Goal: Task Accomplishment & Management: Manage account settings

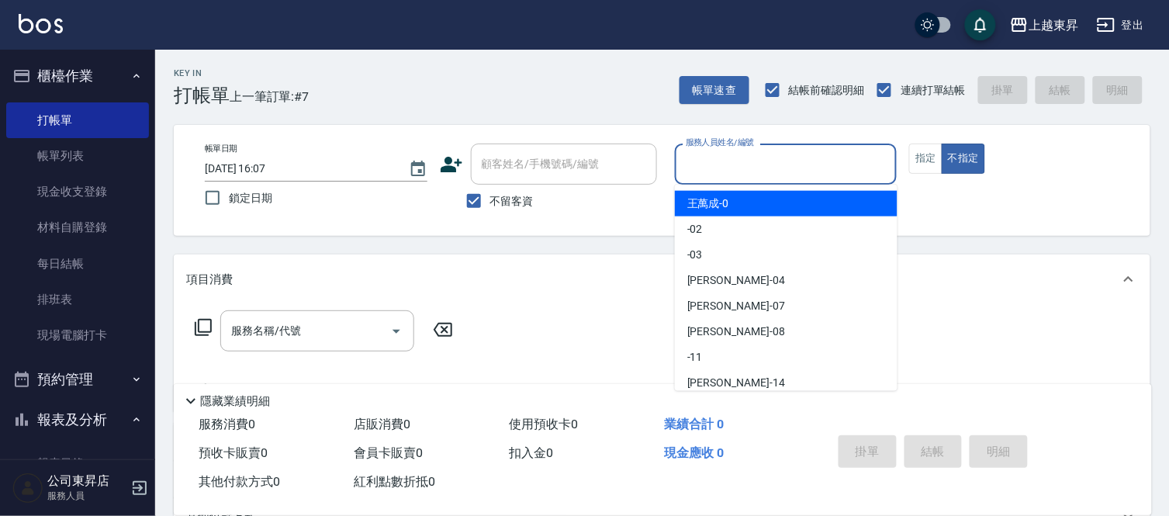
click at [722, 172] on input "服務人員姓名/編號" at bounding box center [786, 163] width 209 height 27
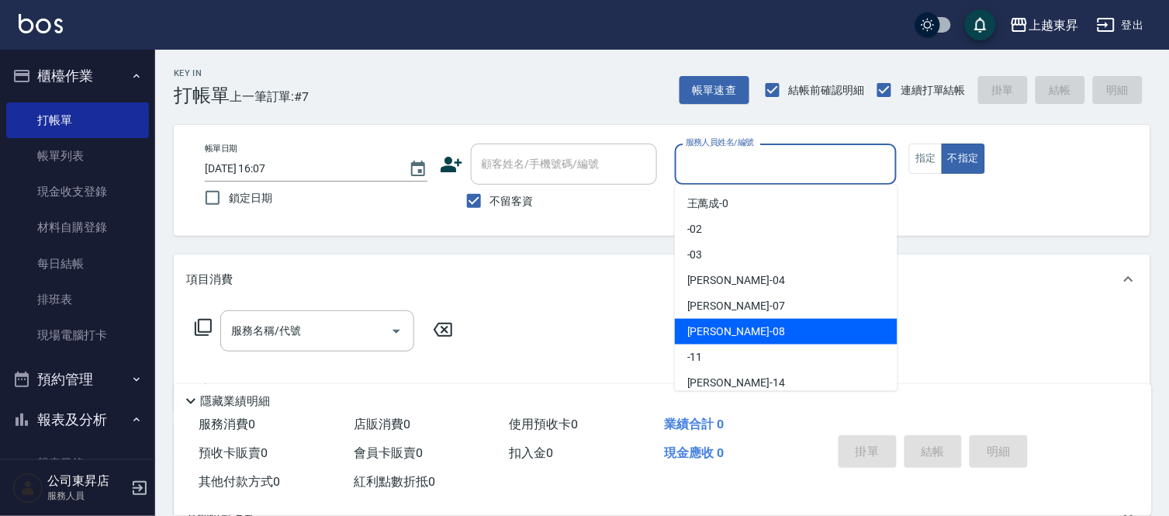
click at [725, 327] on span "[PERSON_NAME]-08" at bounding box center [736, 331] width 98 height 16
type input "[PERSON_NAME]-08"
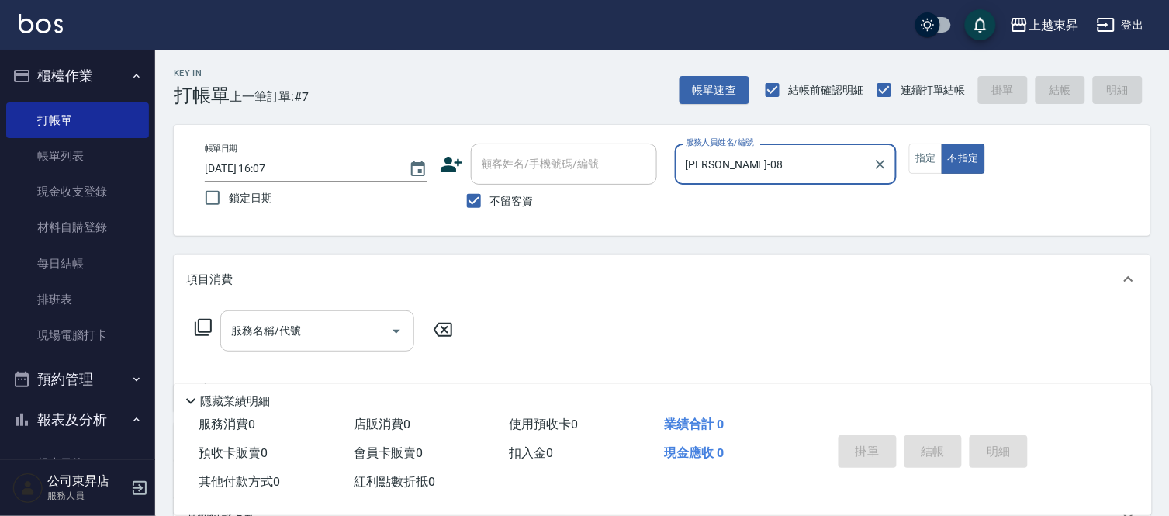
click at [319, 322] on input "服務名稱/代號" at bounding box center [305, 330] width 157 height 27
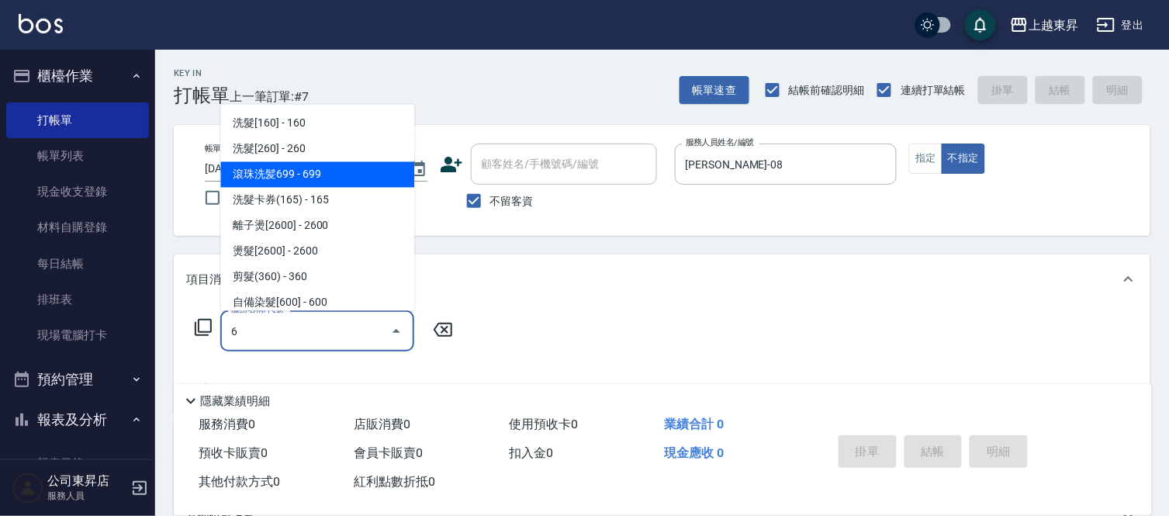
click at [257, 176] on span "滾珠洗髪699 - 699" at bounding box center [317, 175] width 194 height 26
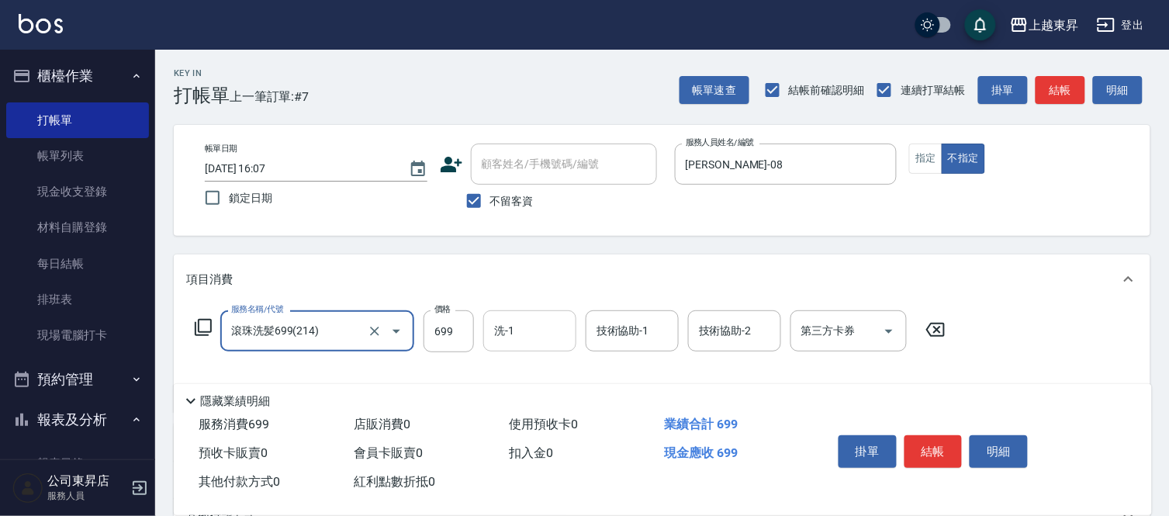
type input "滾珠洗髪699(214)"
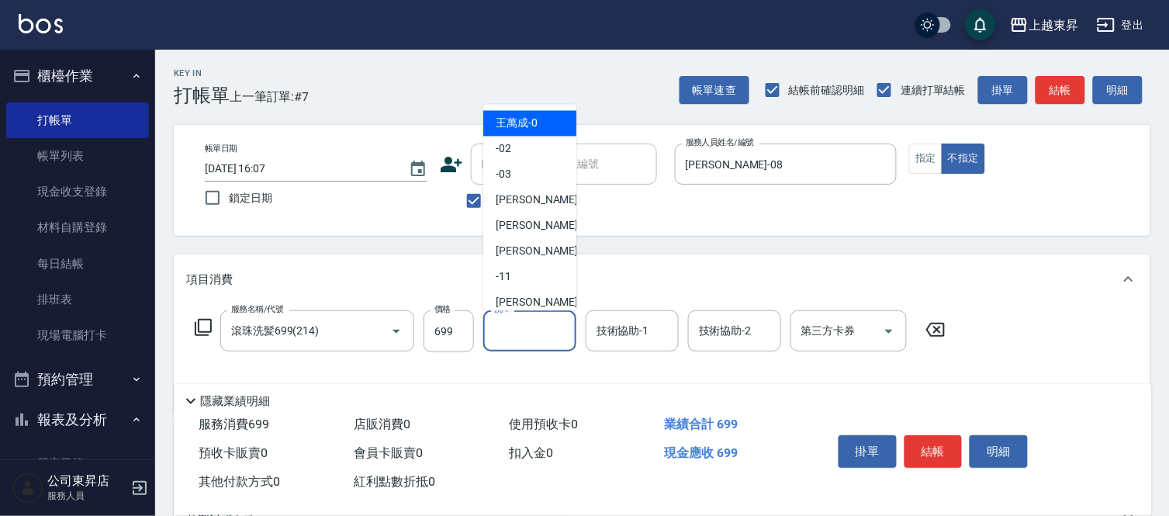
click at [544, 342] on input "洗-1" at bounding box center [529, 330] width 79 height 27
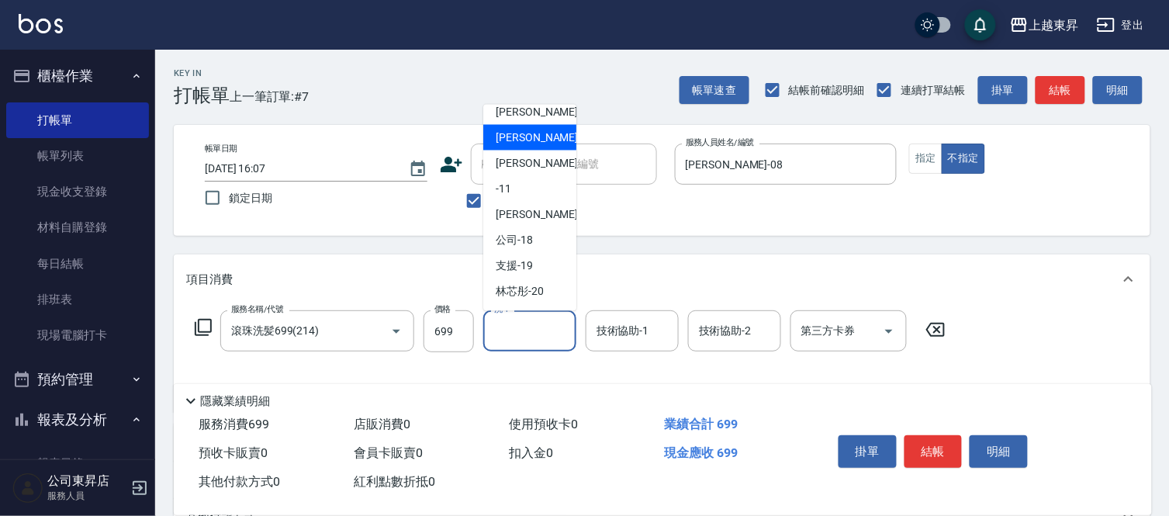
scroll to position [172, 0]
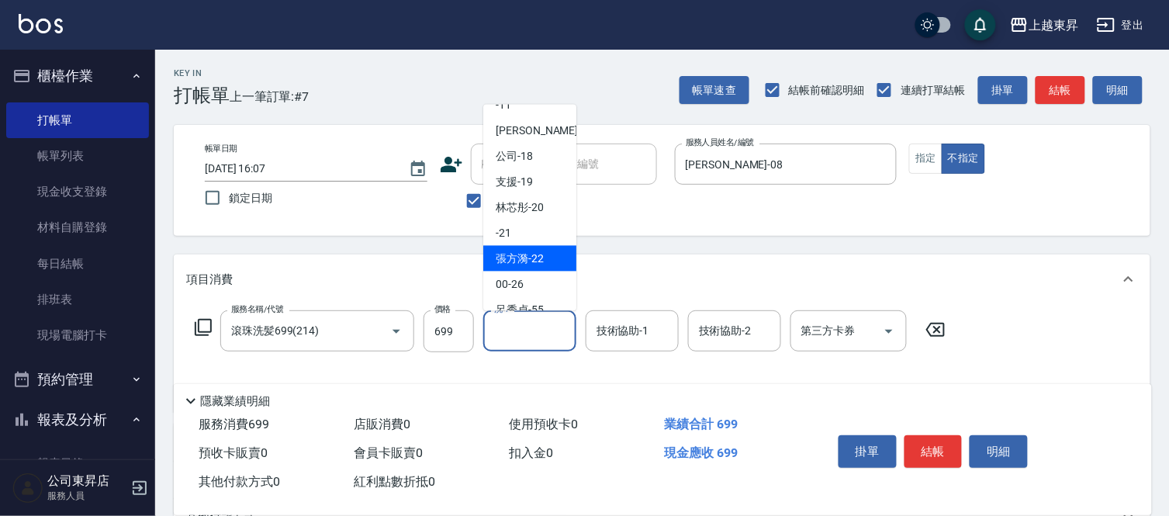
click at [527, 256] on span "[PERSON_NAME]-22" at bounding box center [520, 259] width 48 height 16
type input "[PERSON_NAME]-22"
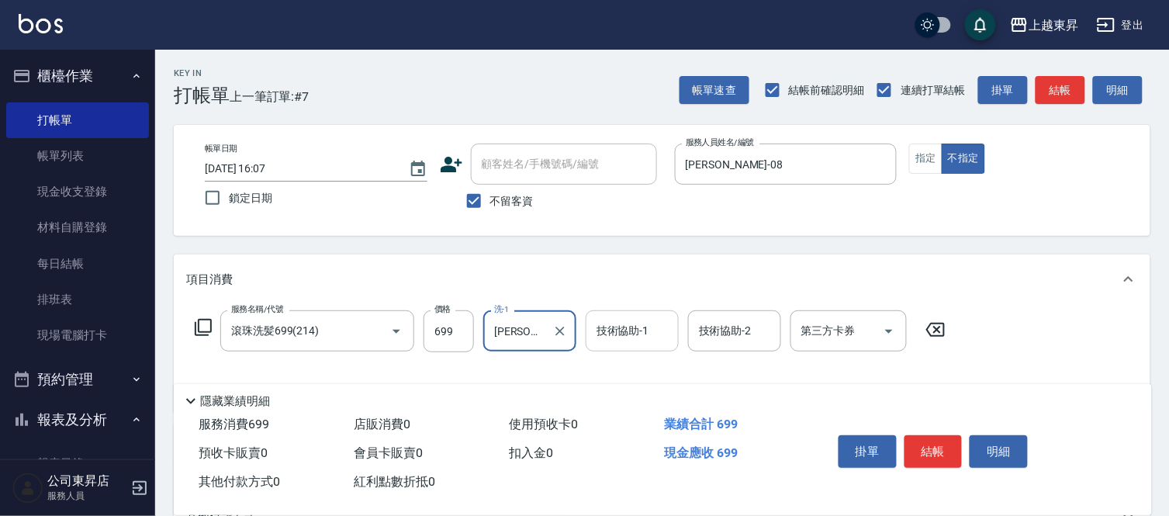
click at [610, 324] on input "技術協助-1" at bounding box center [632, 330] width 79 height 27
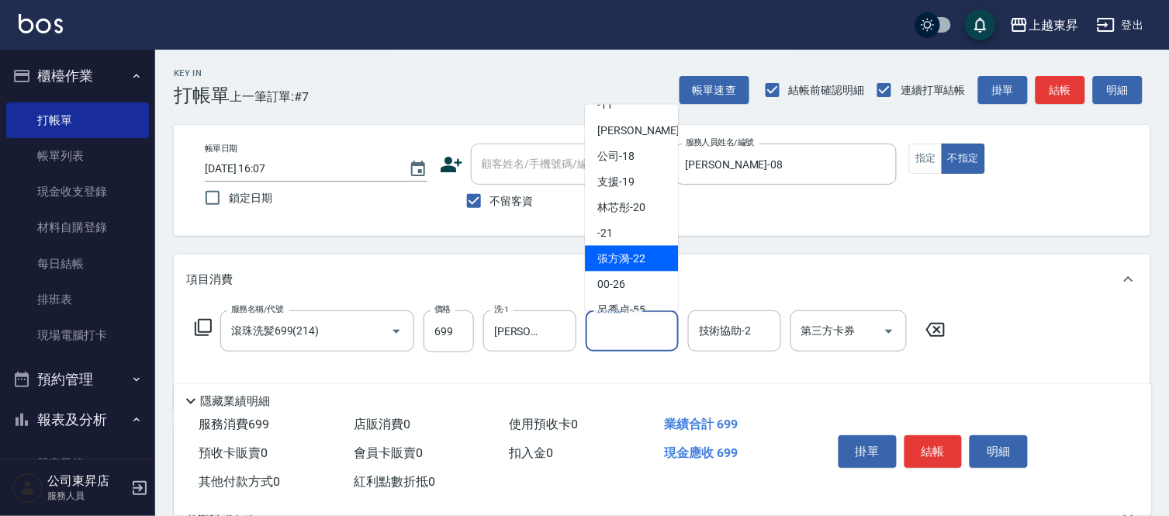
click at [627, 262] on span "[PERSON_NAME]-22" at bounding box center [621, 259] width 48 height 16
type input "[PERSON_NAME]-22"
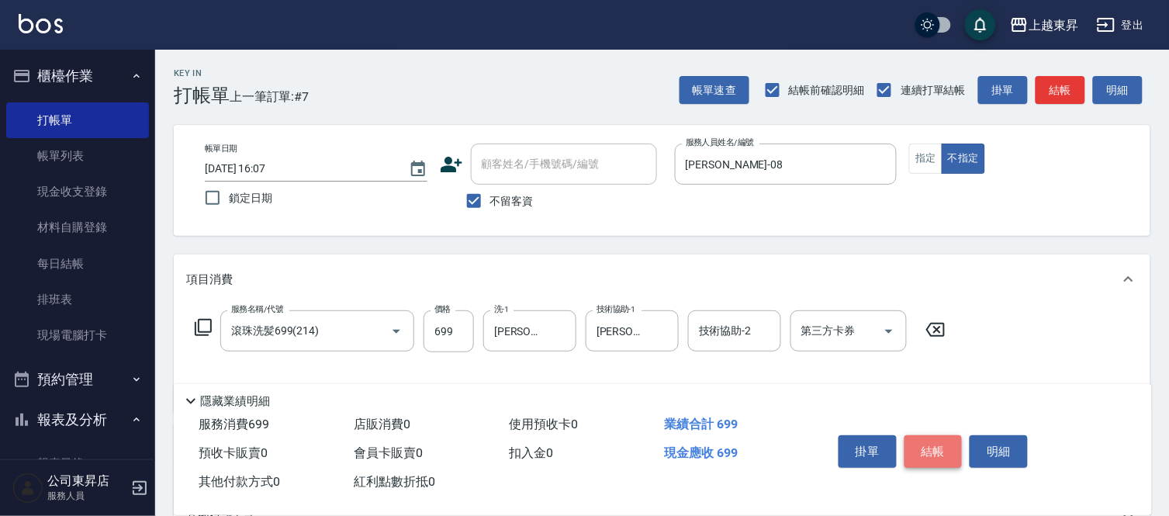
click at [947, 446] on button "結帳" at bounding box center [933, 451] width 58 height 33
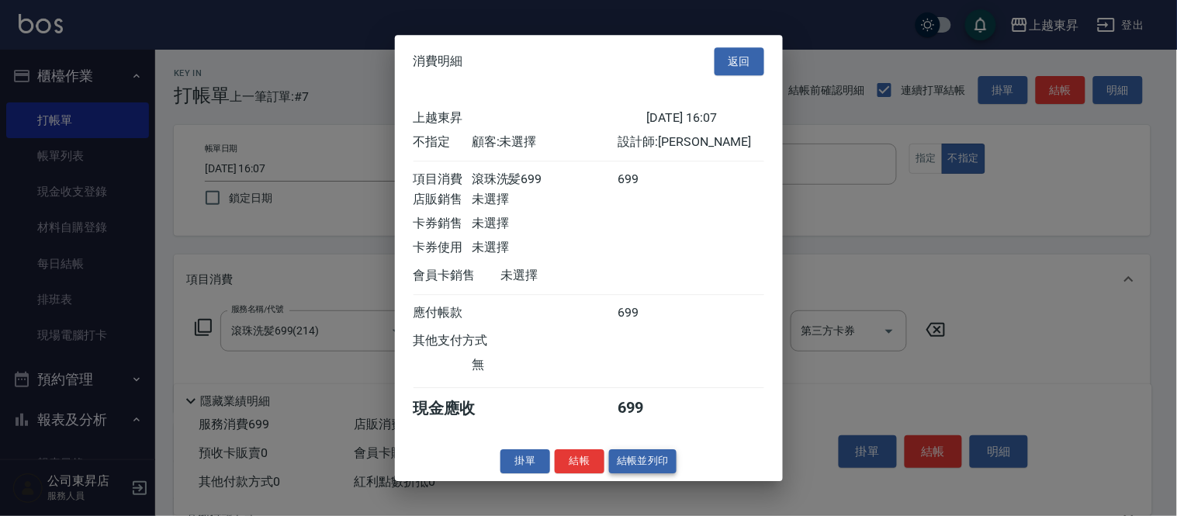
click at [650, 464] on button "結帳並列印" at bounding box center [642, 461] width 67 height 24
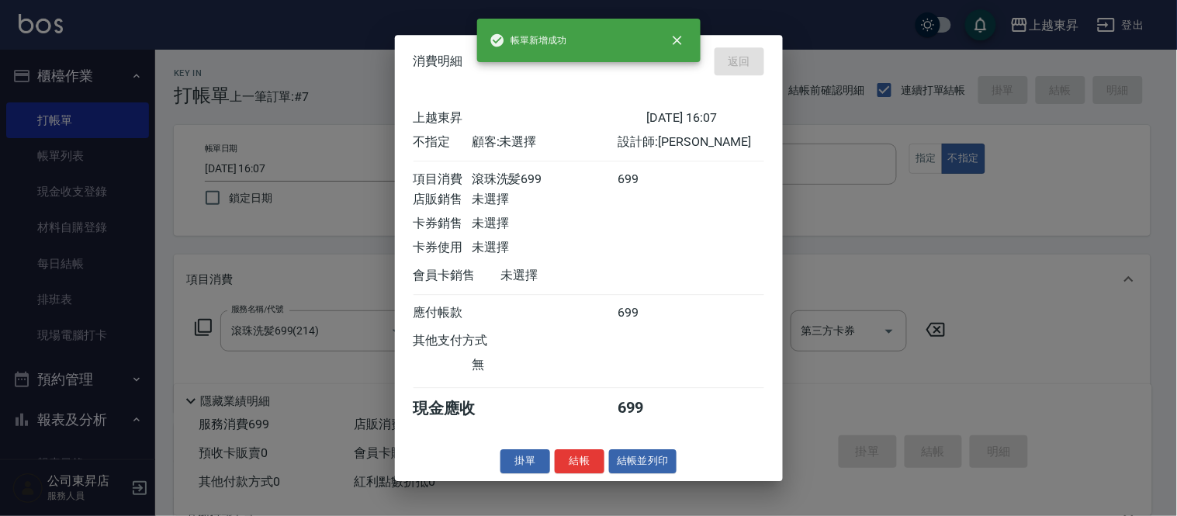
type input "[DATE] 20:05"
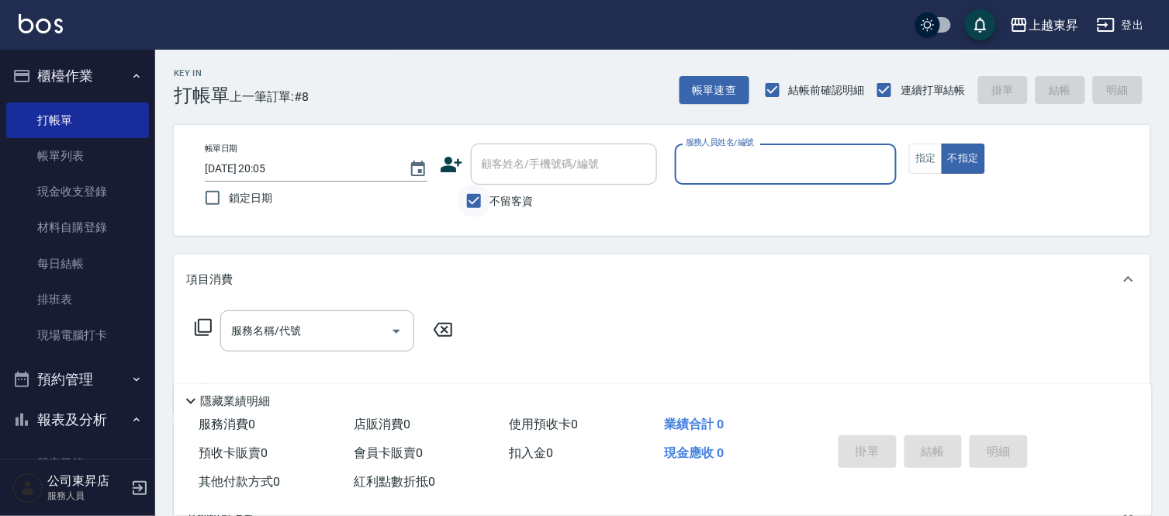
click at [469, 203] on input "不留客資" at bounding box center [474, 201] width 33 height 33
checkbox input "false"
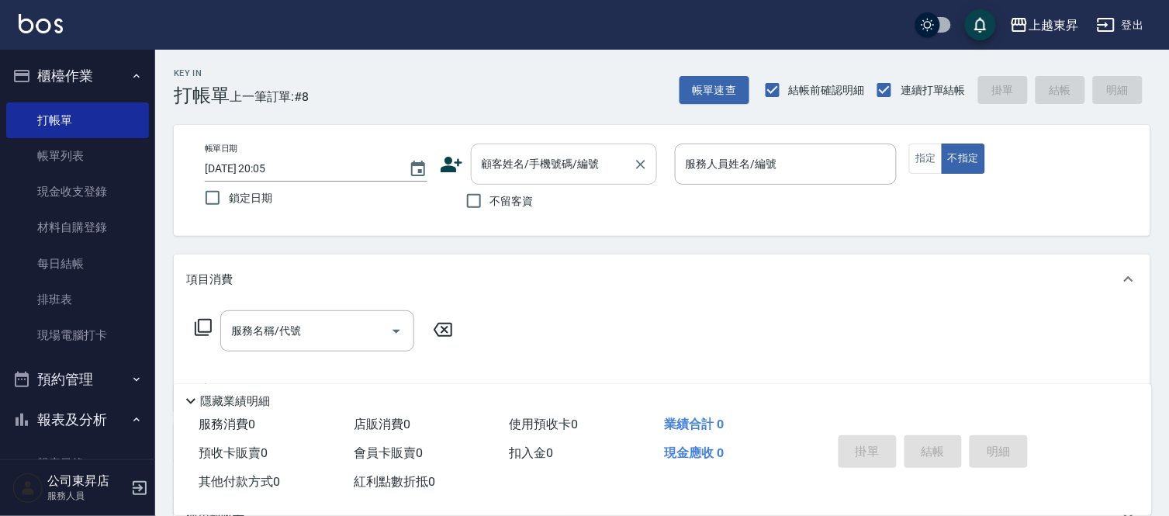
click at [492, 168] on div "顧客姓名/手機號碼/編號 顧客姓名/手機號碼/編號" at bounding box center [564, 163] width 186 height 41
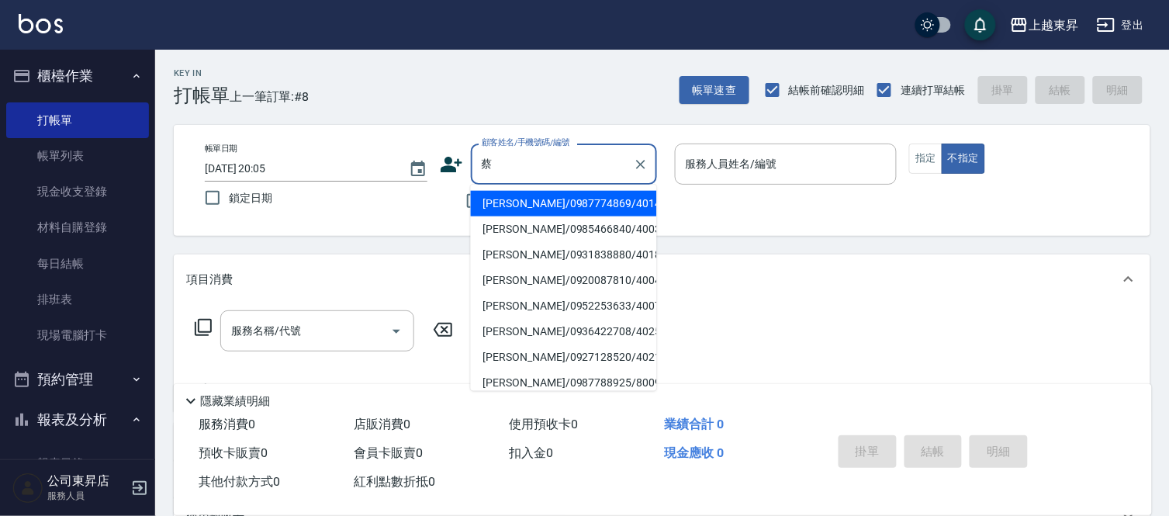
click at [531, 378] on li "[PERSON_NAME]/0987788925/80097" at bounding box center [564, 383] width 186 height 26
type input "[PERSON_NAME]/0987788925/80097"
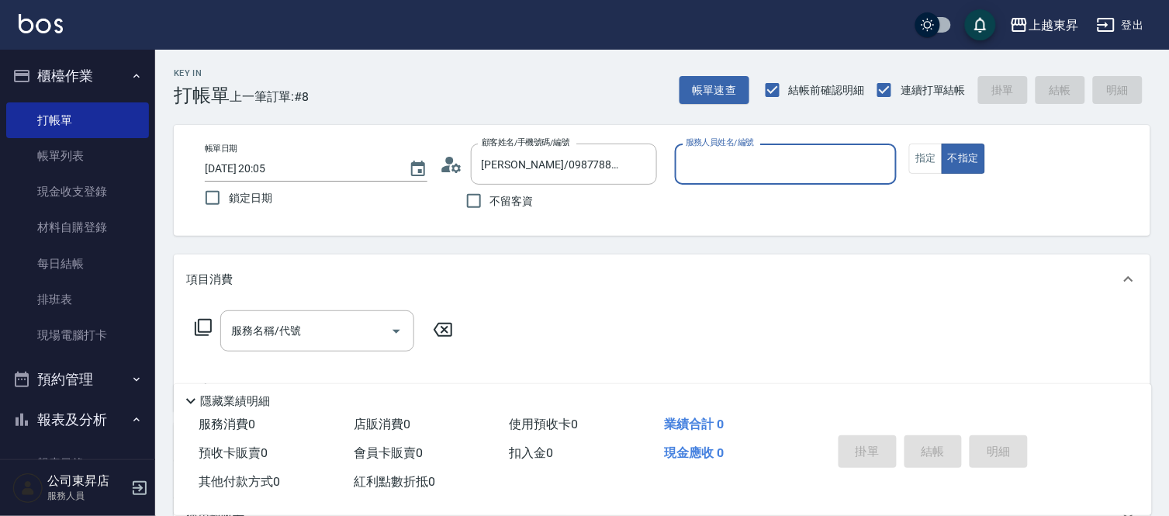
type input "[PERSON_NAME]-08"
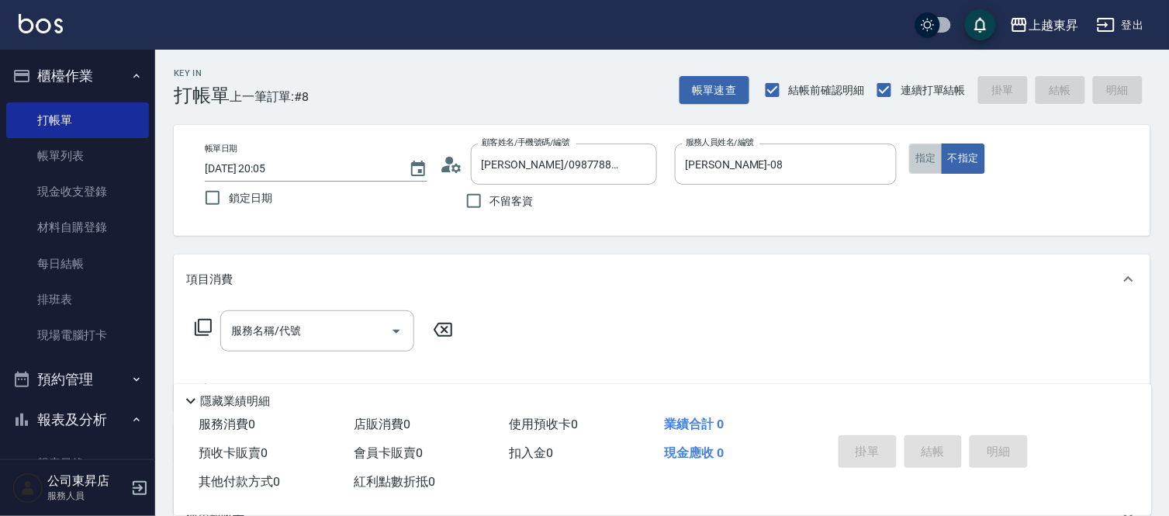
click at [928, 165] on button "指定" at bounding box center [925, 158] width 33 height 30
click at [266, 327] on div "服務名稱/代號 服務名稱/代號" at bounding box center [317, 330] width 194 height 41
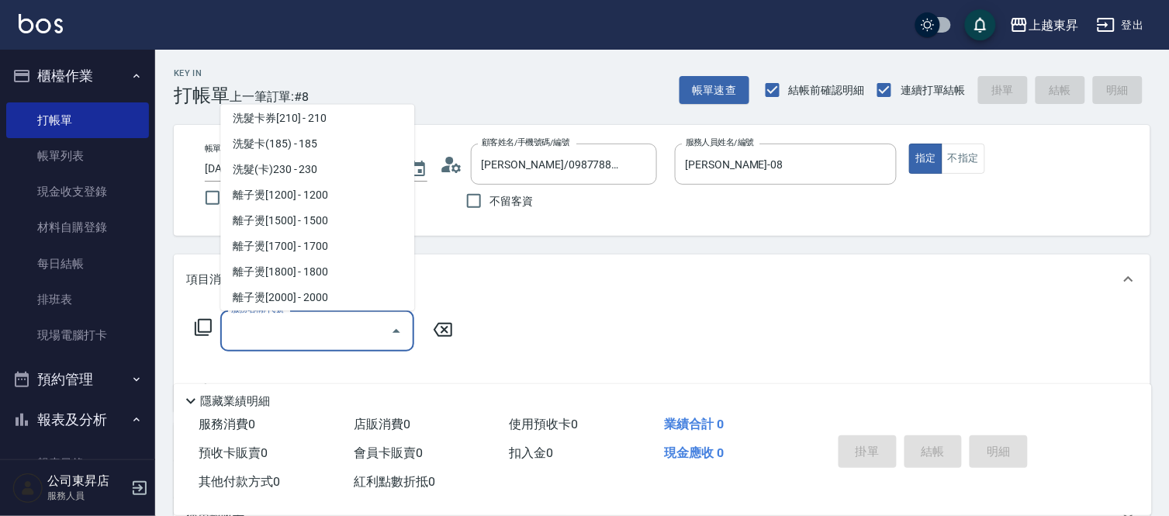
scroll to position [430, 0]
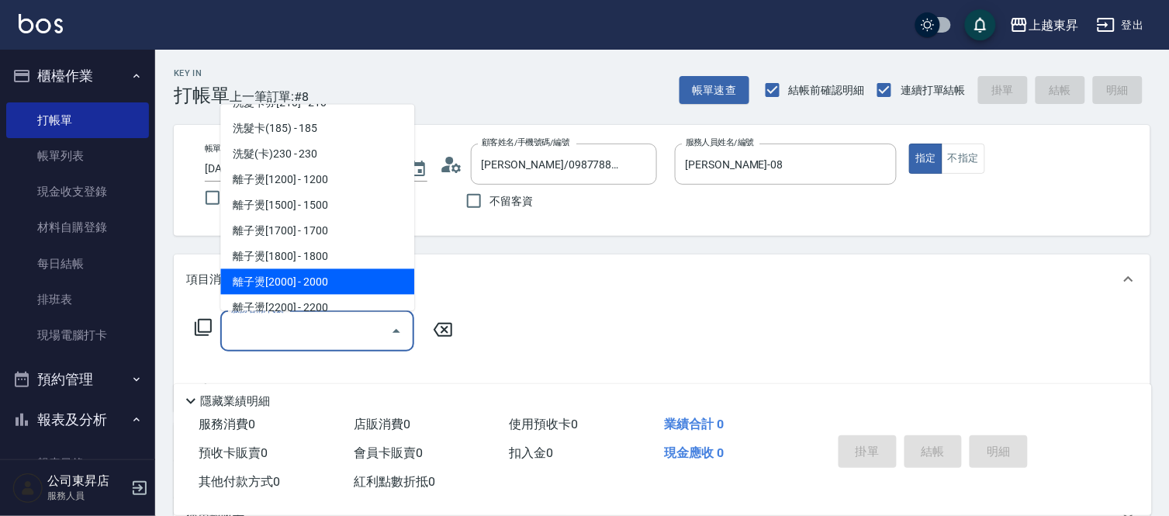
click at [344, 285] on span "離子燙[2000] - 2000" at bounding box center [317, 282] width 194 height 26
type input "離子燙[2000](305)"
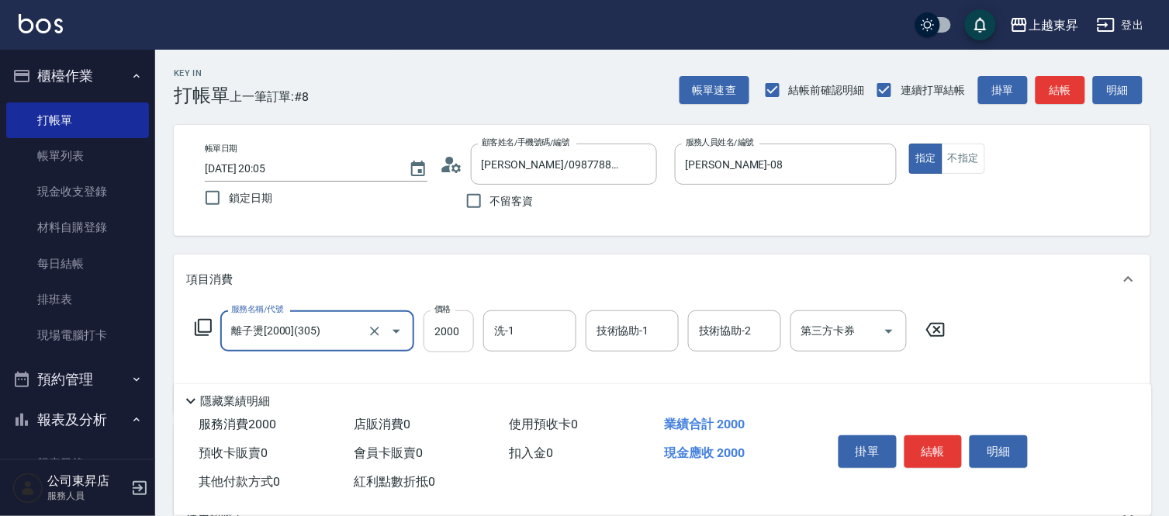
click at [451, 321] on input "2000" at bounding box center [448, 331] width 50 height 42
type input "2800"
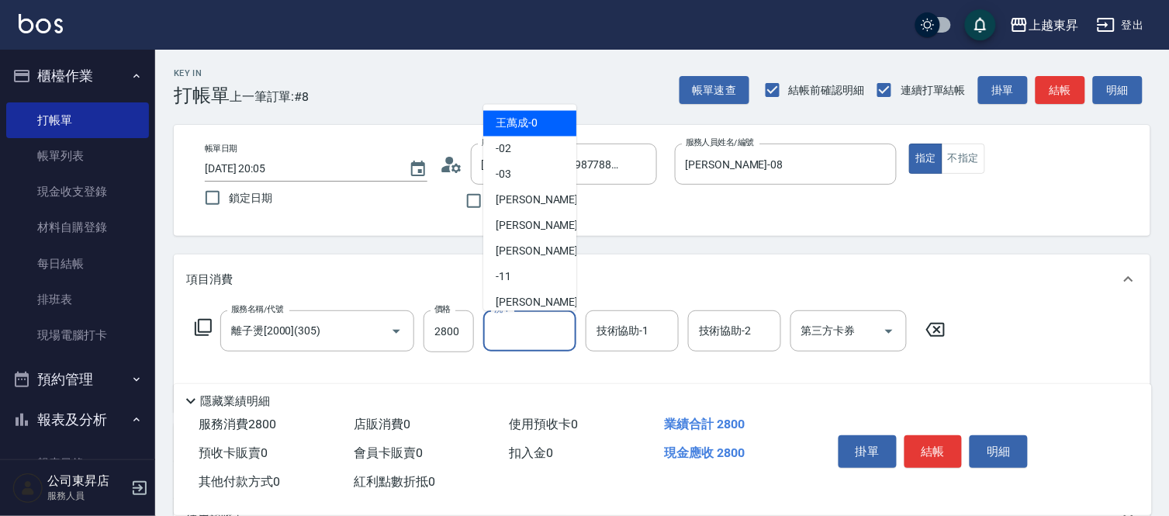
click at [524, 334] on input "洗-1" at bounding box center [529, 330] width 79 height 27
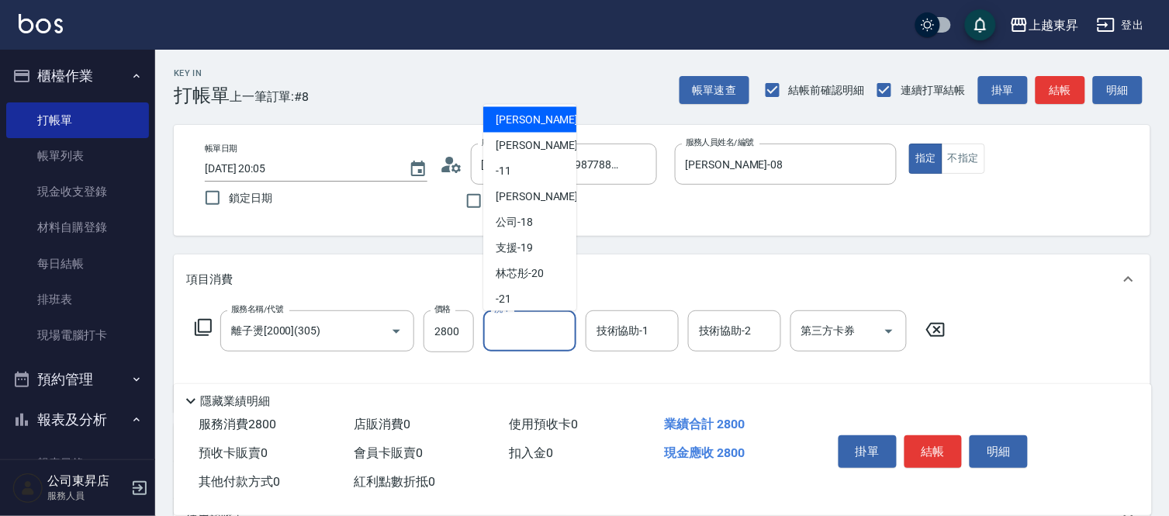
scroll to position [240, 0]
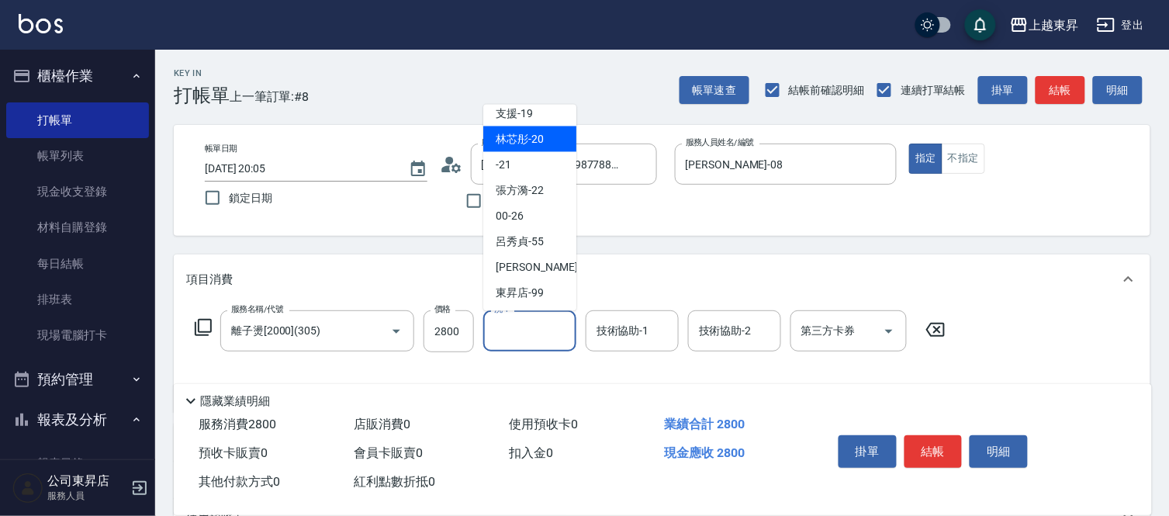
click at [520, 146] on span "林芯彤 -20" at bounding box center [520, 139] width 48 height 16
type input "林芯彤-20"
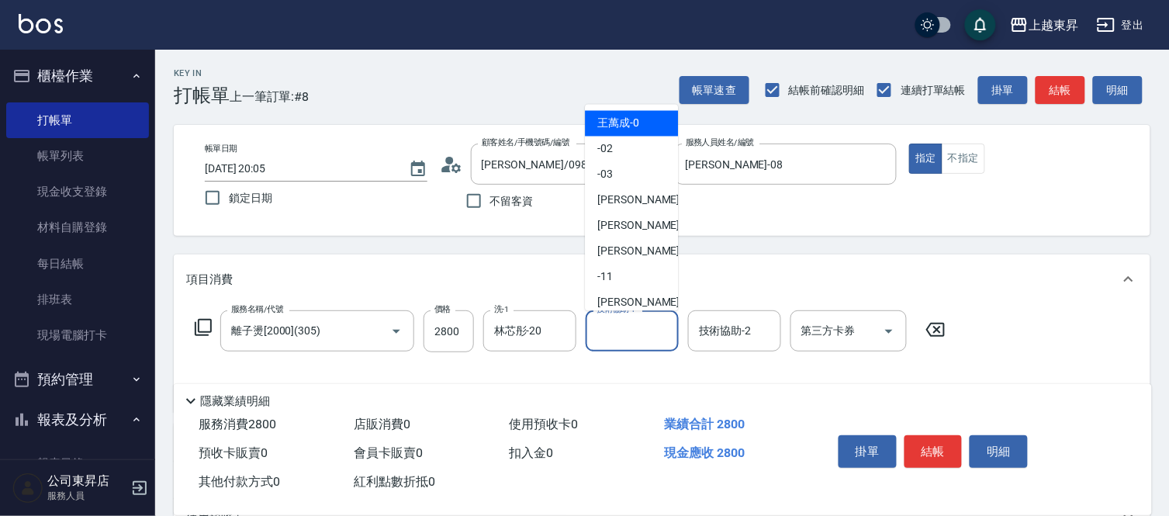
click at [620, 324] on div "技術協助-1 技術協助-1" at bounding box center [632, 330] width 93 height 41
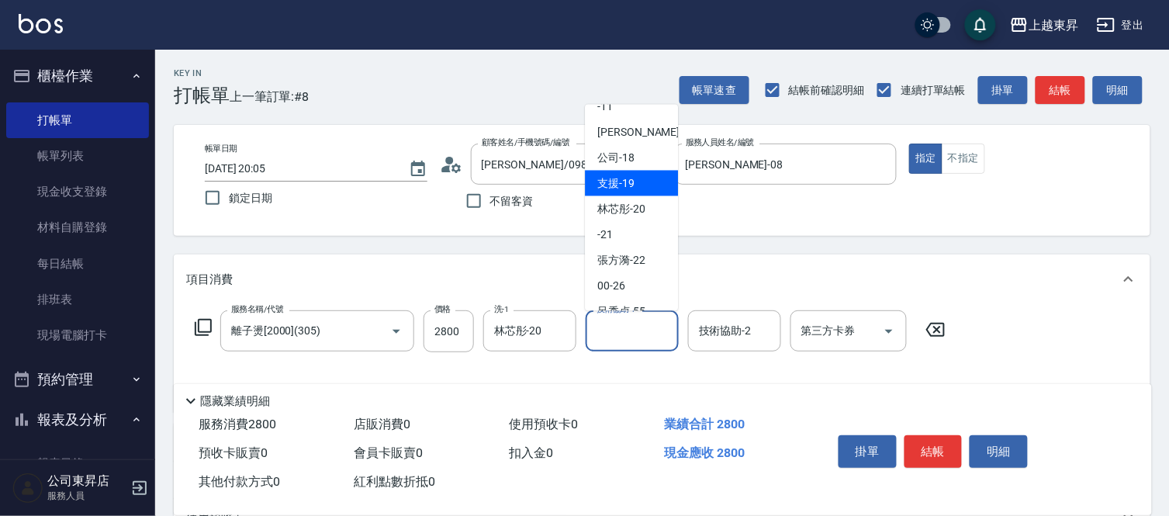
scroll to position [172, 0]
click at [637, 202] on span "林芯彤 -20" at bounding box center [621, 207] width 48 height 16
type input "林芯彤-20"
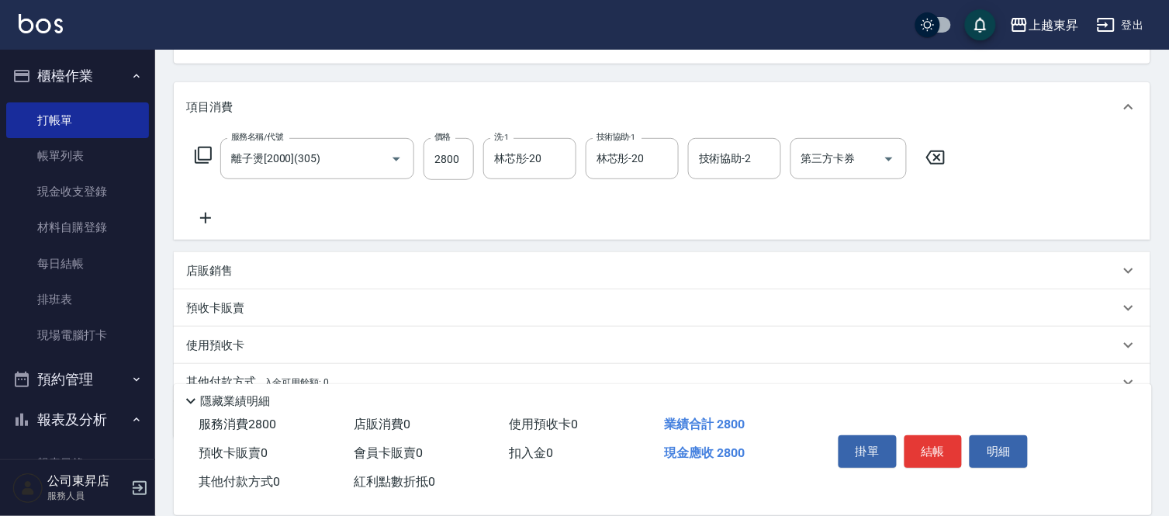
click at [205, 216] on icon at bounding box center [205, 218] width 11 height 11
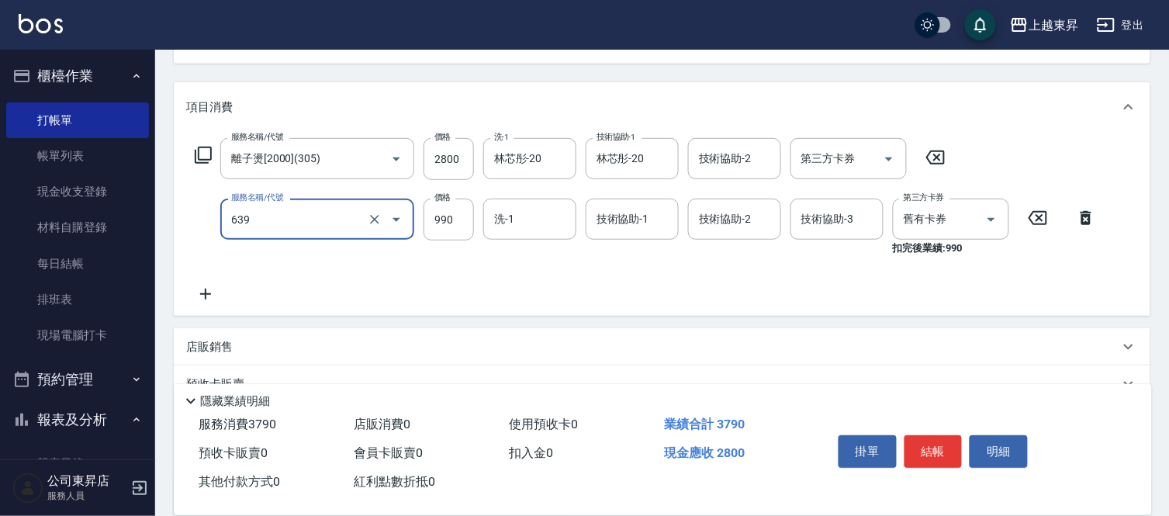
type input "(芙)蘆薈髮膜套卡(自材)(639)"
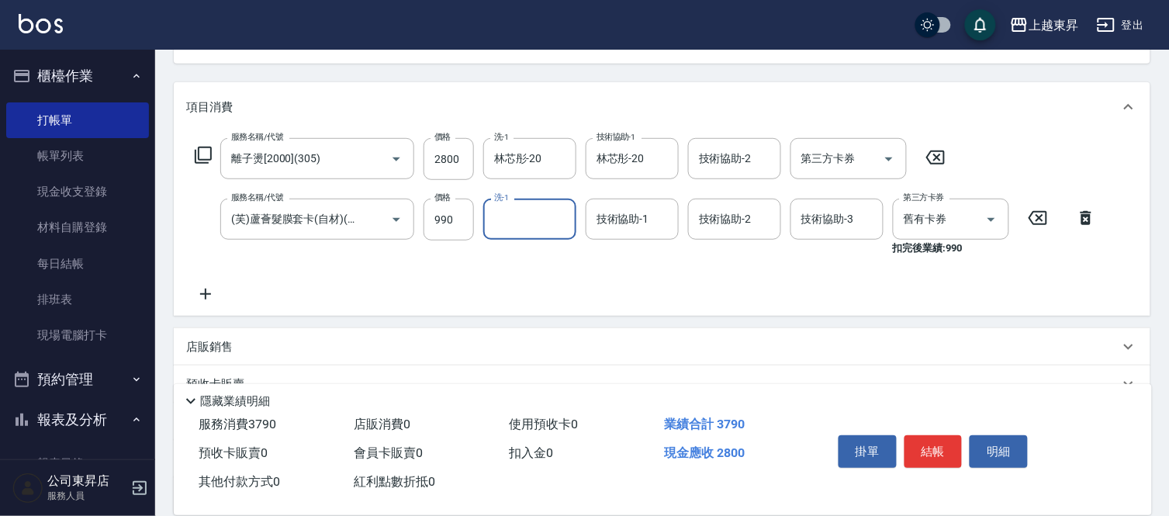
click at [524, 221] on input "洗-1" at bounding box center [529, 219] width 79 height 27
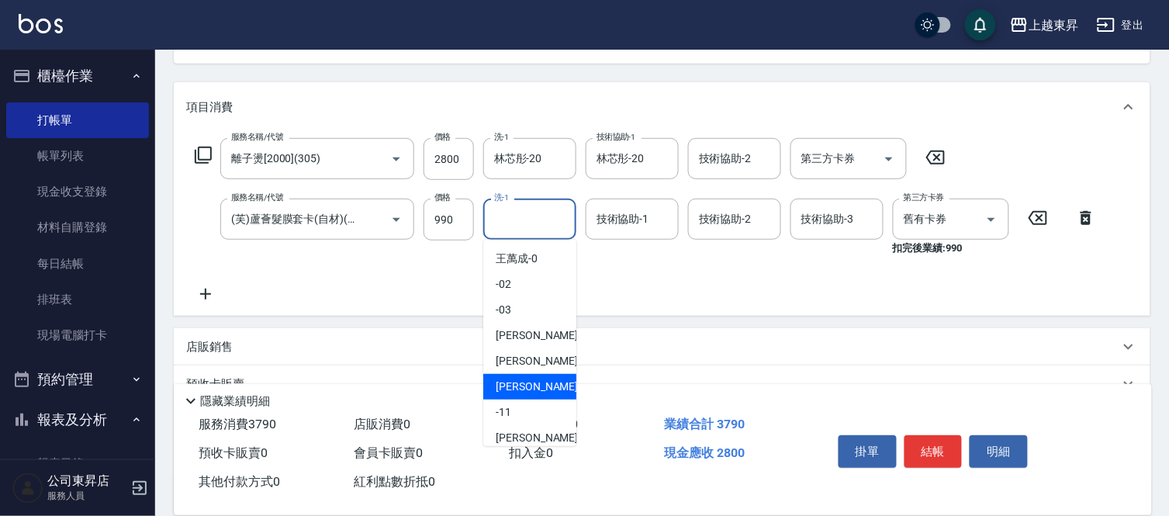
click at [521, 386] on span "[PERSON_NAME]-08" at bounding box center [545, 386] width 98 height 16
type input "[PERSON_NAME]-08"
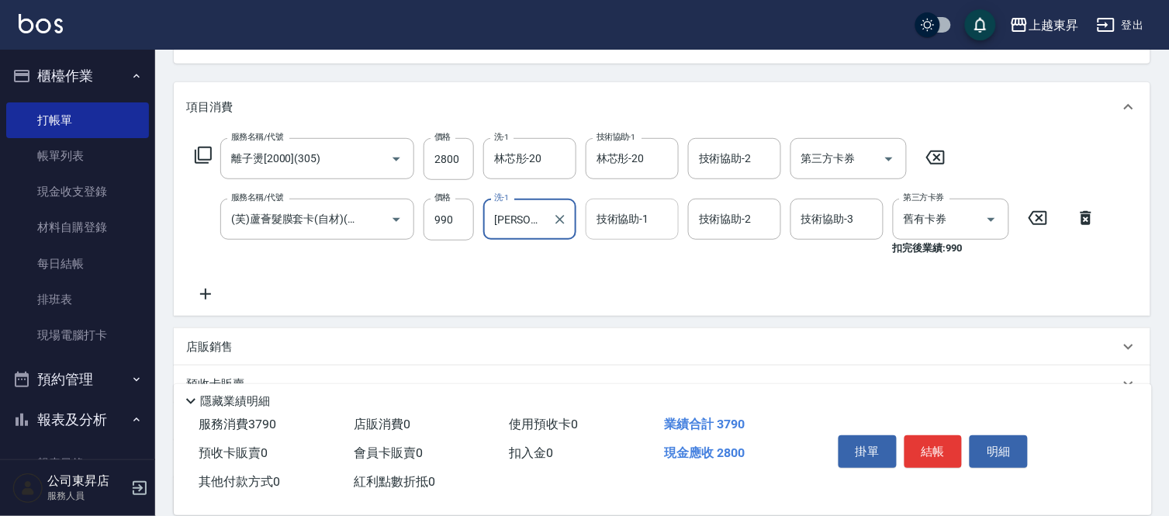
click at [629, 212] on div "技術協助-1 技術協助-1" at bounding box center [632, 219] width 93 height 41
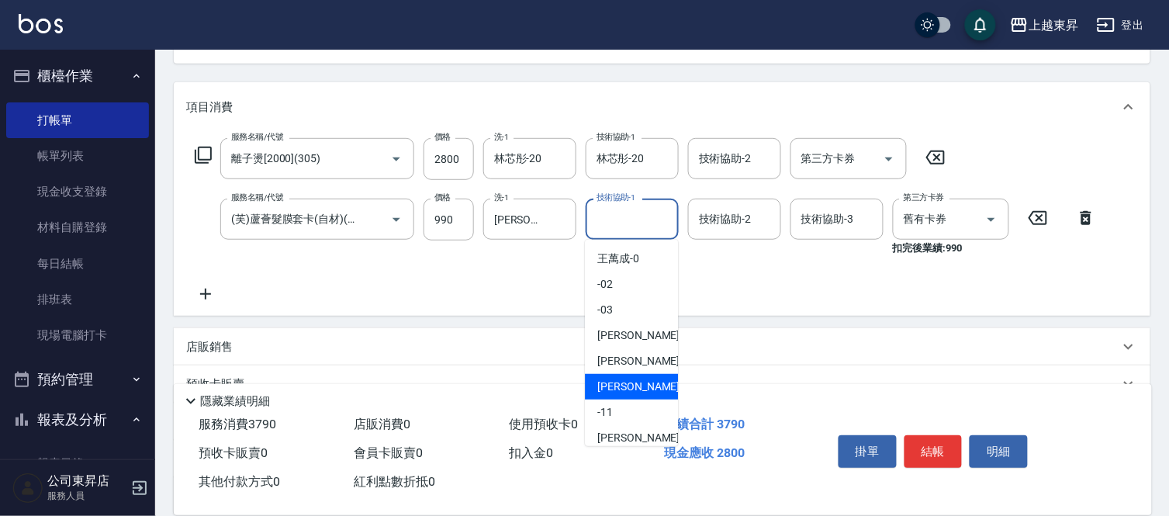
click at [631, 382] on span "[PERSON_NAME]-08" at bounding box center [646, 386] width 98 height 16
type input "[PERSON_NAME]-08"
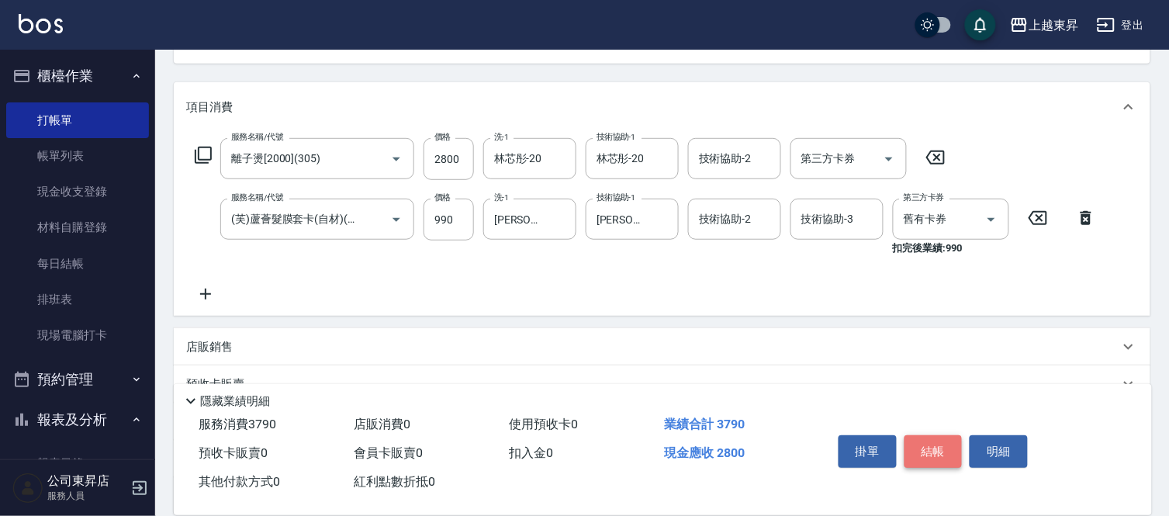
click at [928, 451] on button "結帳" at bounding box center [933, 451] width 58 height 33
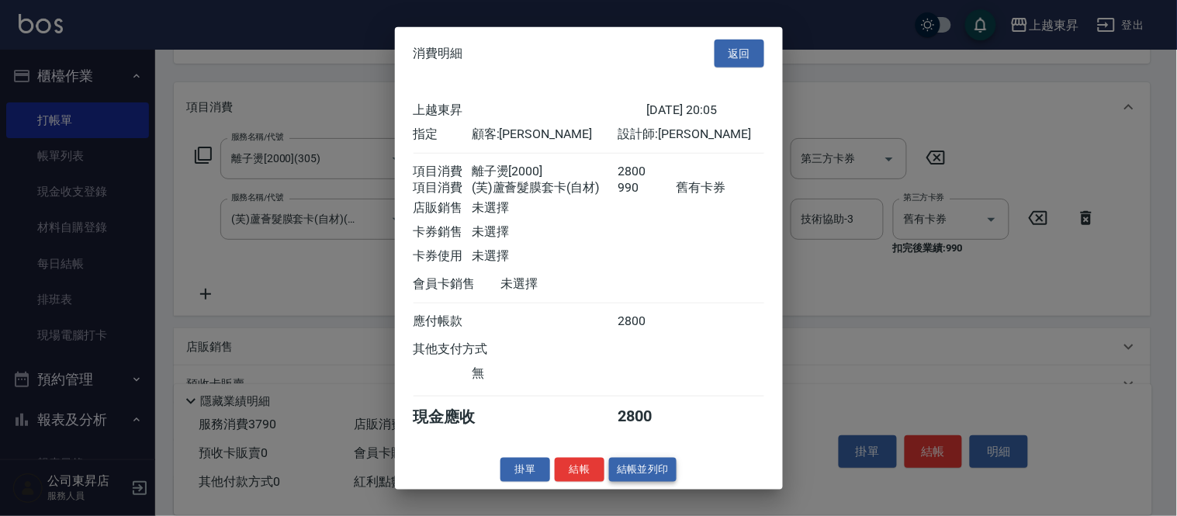
click at [641, 471] on button "結帳並列印" at bounding box center [642, 470] width 67 height 24
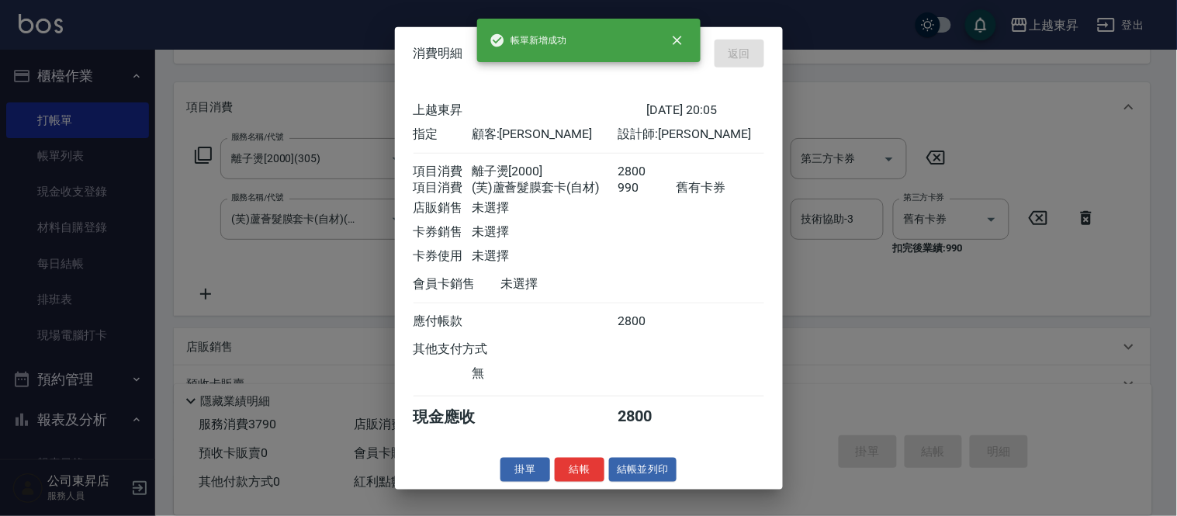
type input "[DATE] 20:06"
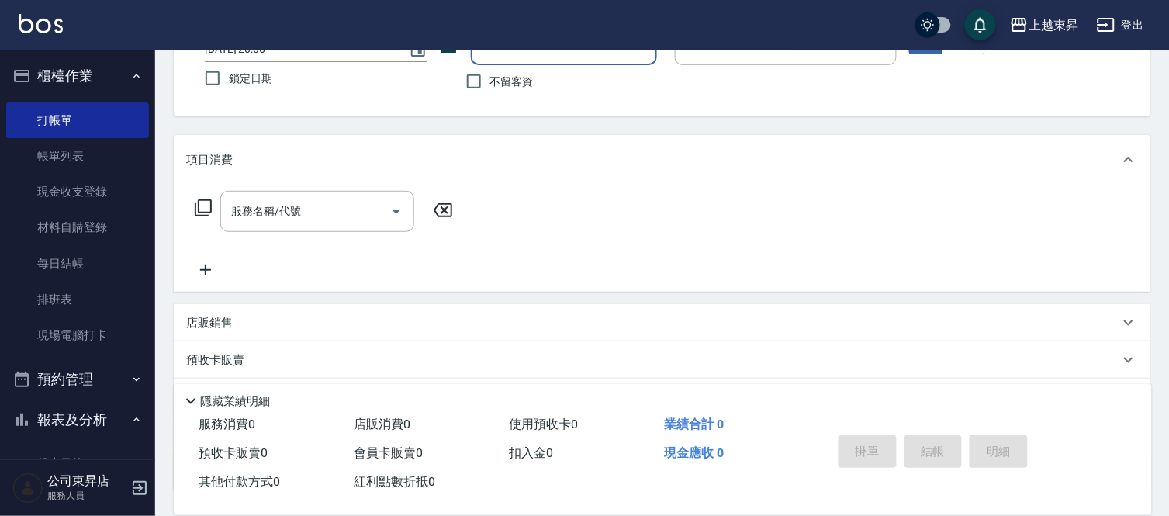
scroll to position [64, 0]
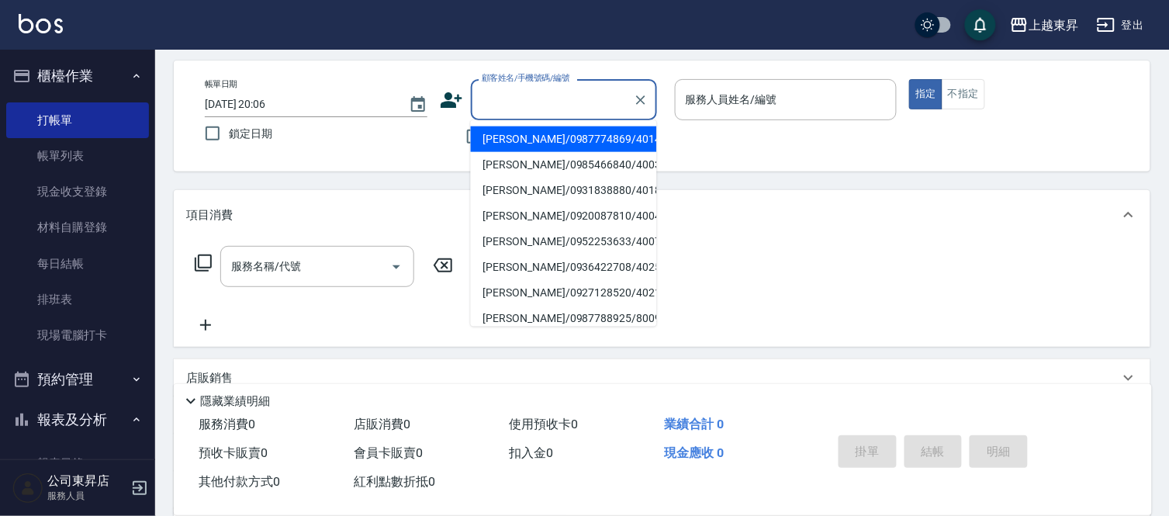
click at [518, 95] on input "顧客姓名/手機號碼/編號" at bounding box center [552, 99] width 149 height 27
click at [508, 140] on li "[PERSON_NAME]/0910002076/40003" at bounding box center [564, 139] width 186 height 26
type input "[PERSON_NAME]/0910002076/40003"
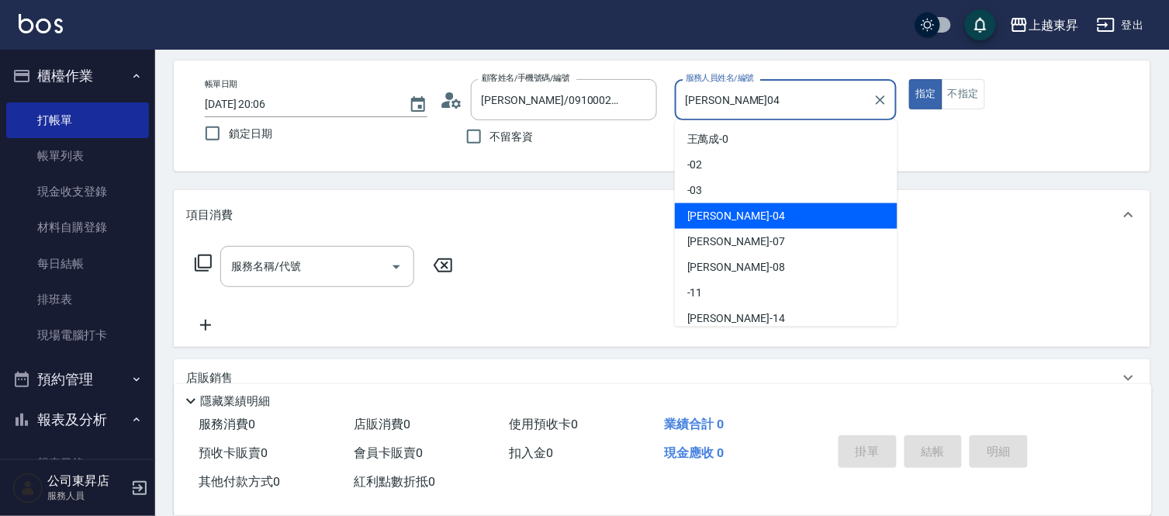
click at [741, 103] on input "[PERSON_NAME]04" at bounding box center [774, 99] width 185 height 27
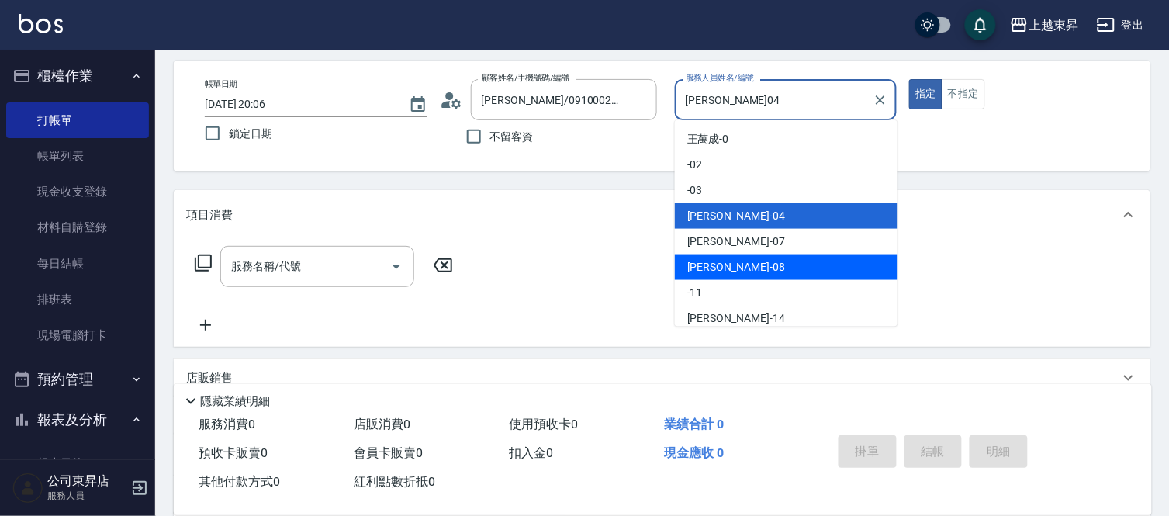
click at [743, 266] on div "[PERSON_NAME]-08" at bounding box center [786, 267] width 223 height 26
type input "[PERSON_NAME]-08"
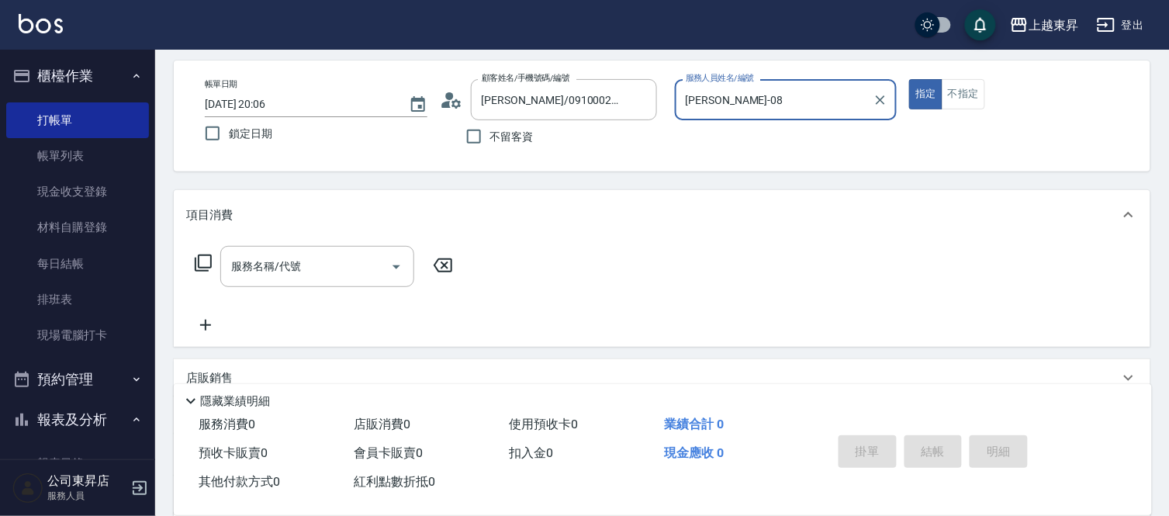
click at [298, 264] on input "服務名稱/代號" at bounding box center [305, 266] width 157 height 27
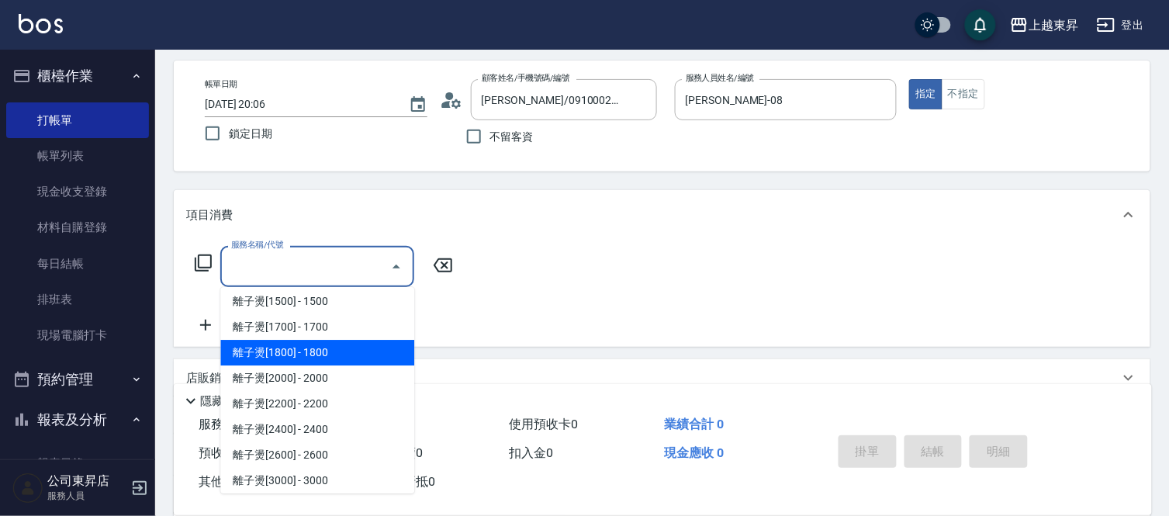
scroll to position [344, 0]
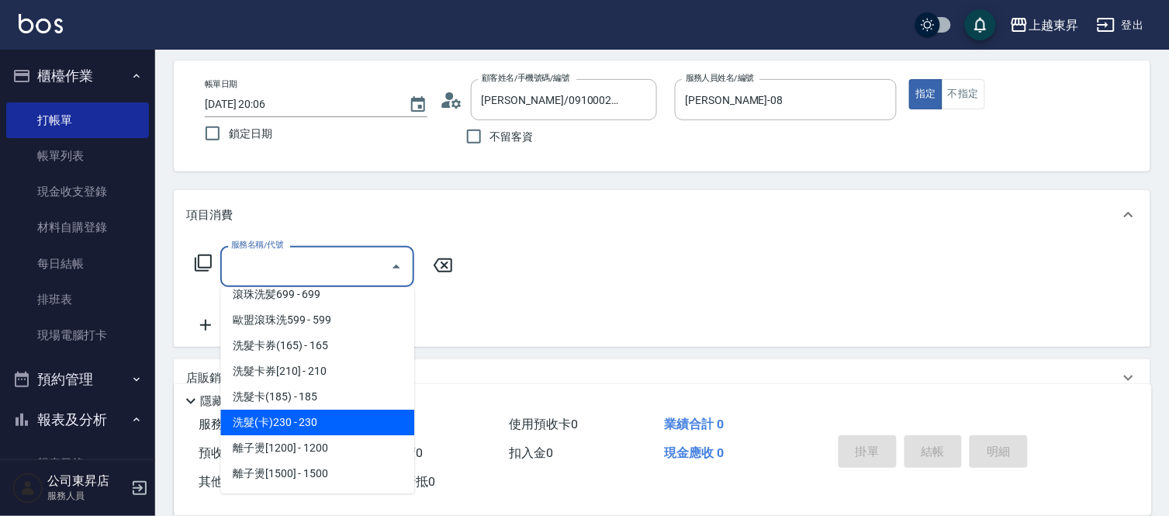
click at [320, 428] on span "洗髮(卡)230 - 230" at bounding box center [317, 422] width 194 height 26
type input "洗髮(卡)230(224)"
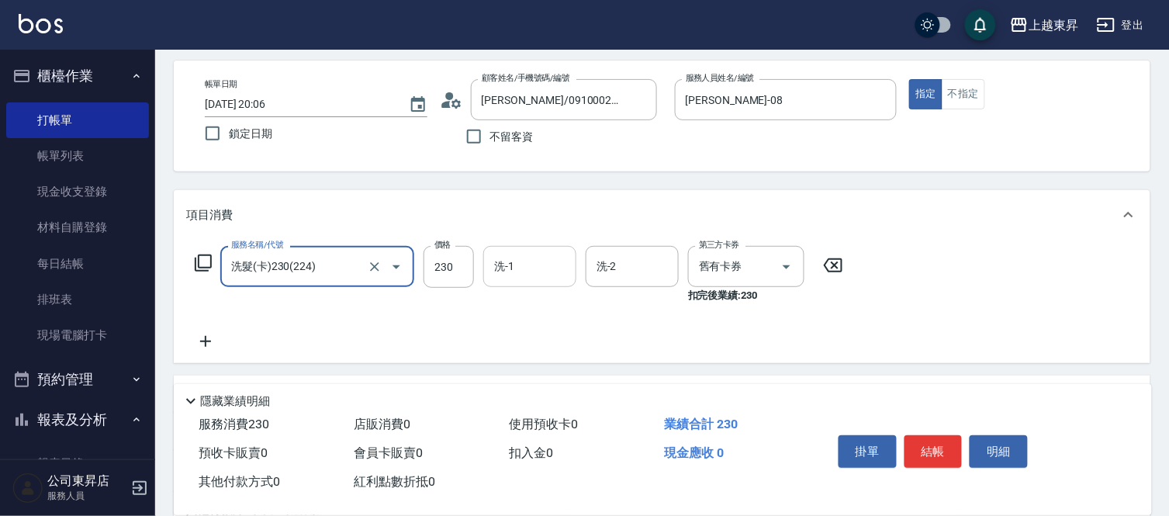
click at [528, 268] on input "洗-1" at bounding box center [529, 266] width 79 height 27
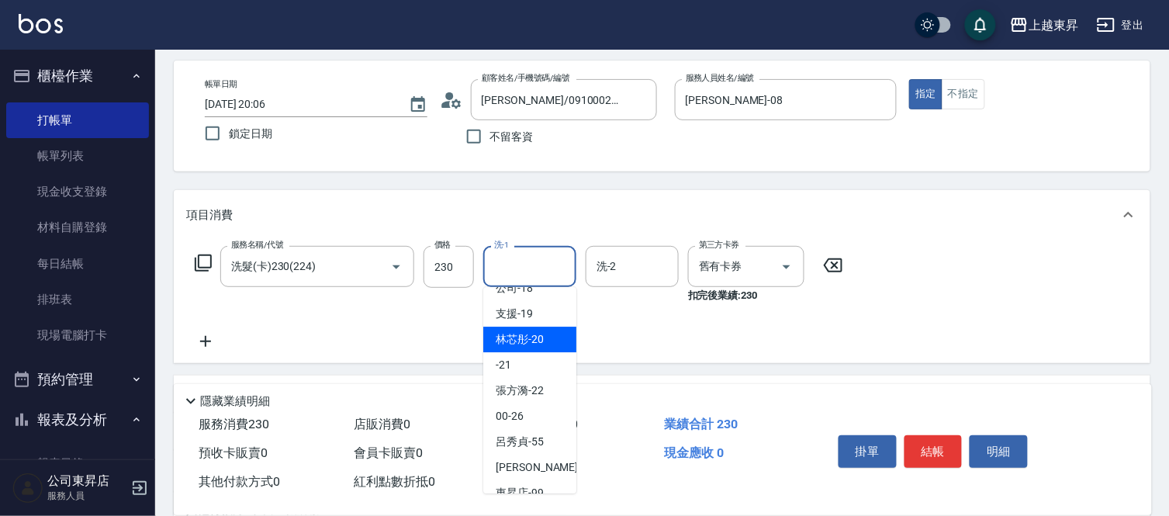
scroll to position [240, 0]
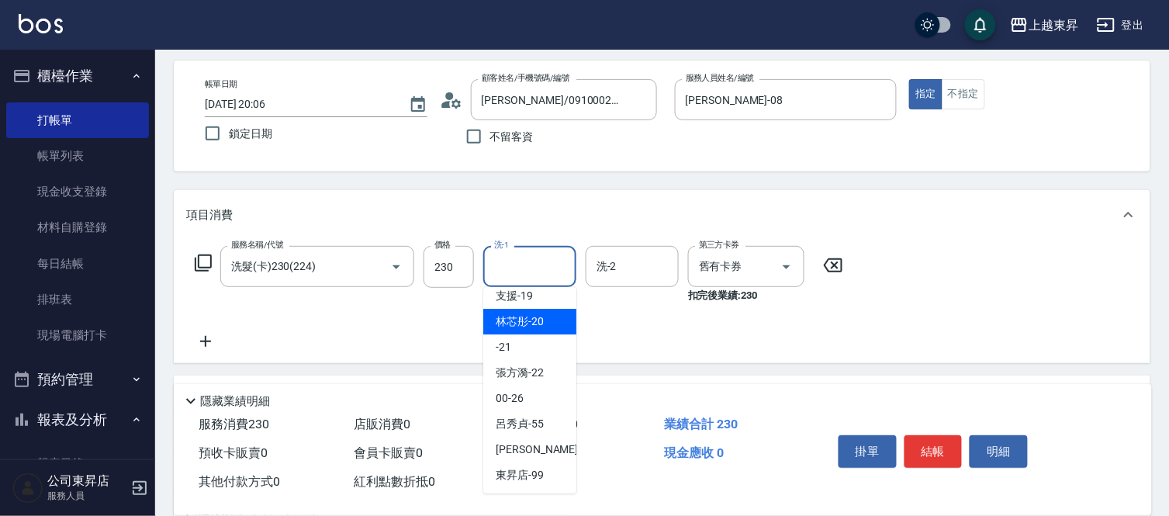
click at [537, 320] on span "林芯彤 -20" at bounding box center [520, 321] width 48 height 16
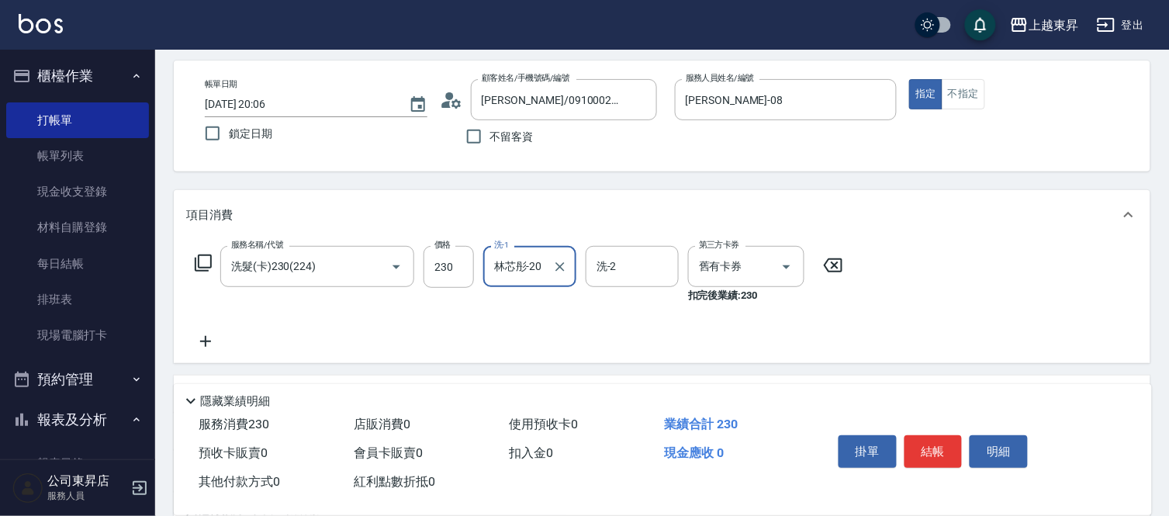
type input "林芯彤-20"
click at [943, 444] on button "結帳" at bounding box center [933, 451] width 58 height 33
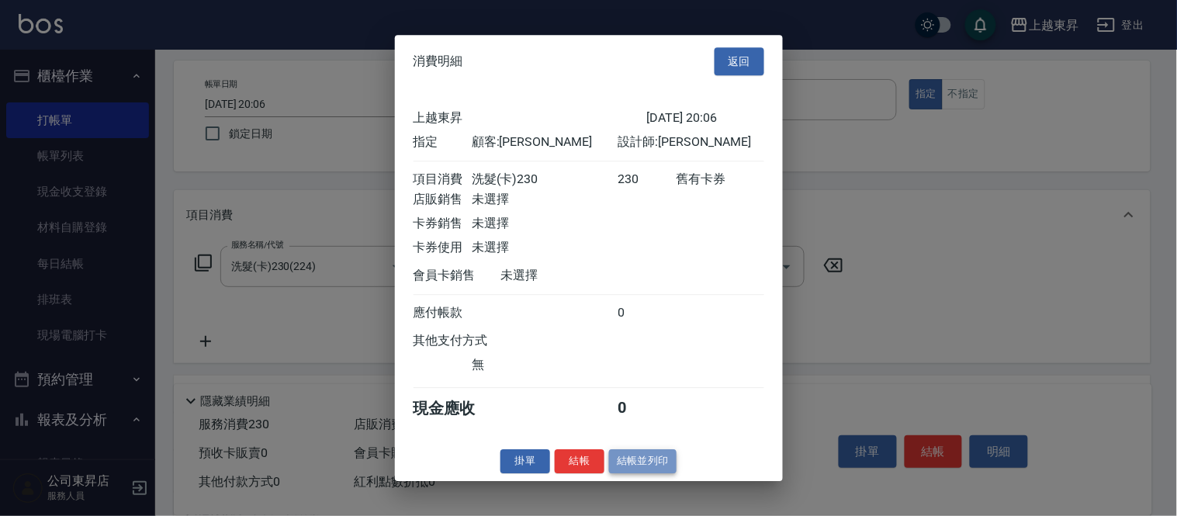
click at [631, 471] on button "結帳並列印" at bounding box center [642, 461] width 67 height 24
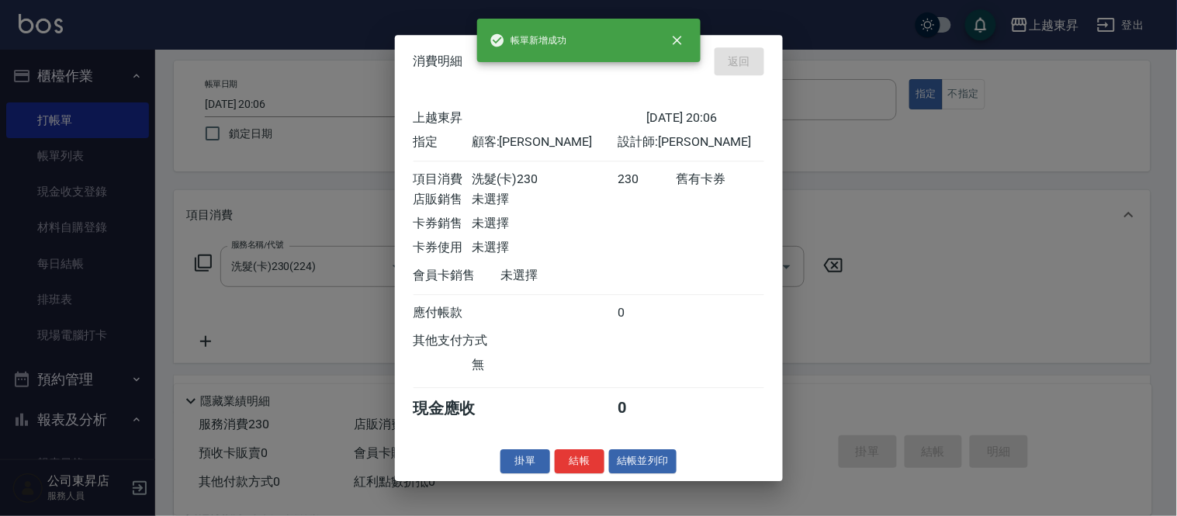
type input "[DATE] 20:07"
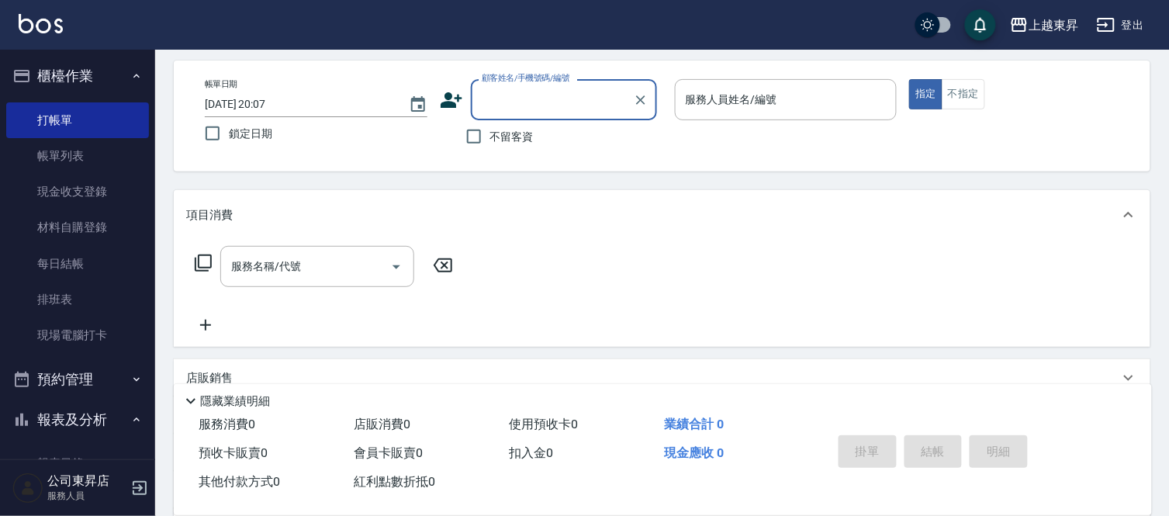
click at [510, 102] on input "顧客姓名/手機號碼/編號" at bounding box center [552, 99] width 149 height 27
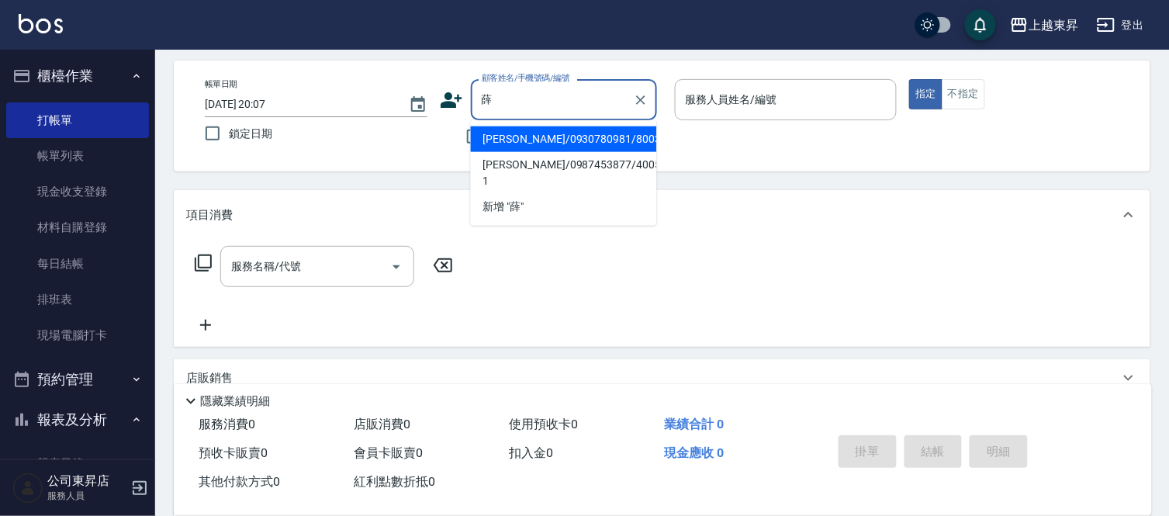
drag, startPoint x: 510, startPoint y: 132, endPoint x: 510, endPoint y: 146, distance: 14.0
click at [510, 130] on li "[PERSON_NAME]/0930780981/80031" at bounding box center [564, 139] width 186 height 26
type input "[PERSON_NAME]/0930780981/80031"
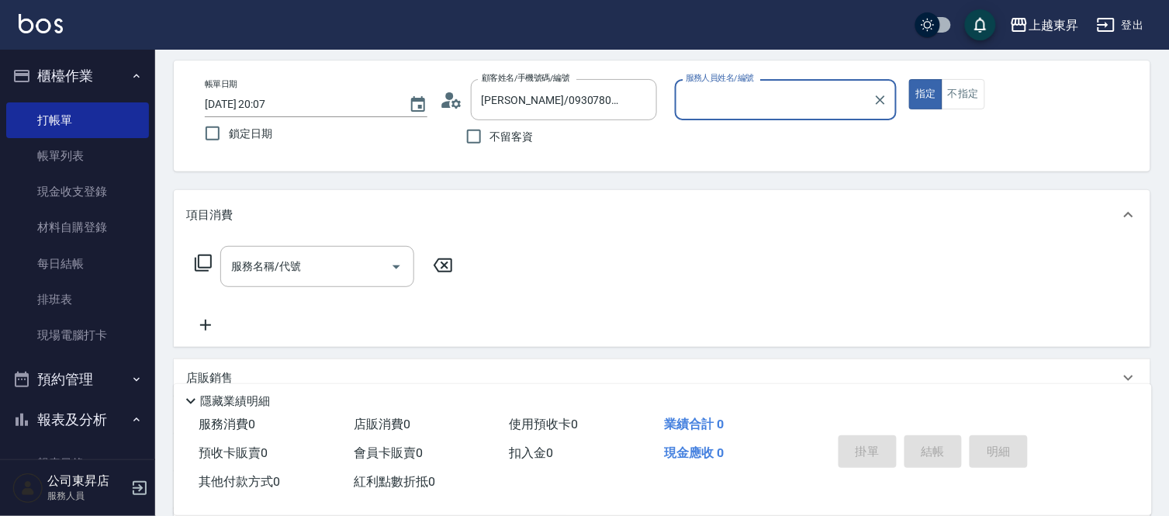
type input "[PERSON_NAME]-08"
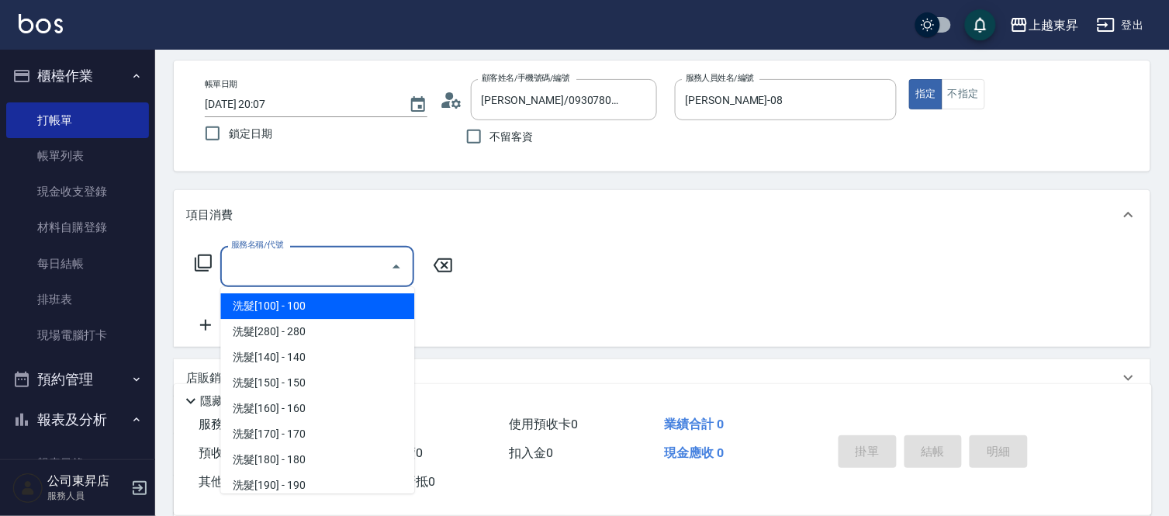
click at [297, 271] on div "服務名稱/代號 服務名稱/代號" at bounding box center [317, 266] width 194 height 41
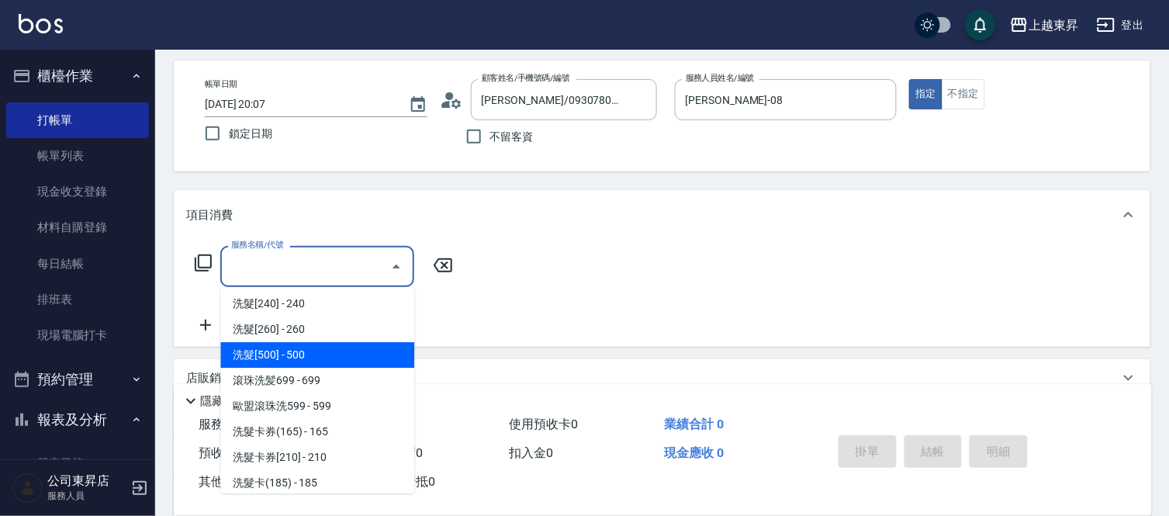
scroll to position [344, 0]
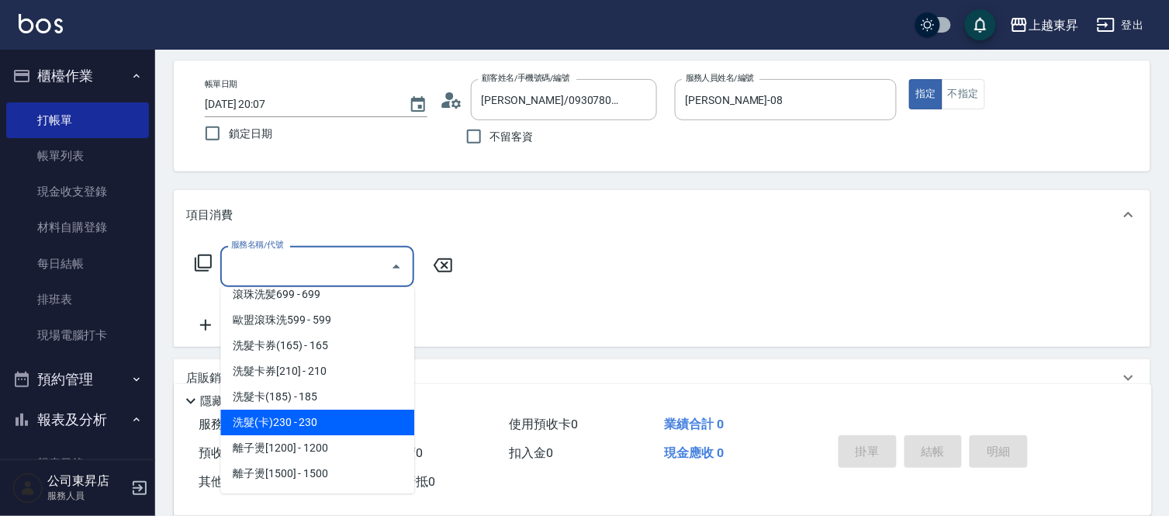
click at [331, 416] on span "洗髮(卡)230 - 230" at bounding box center [317, 422] width 194 height 26
type input "洗髮(卡)230(224)"
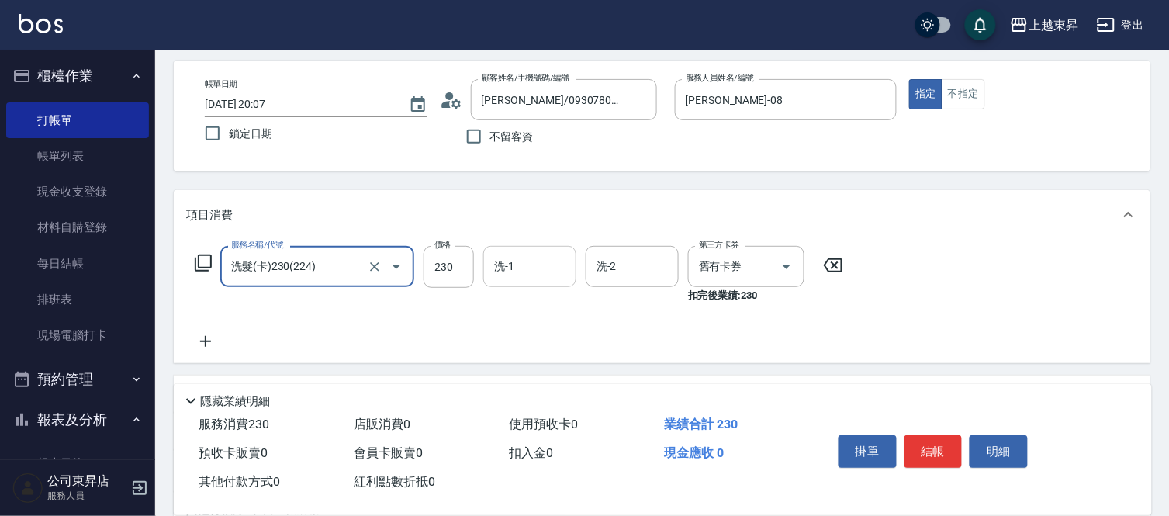
click at [510, 261] on input "洗-1" at bounding box center [529, 266] width 79 height 27
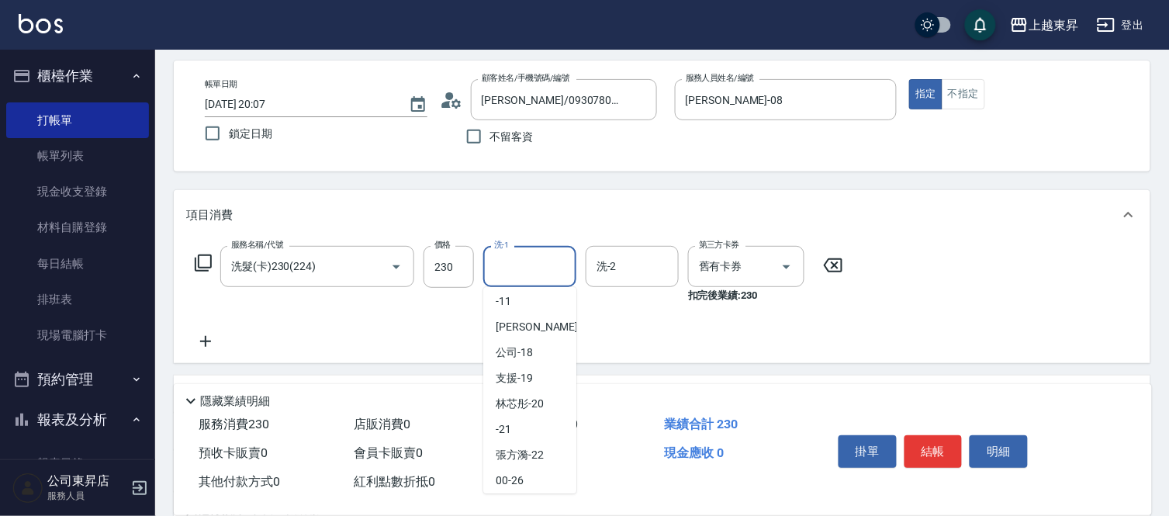
scroll to position [172, 0]
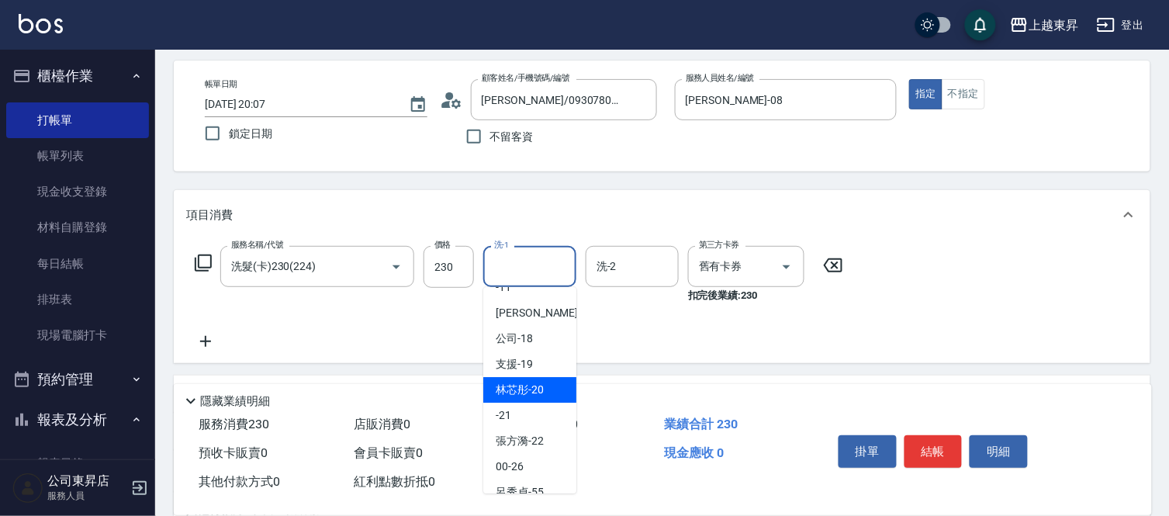
click at [549, 382] on div "林芯彤 -20" at bounding box center [529, 390] width 93 height 26
type input "林芯彤-20"
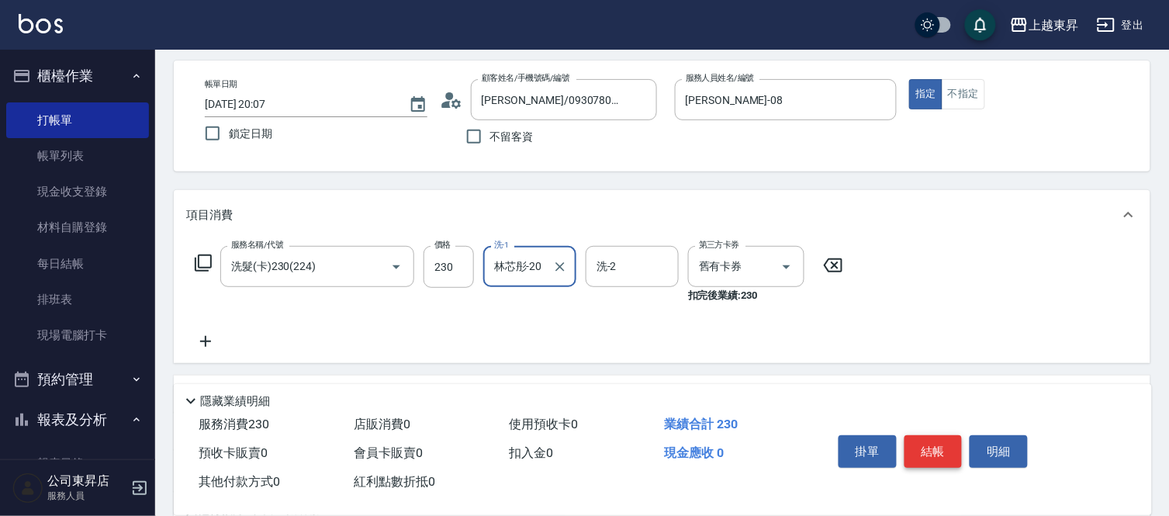
click at [932, 439] on button "結帳" at bounding box center [933, 451] width 58 height 33
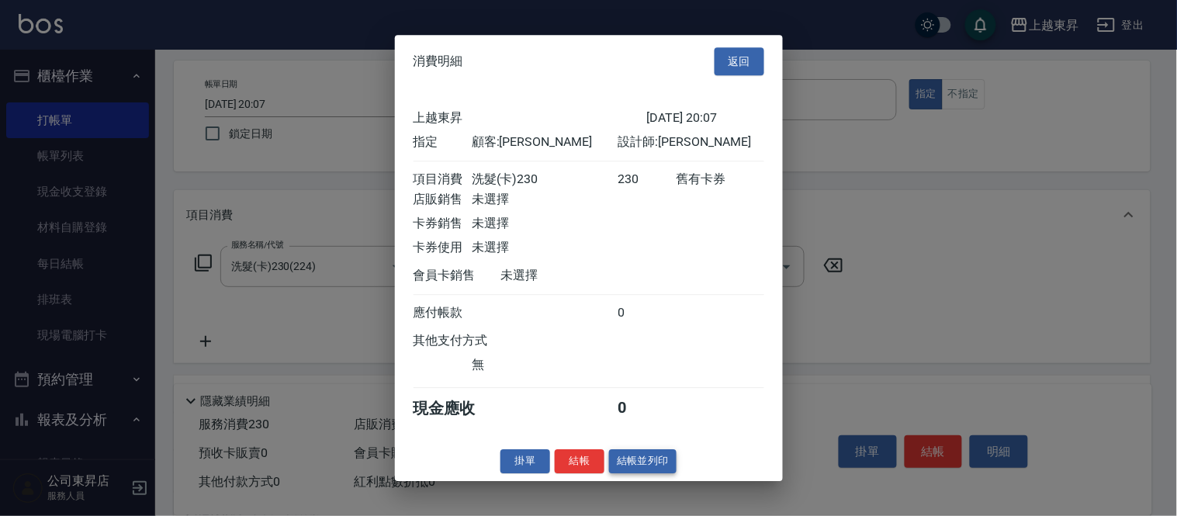
click at [644, 465] on button "結帳並列印" at bounding box center [642, 461] width 67 height 24
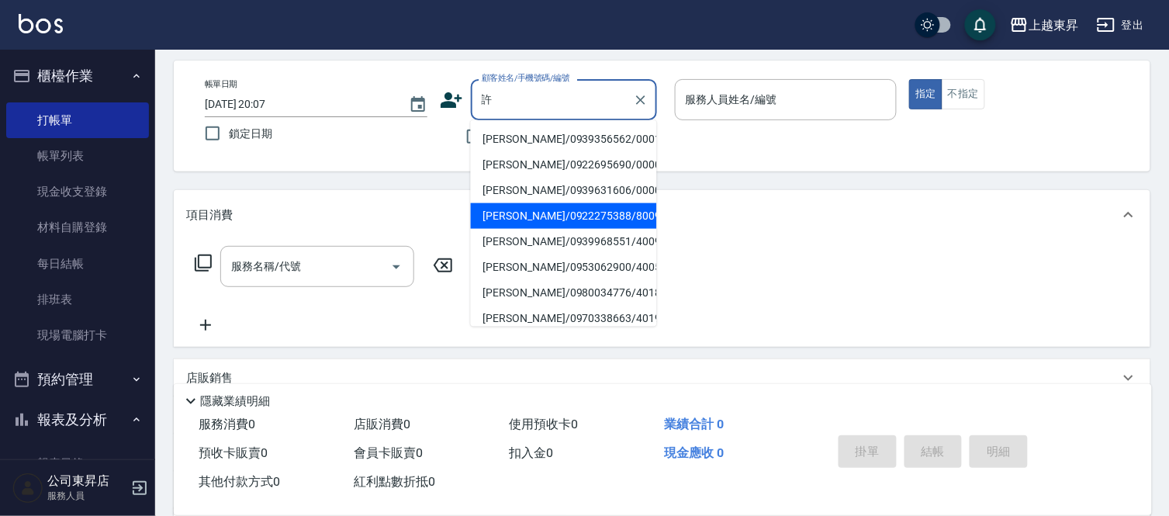
click at [502, 212] on li "[PERSON_NAME]/0922275388/80099" at bounding box center [564, 216] width 186 height 26
type input "[PERSON_NAME]/0922275388/80099"
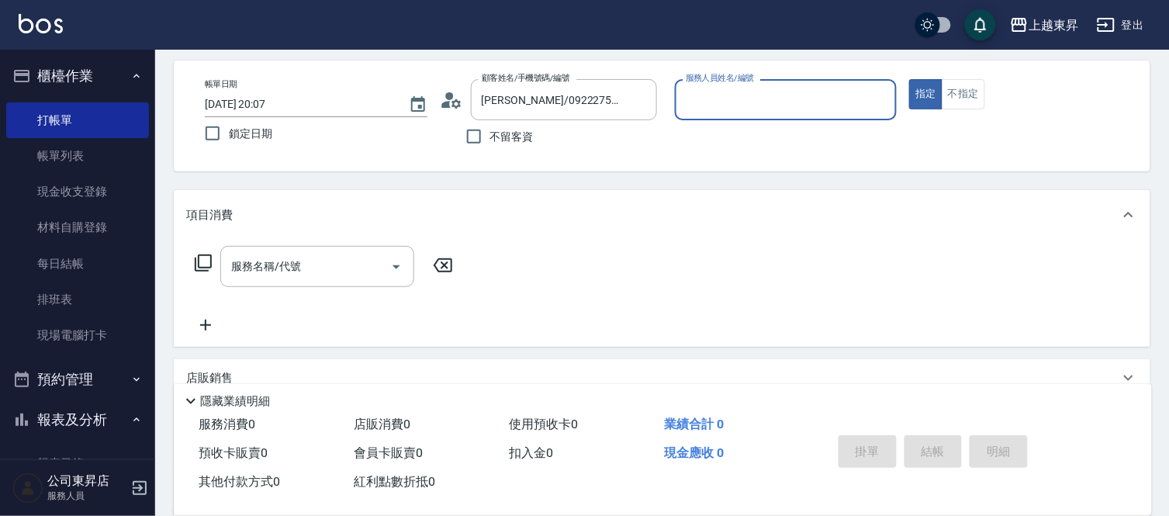
type input "[PERSON_NAME]-08"
click at [295, 267] on div "服務名稱/代號 服務名稱/代號" at bounding box center [317, 266] width 194 height 41
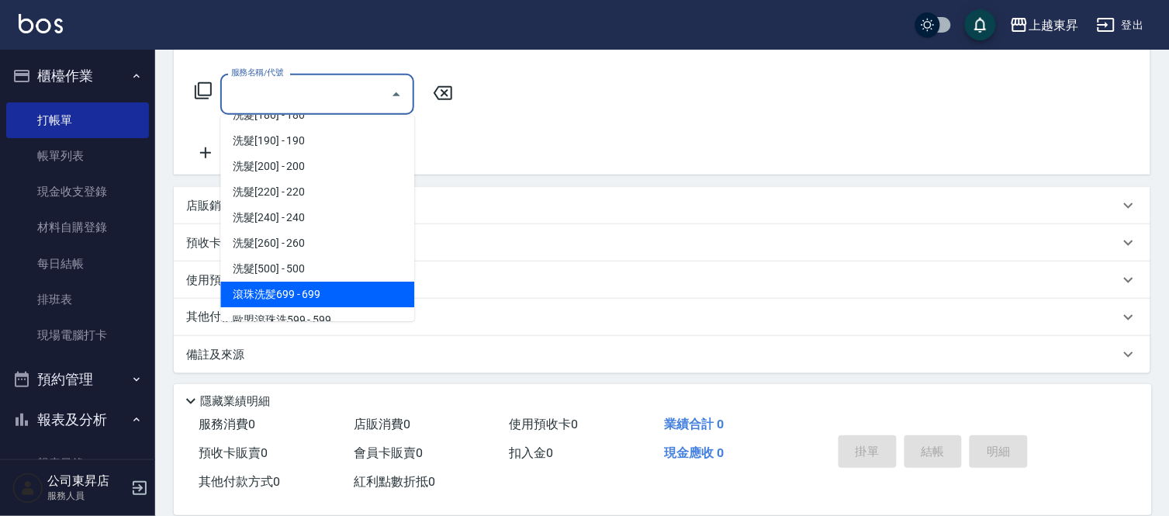
click at [335, 290] on span "滾珠洗髪699 - 699" at bounding box center [317, 295] width 194 height 26
type input "滾珠洗髪699(214)"
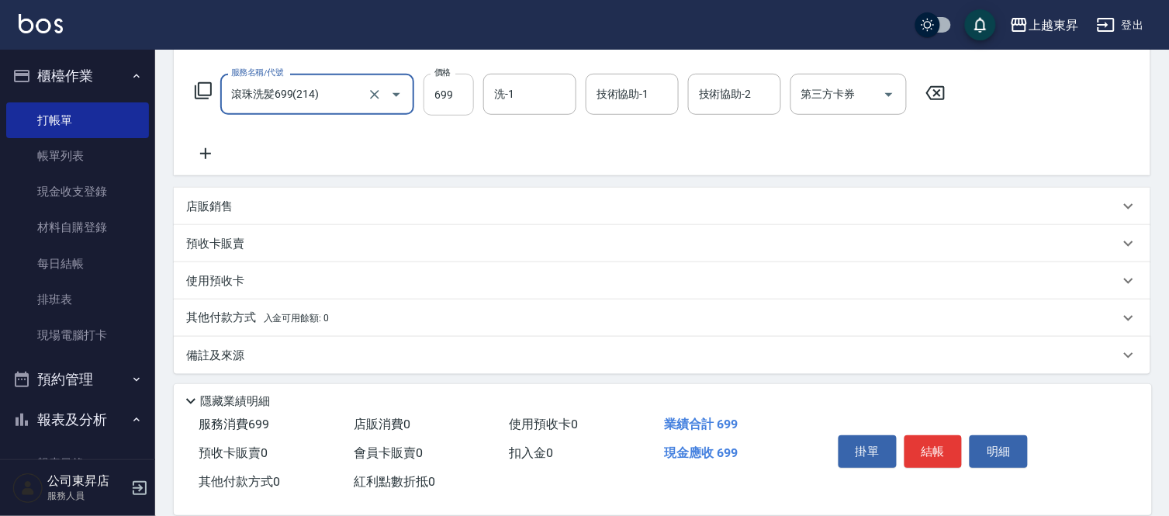
click at [434, 98] on input "699" at bounding box center [448, 95] width 50 height 42
type input "700"
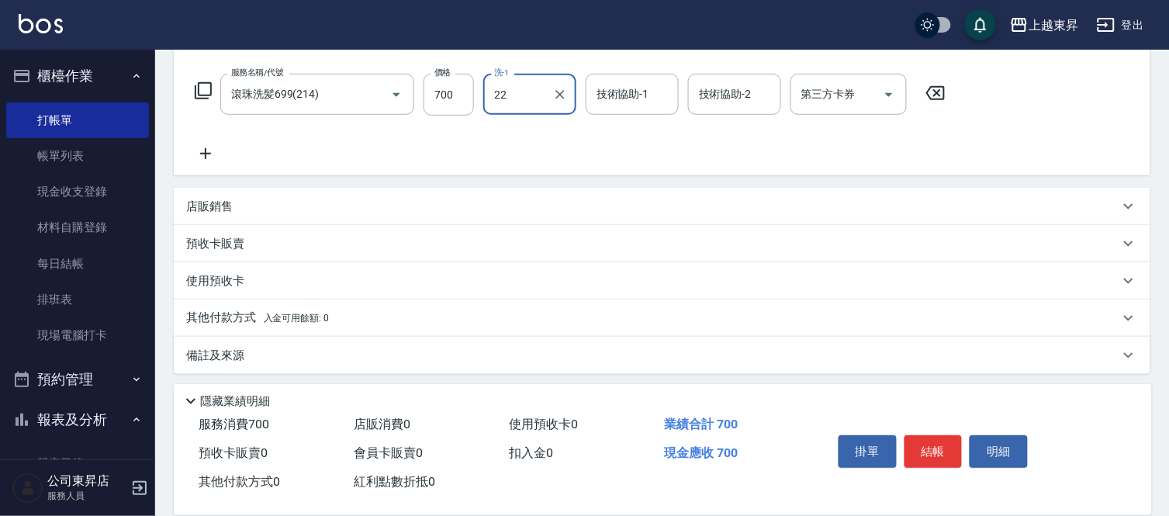
type input "[PERSON_NAME]-22"
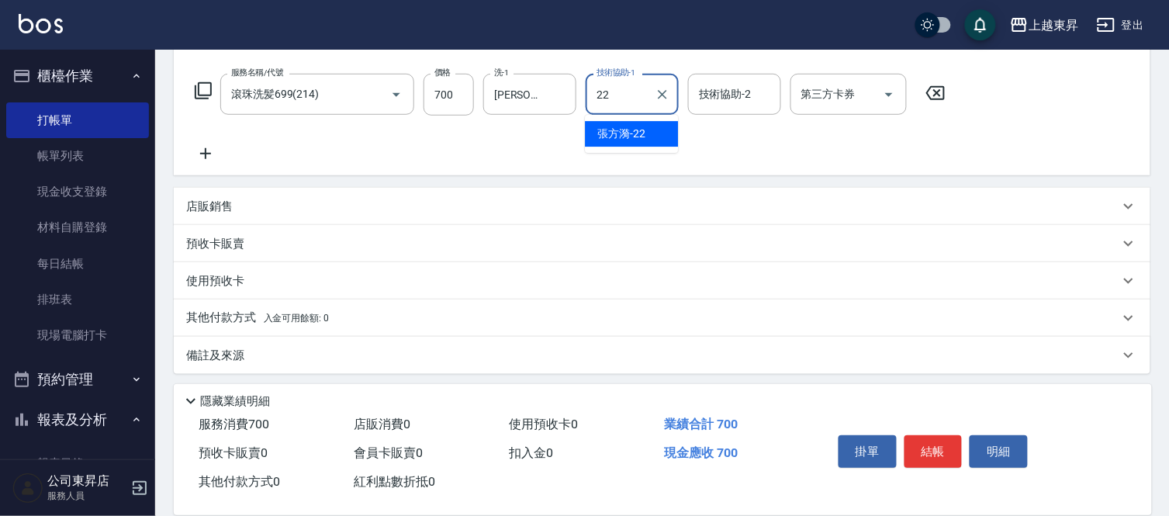
type input "[PERSON_NAME]-22"
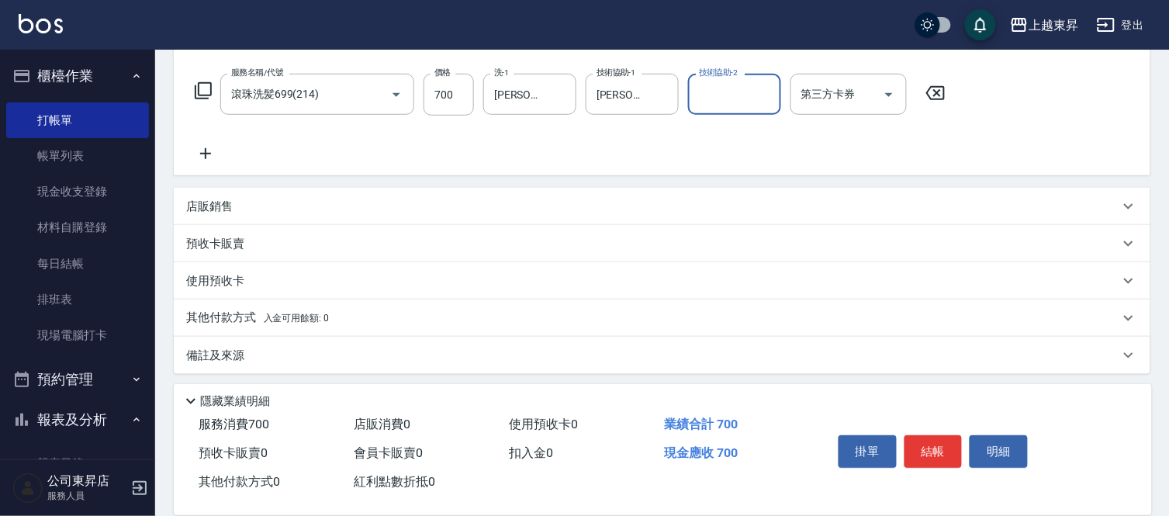
click at [199, 154] on icon at bounding box center [205, 153] width 39 height 19
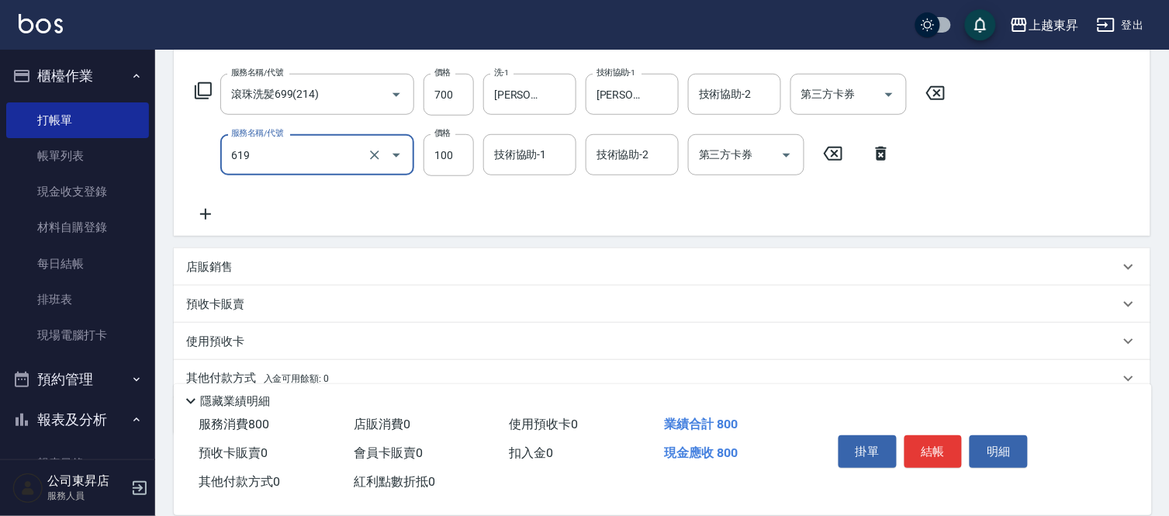
type input "[PERSON_NAME].玻酸.晶膜.水療(619)"
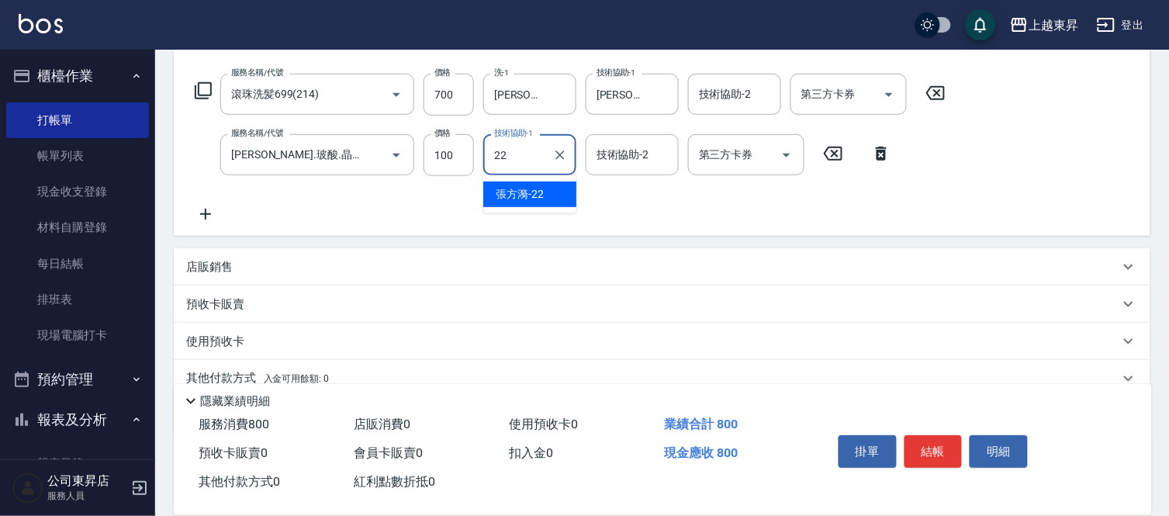
type input "[PERSON_NAME]-22"
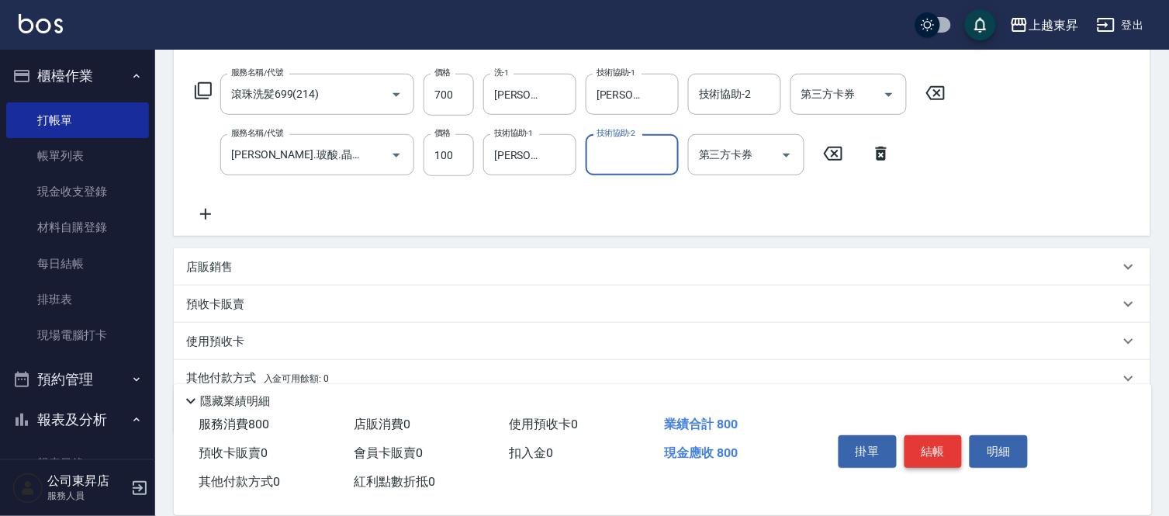
click at [942, 450] on button "結帳" at bounding box center [933, 451] width 58 height 33
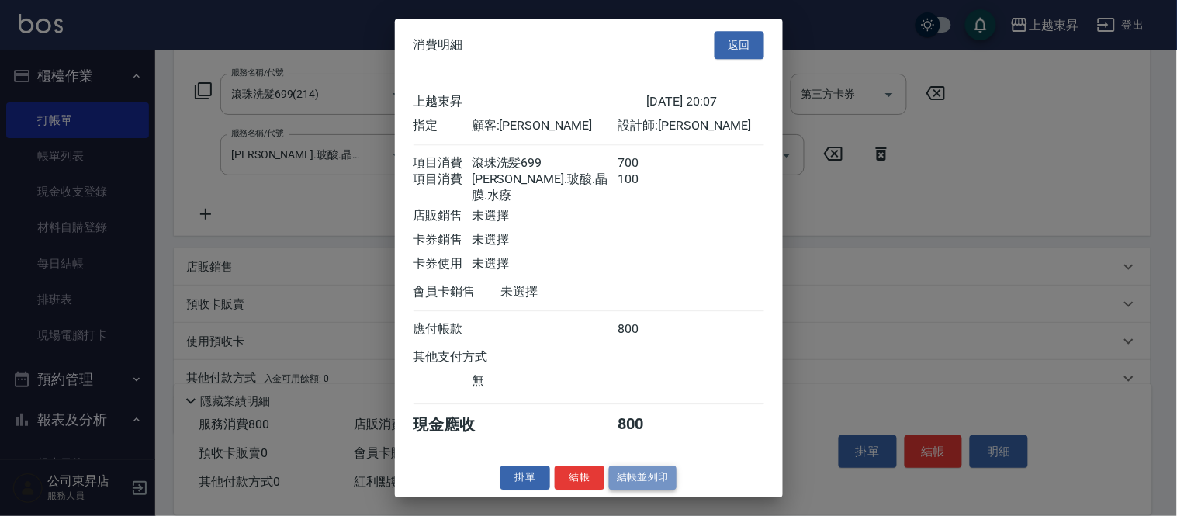
click at [668, 487] on button "結帳並列印" at bounding box center [642, 477] width 67 height 24
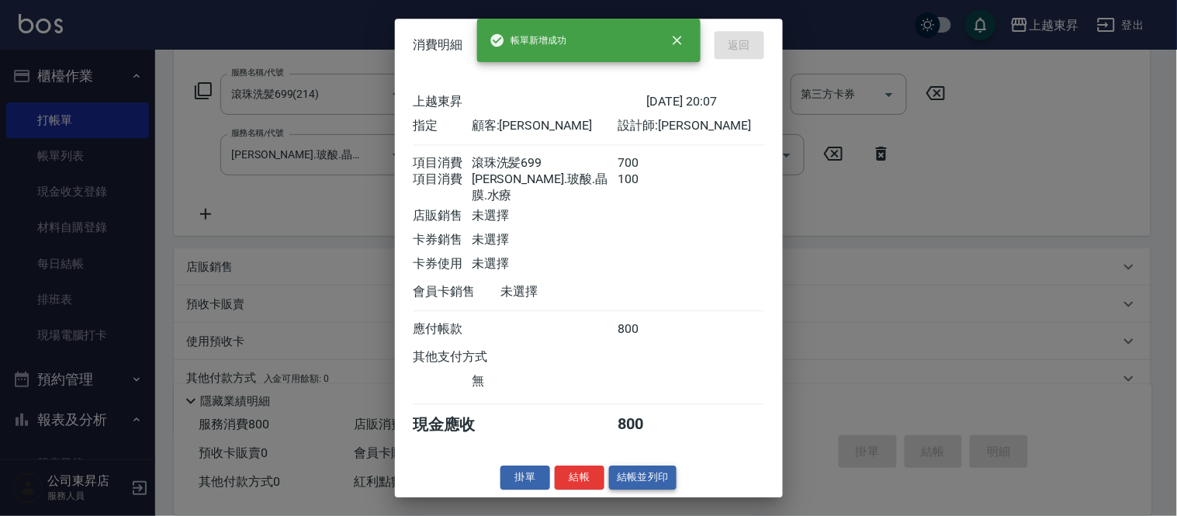
type input "[DATE] 20:08"
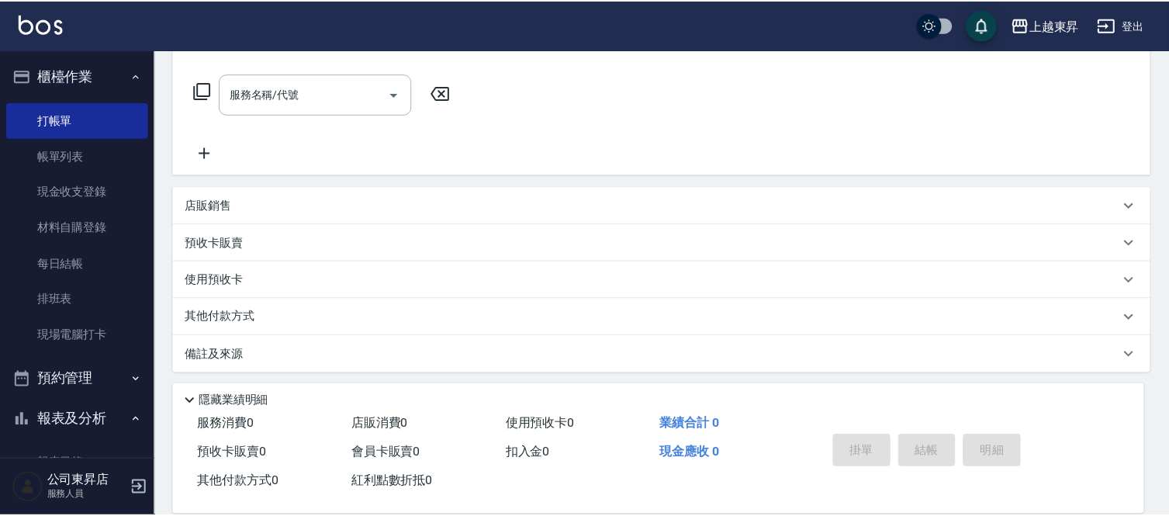
scroll to position [0, 0]
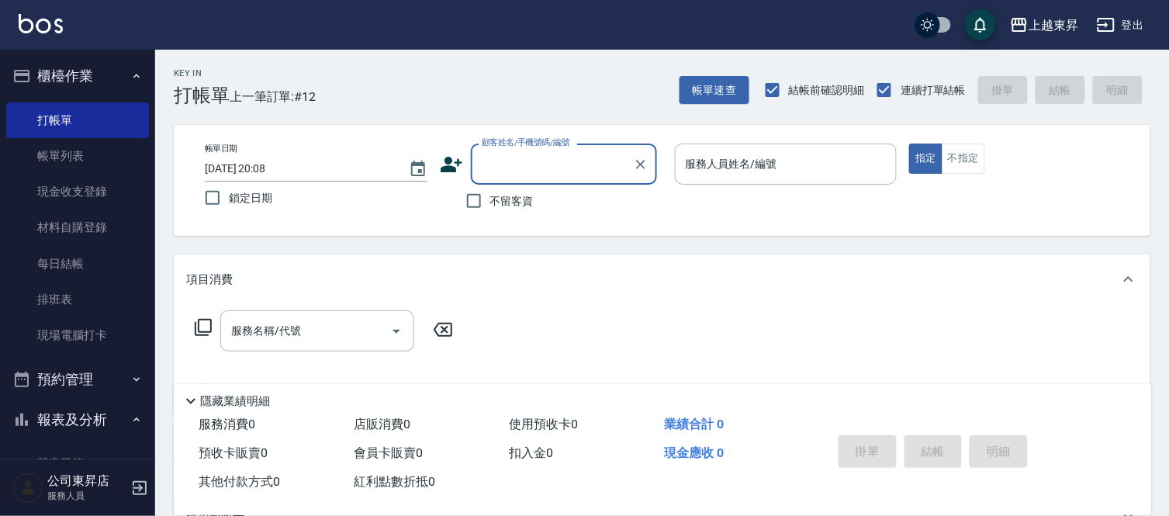
click at [522, 157] on input "顧客姓名/手機號碼/編號" at bounding box center [552, 163] width 149 height 27
type input "陳"
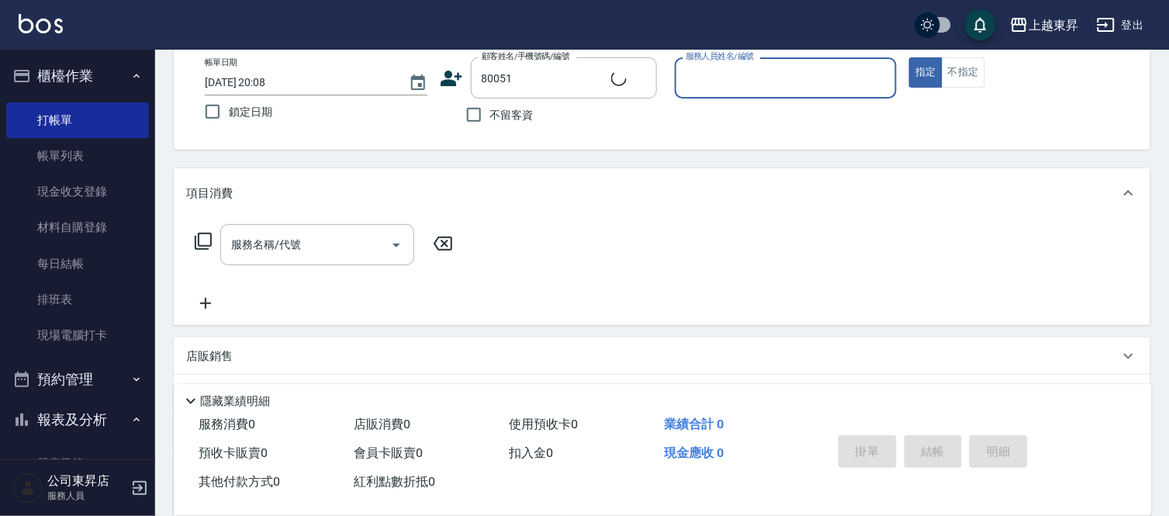
type input "[PERSON_NAME]/0921136876/80051"
type input "[PERSON_NAME]-08"
click at [279, 249] on div "服務名稱/代號 服務名稱/代號" at bounding box center [317, 244] width 194 height 41
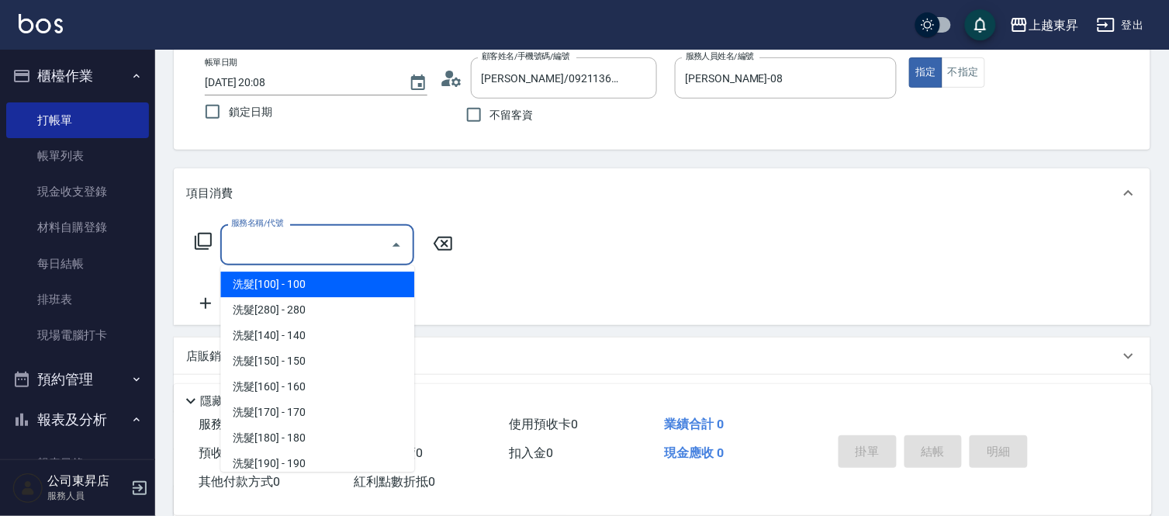
click at [275, 283] on span "洗髮[100] - 100" at bounding box center [317, 284] width 194 height 26
type input "洗髮[100](201)"
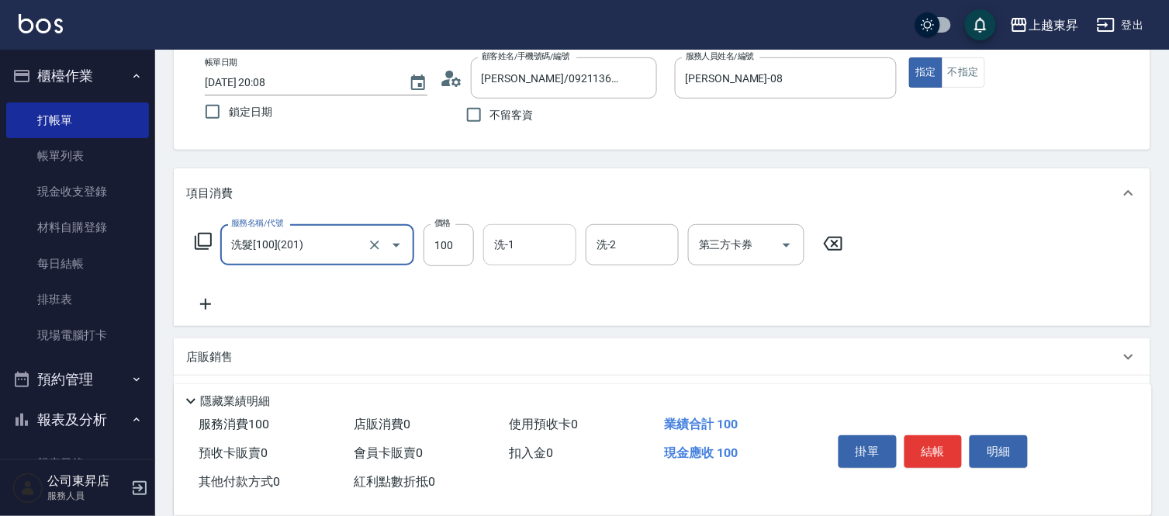
click at [501, 241] on div "洗-1 洗-1" at bounding box center [529, 244] width 93 height 41
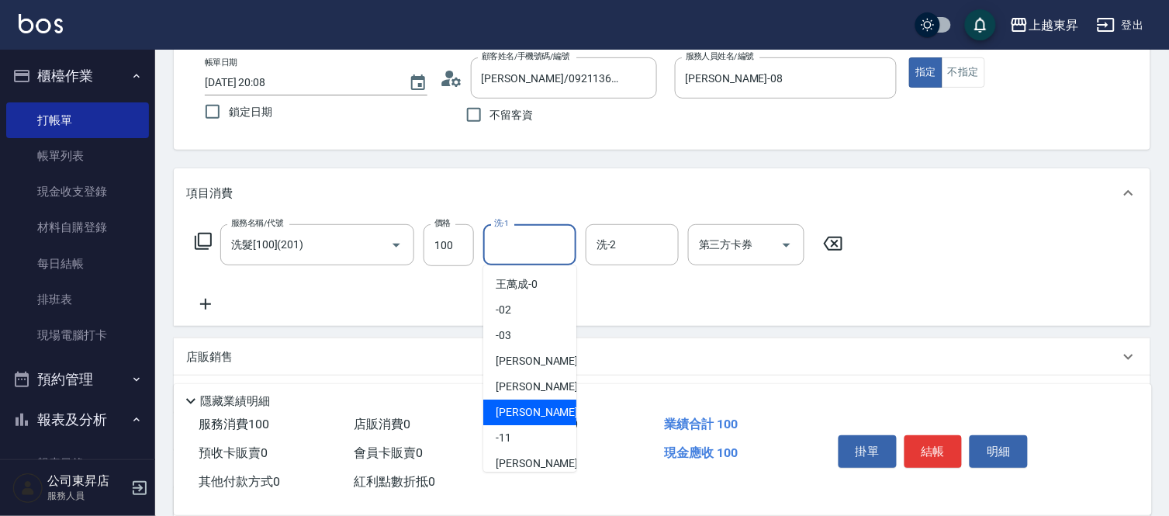
click at [523, 407] on span "[PERSON_NAME]-08" at bounding box center [545, 412] width 98 height 16
type input "[PERSON_NAME]-08"
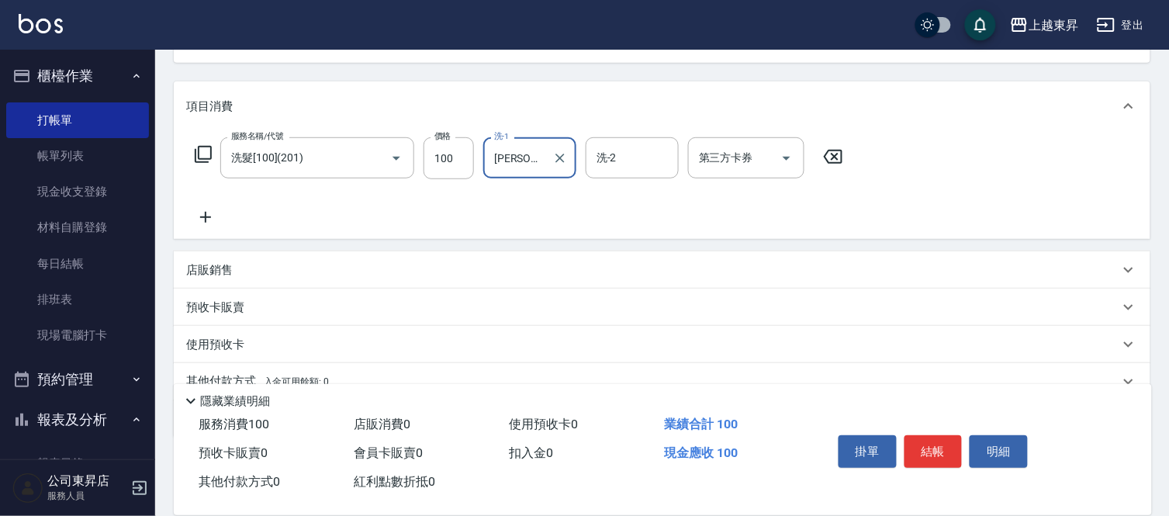
scroll to position [241, 0]
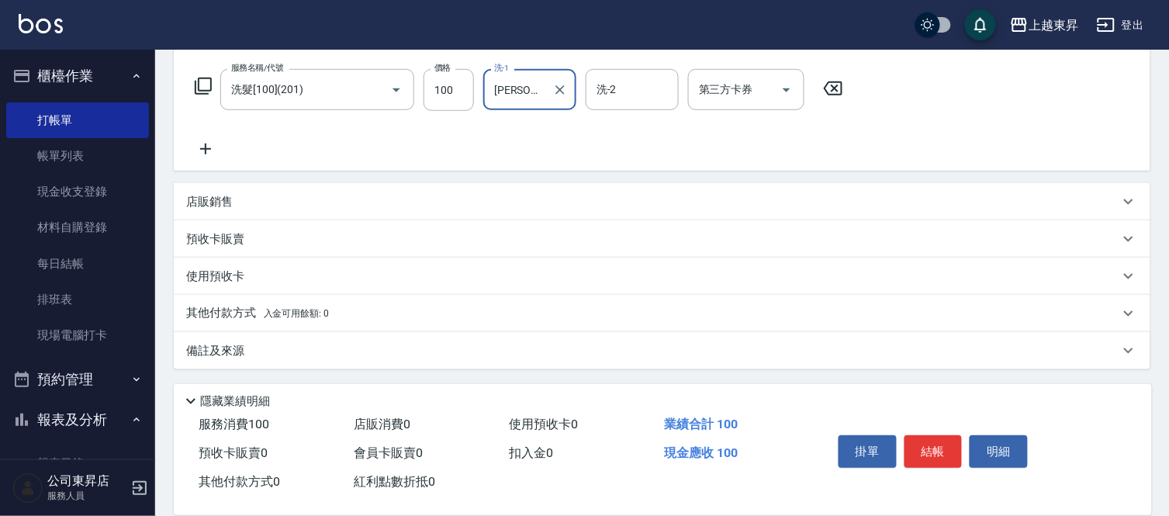
click at [198, 154] on icon at bounding box center [205, 149] width 39 height 19
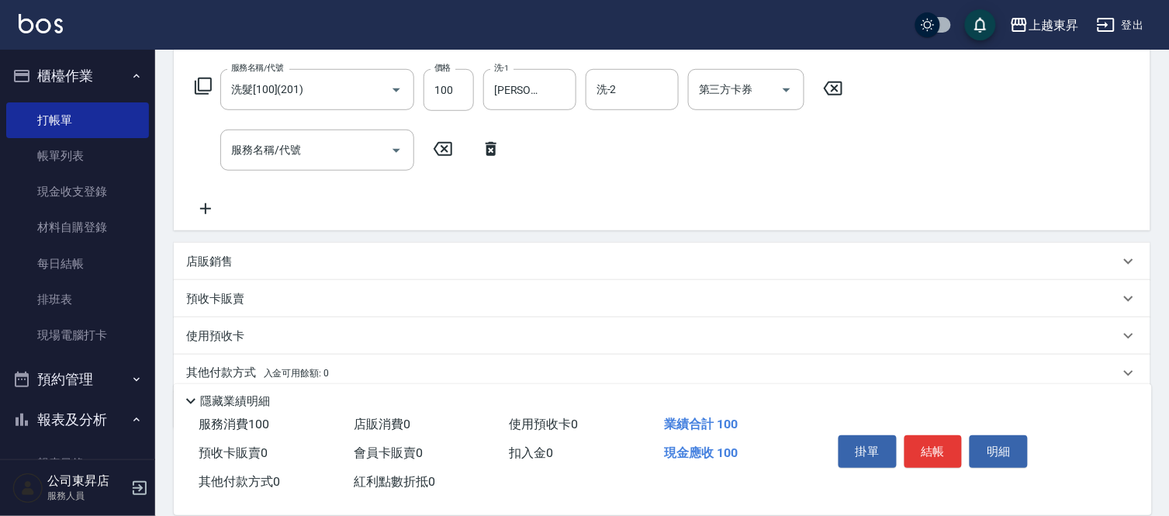
click at [209, 202] on icon at bounding box center [205, 208] width 39 height 19
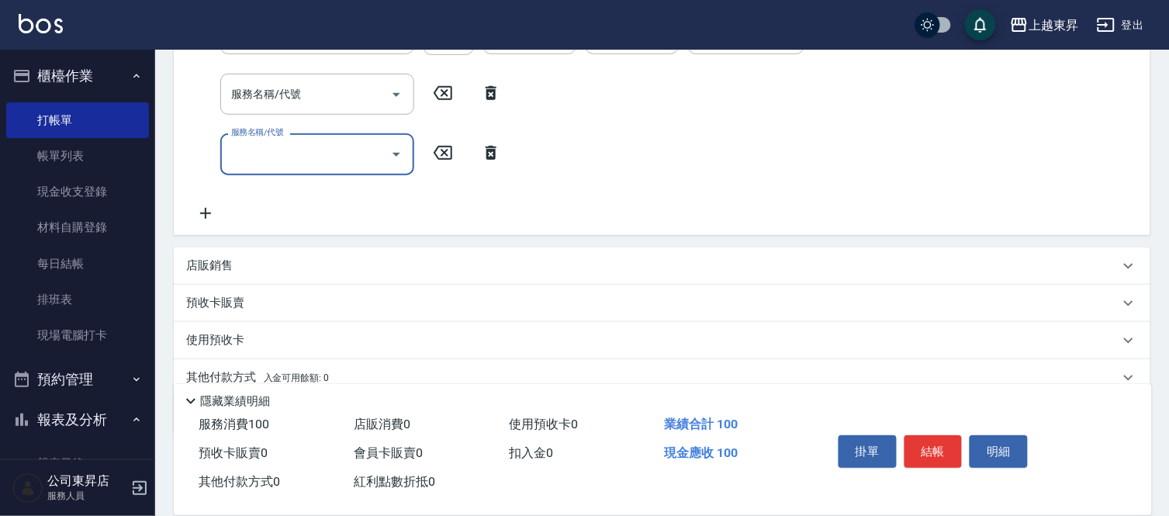
scroll to position [327, 0]
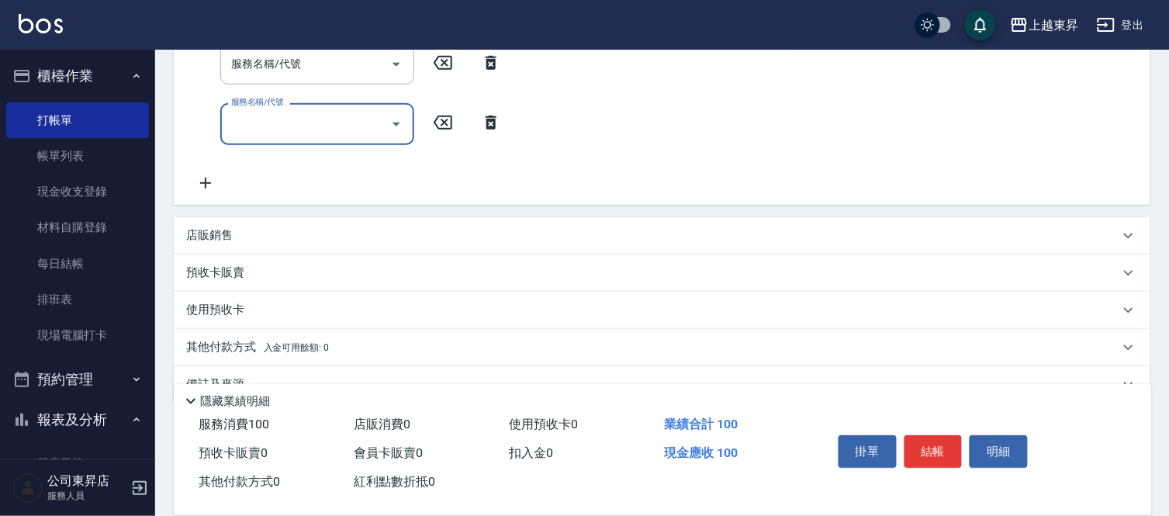
click at [209, 175] on icon at bounding box center [205, 183] width 39 height 19
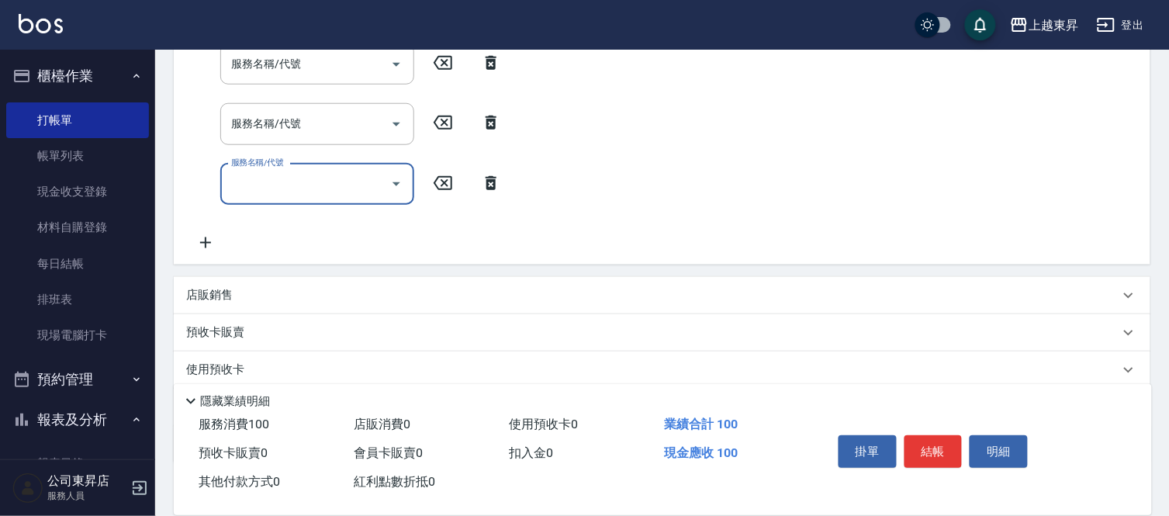
click at [195, 239] on icon at bounding box center [205, 242] width 39 height 19
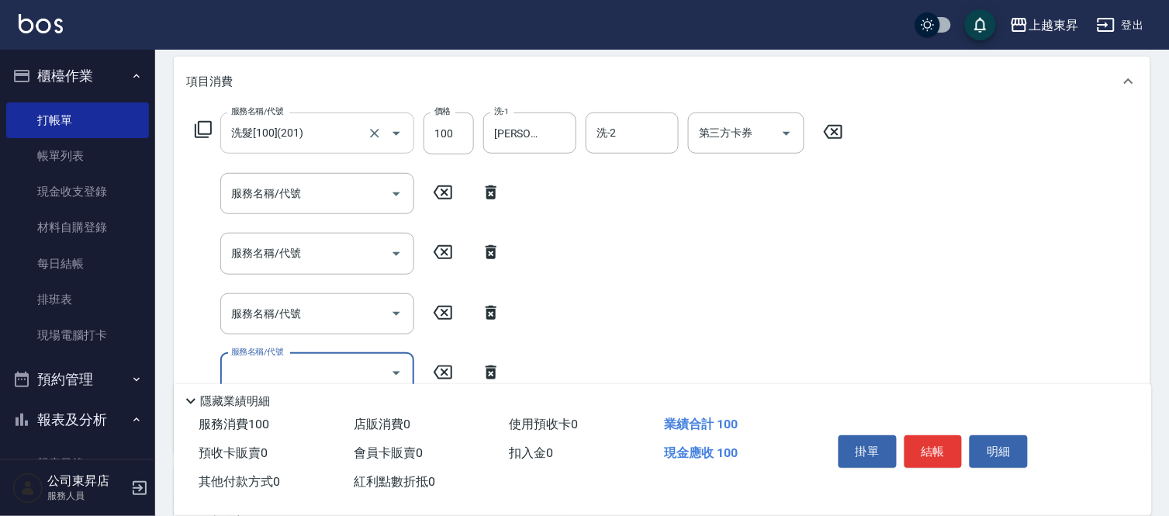
scroll to position [155, 0]
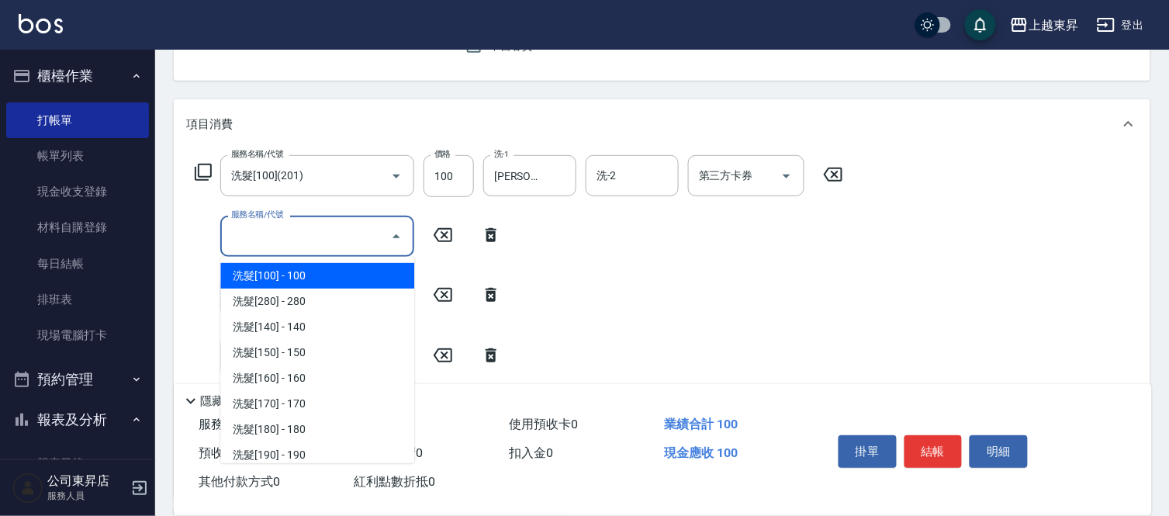
click at [302, 225] on input "服務名稱/代號" at bounding box center [305, 236] width 157 height 27
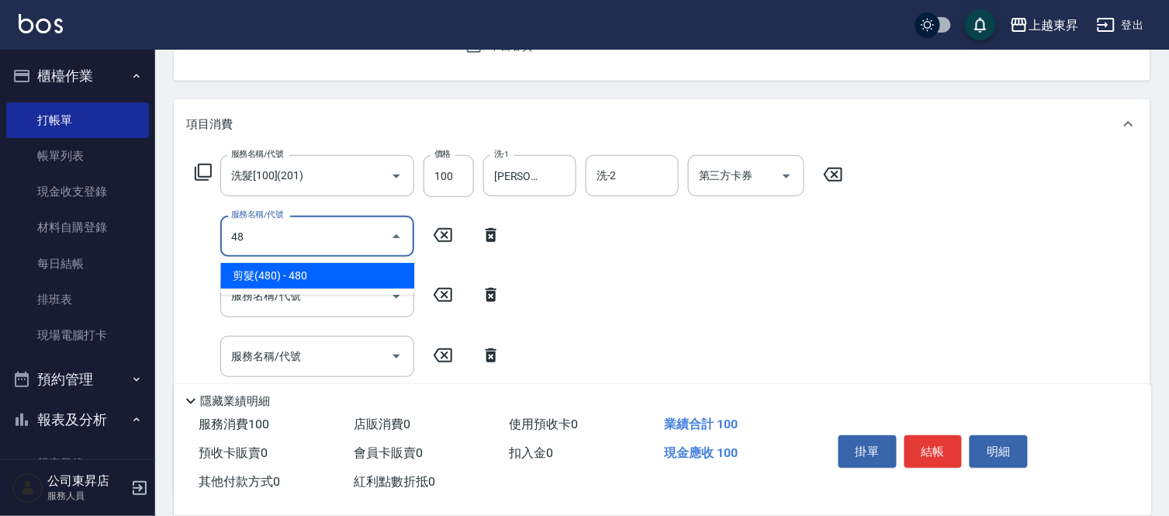
drag, startPoint x: 309, startPoint y: 273, endPoint x: 318, endPoint y: 272, distance: 9.3
click at [310, 273] on span "剪髮(480) - 480" at bounding box center [317, 276] width 194 height 26
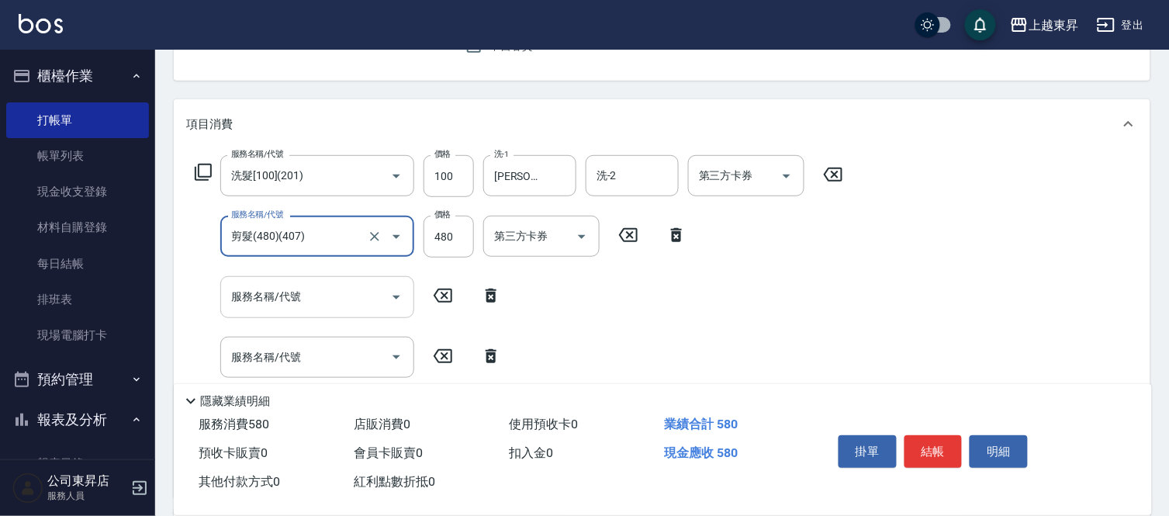
type input "剪髮(480)(407)"
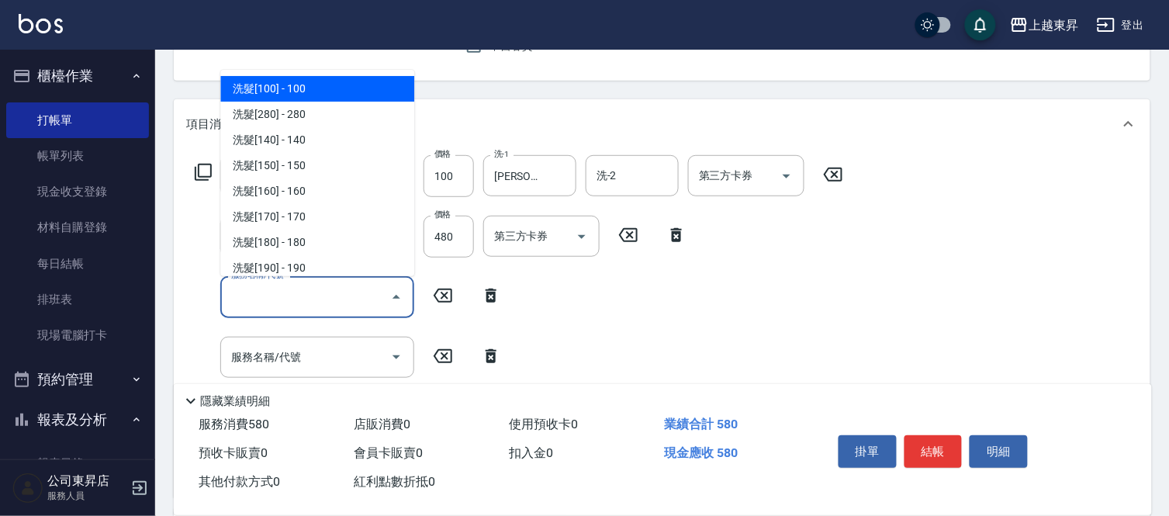
click at [322, 289] on input "服務名稱/代號" at bounding box center [305, 296] width 157 height 27
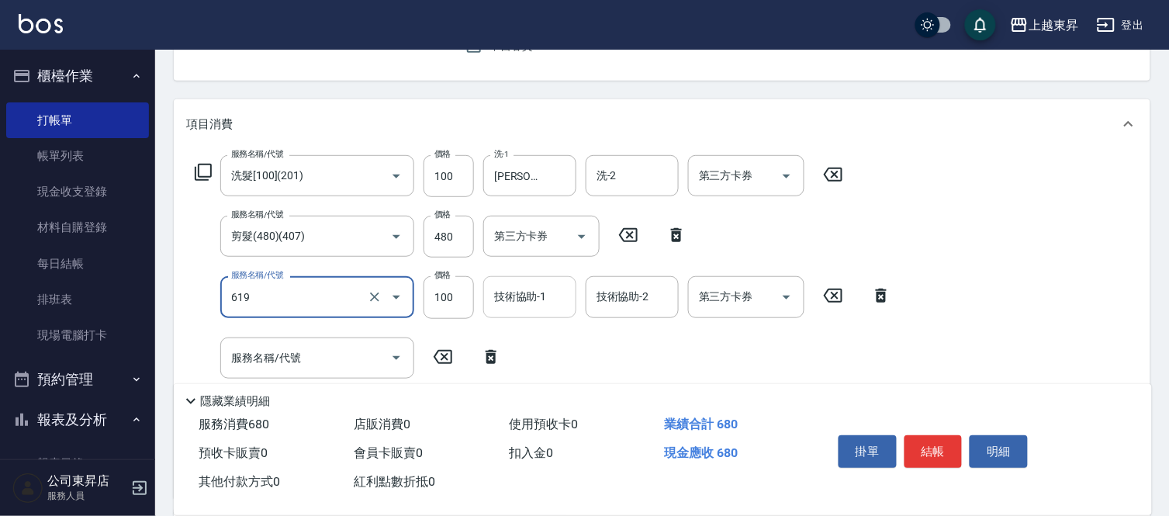
click at [540, 301] on div "技術協助-1 技術協助-1" at bounding box center [529, 296] width 93 height 41
type input "[PERSON_NAME].玻酸.晶膜.水療(619)"
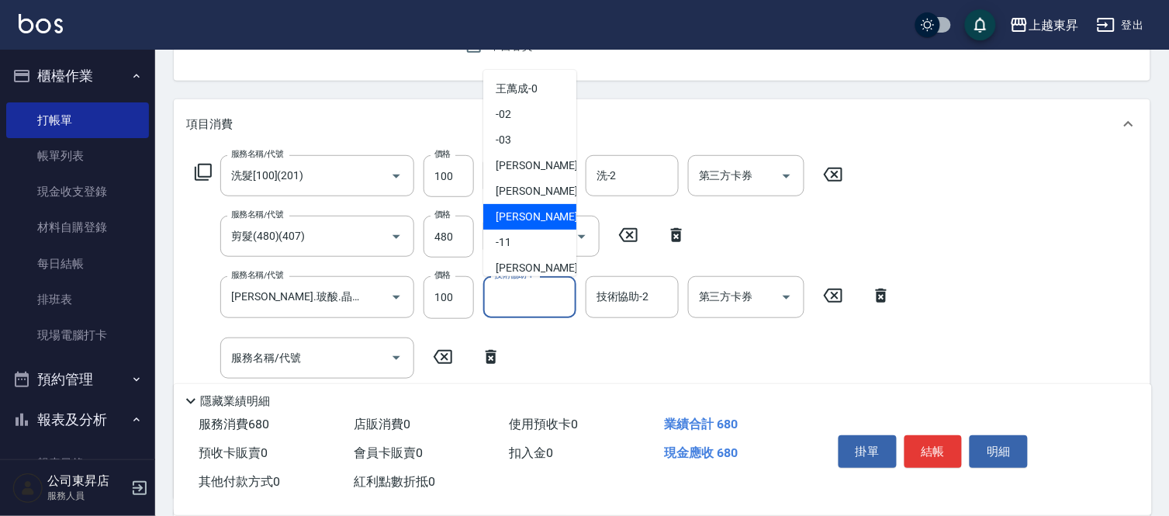
click at [527, 209] on span "[PERSON_NAME]-08" at bounding box center [545, 217] width 98 height 16
type input "[PERSON_NAME]-08"
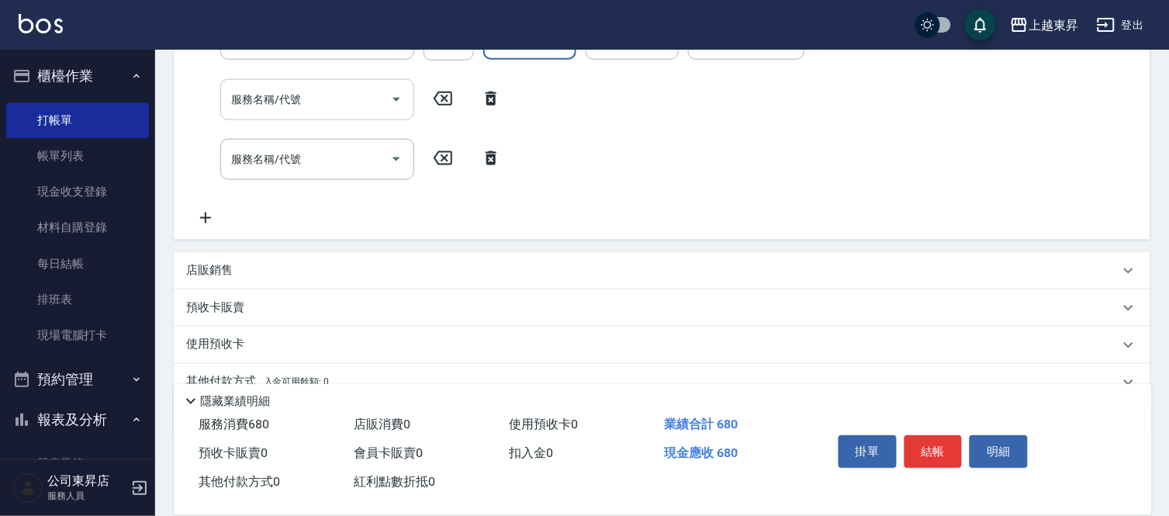
click at [284, 94] on div "Key In 打帳單 上一筆訂單:#12 帳單速查 結帳前確認明細 連續打單結帳 掛單 結帳 明細 帳單日期 [DATE] 20:08 鎖定日期 顧客姓名/手…" at bounding box center [662, 110] width 1014 height 949
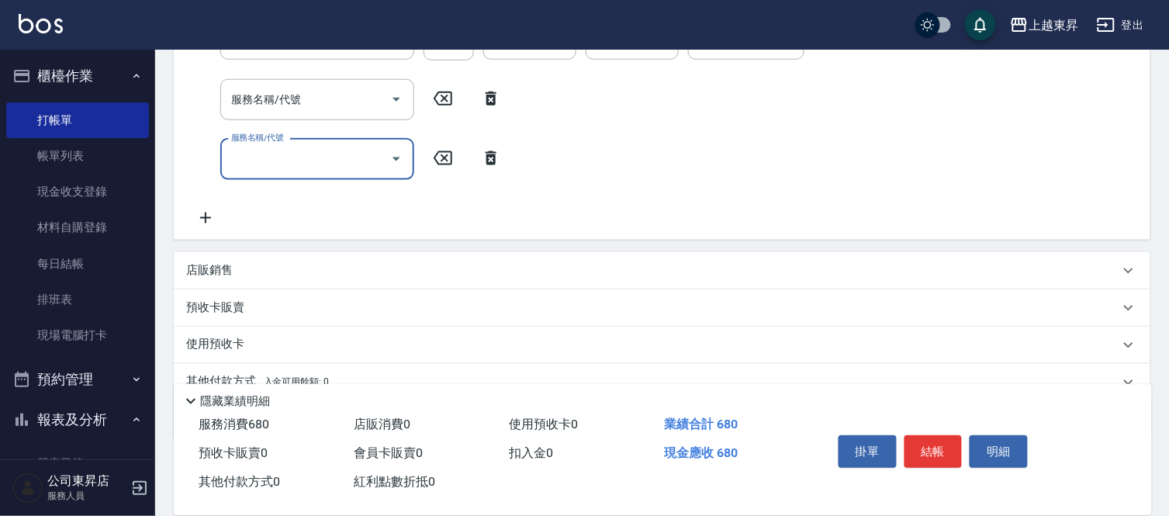
scroll to position [72, 0]
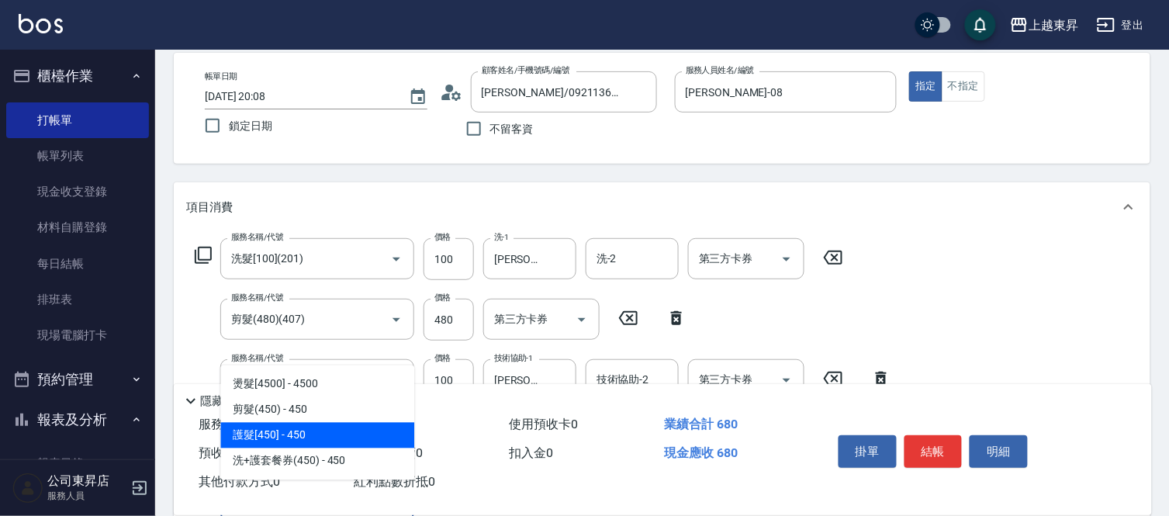
click at [306, 423] on span "護髮[450] - 450" at bounding box center [317, 436] width 194 height 26
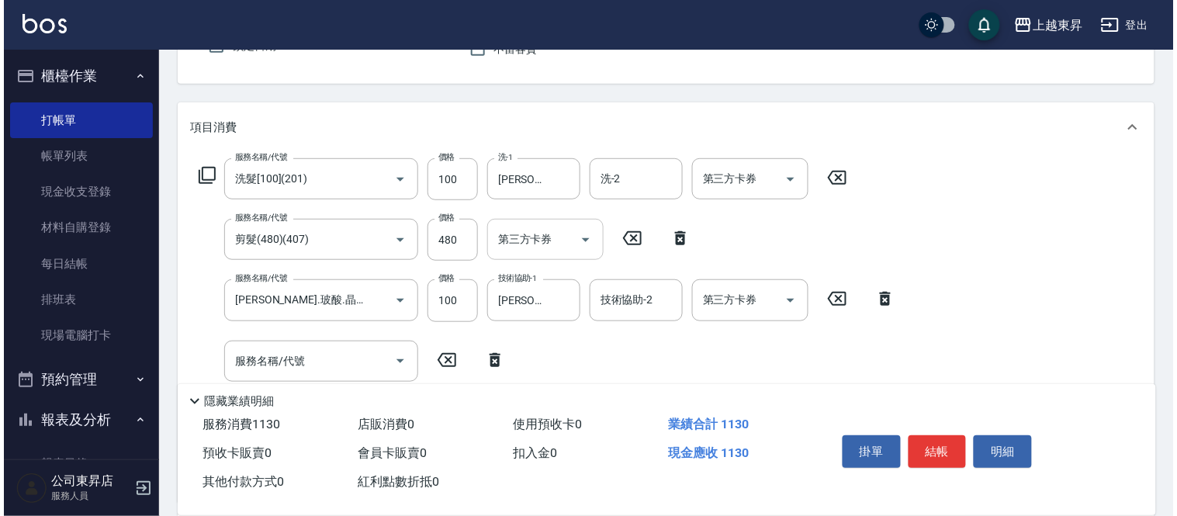
scroll to position [244, 0]
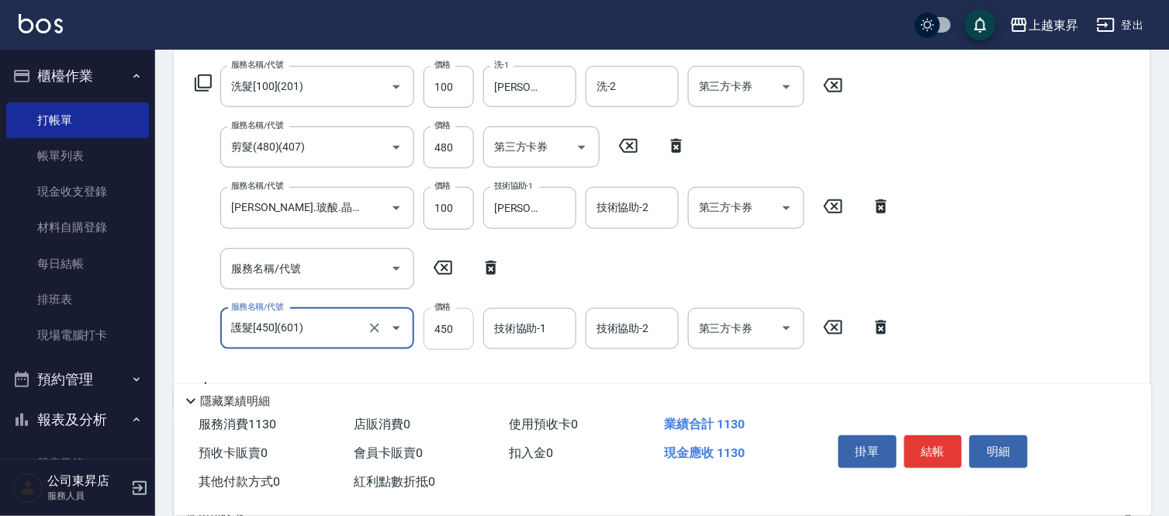
type input "護髮[450](601)"
click at [452, 344] on input "450" at bounding box center [448, 329] width 50 height 42
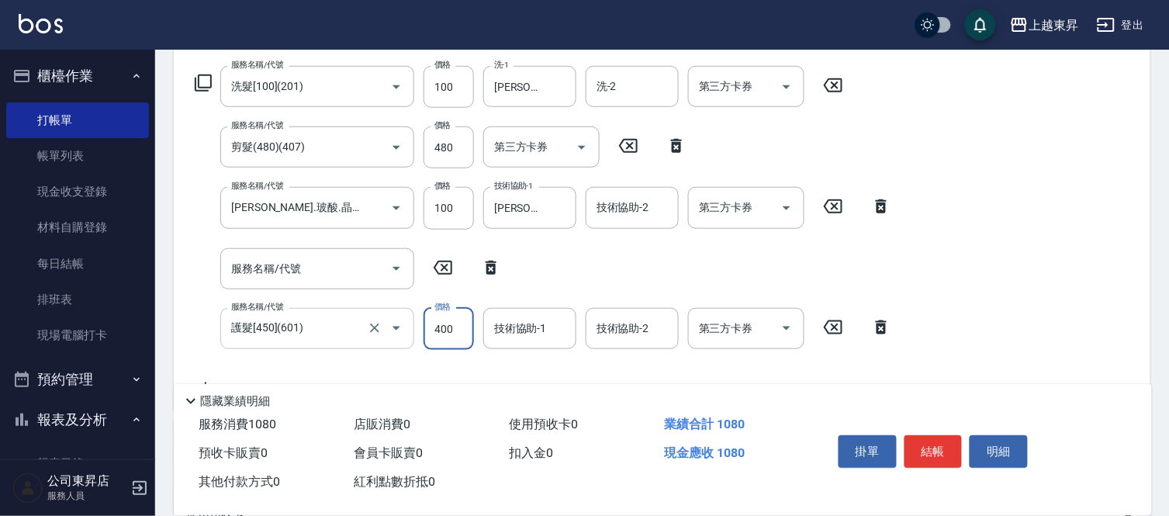
type input "400"
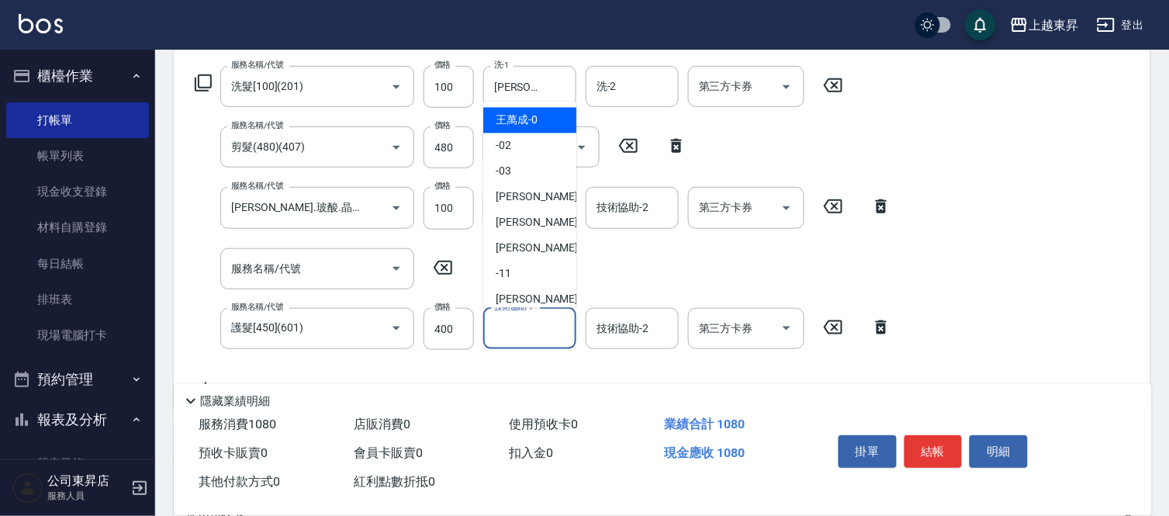
click at [520, 333] on input "技術協助-1" at bounding box center [529, 328] width 79 height 27
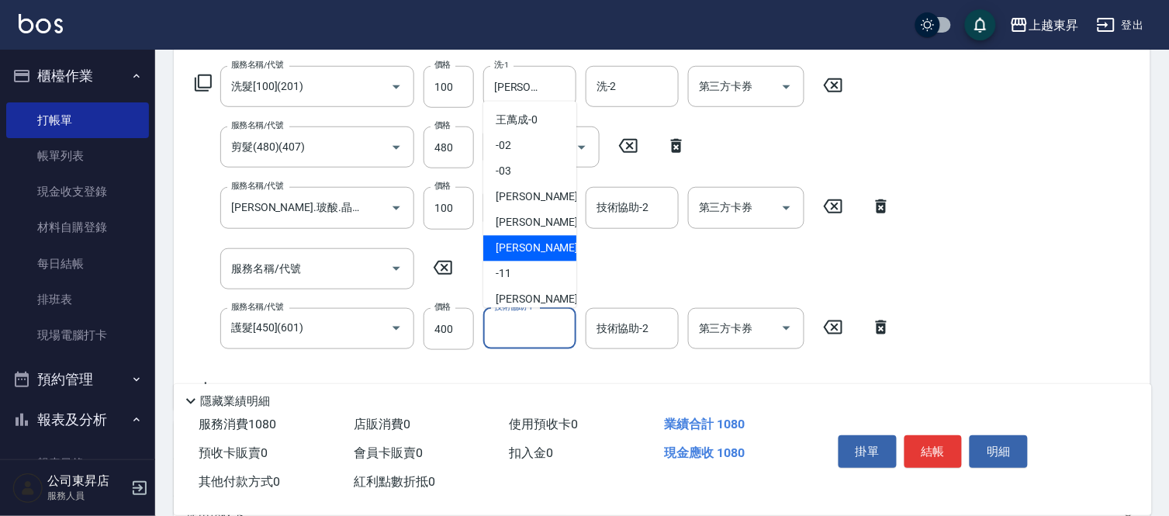
click at [531, 240] on span "[PERSON_NAME]-08" at bounding box center [545, 248] width 98 height 16
type input "[PERSON_NAME]-08"
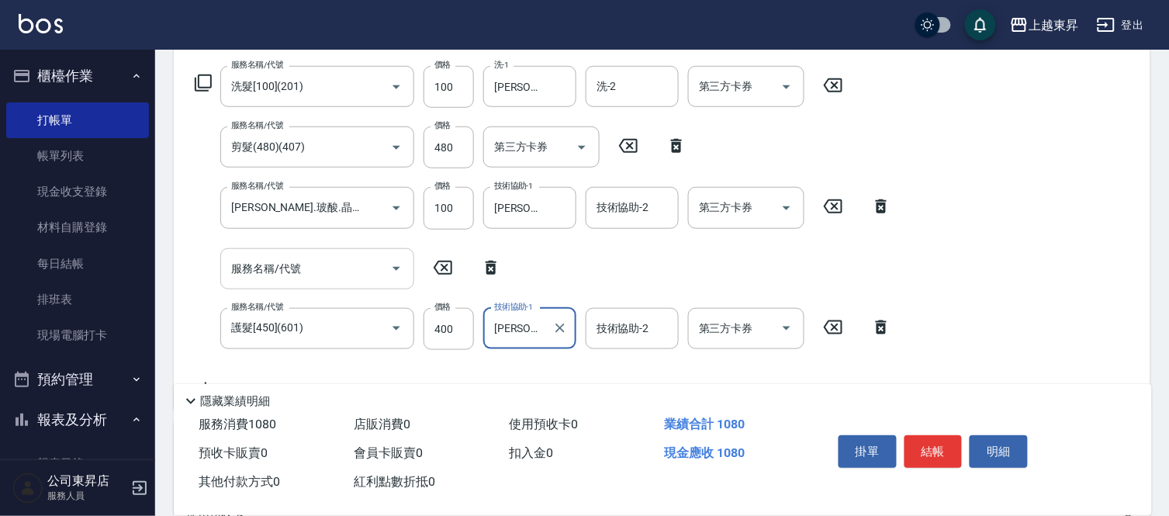
click at [330, 272] on input "服務名稱/代號" at bounding box center [305, 268] width 157 height 27
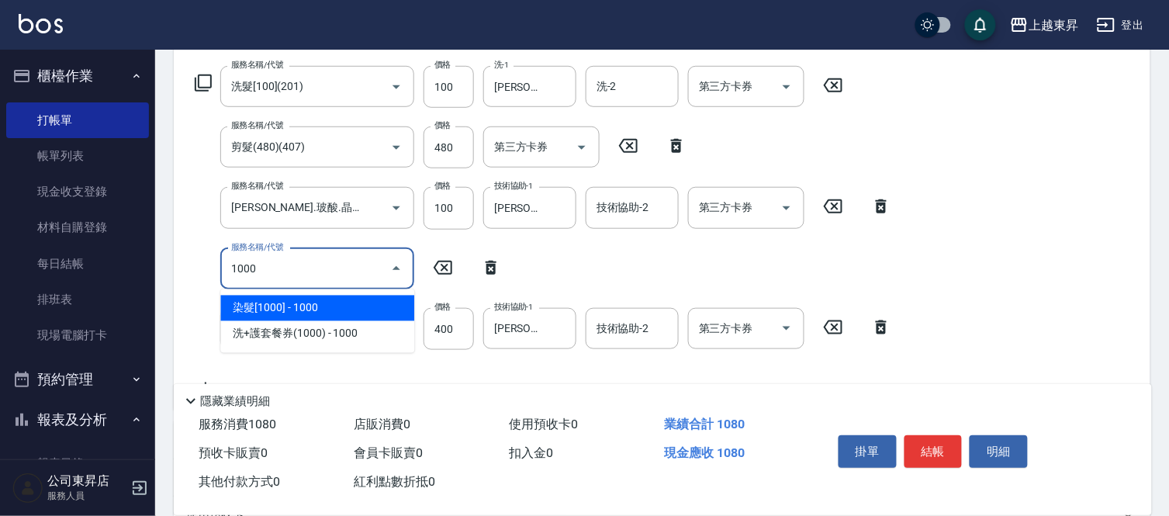
click at [272, 292] on ul "染髮[1000] - 1000 洗+護套餐券(1000) - 1000" at bounding box center [317, 321] width 194 height 64
click at [271, 299] on span "染髮[1000] - 1000" at bounding box center [317, 308] width 194 height 26
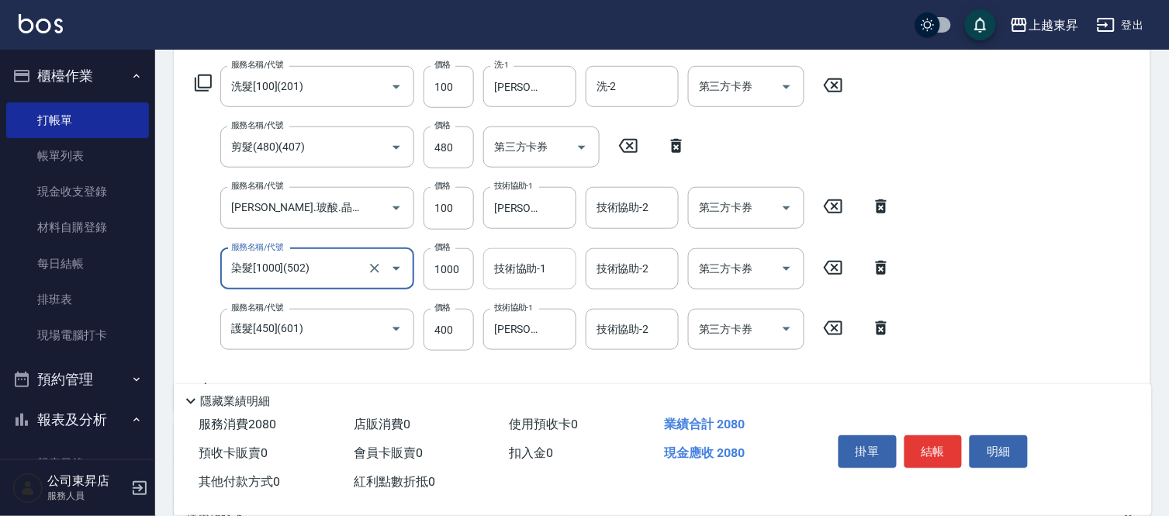
type input "染髮[1000](502)"
click at [534, 268] on div "技術協助-1 技術協助-1" at bounding box center [529, 268] width 93 height 41
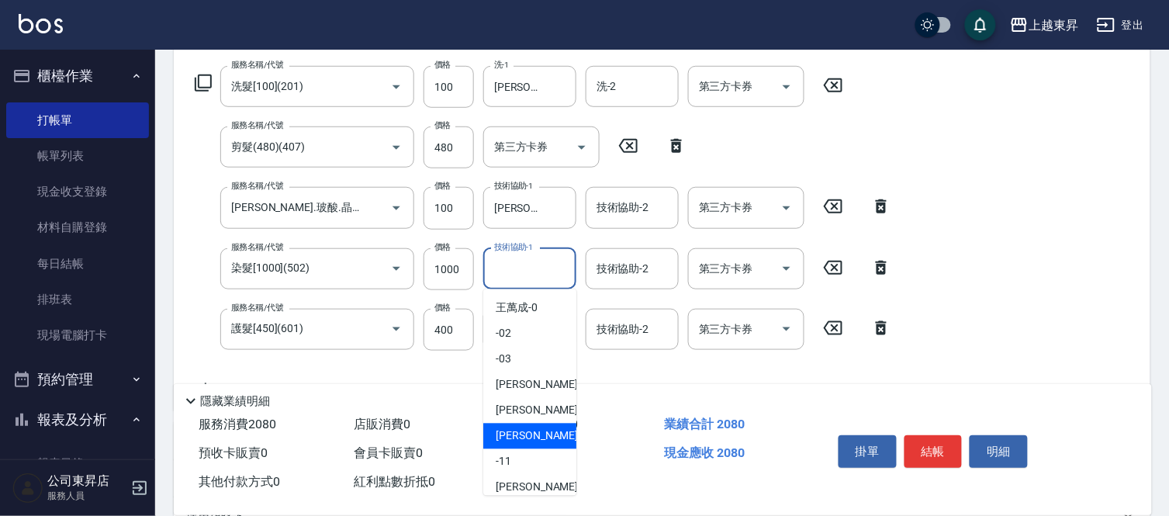
click at [530, 430] on span "[PERSON_NAME]-08" at bounding box center [545, 436] width 98 height 16
type input "[PERSON_NAME]-08"
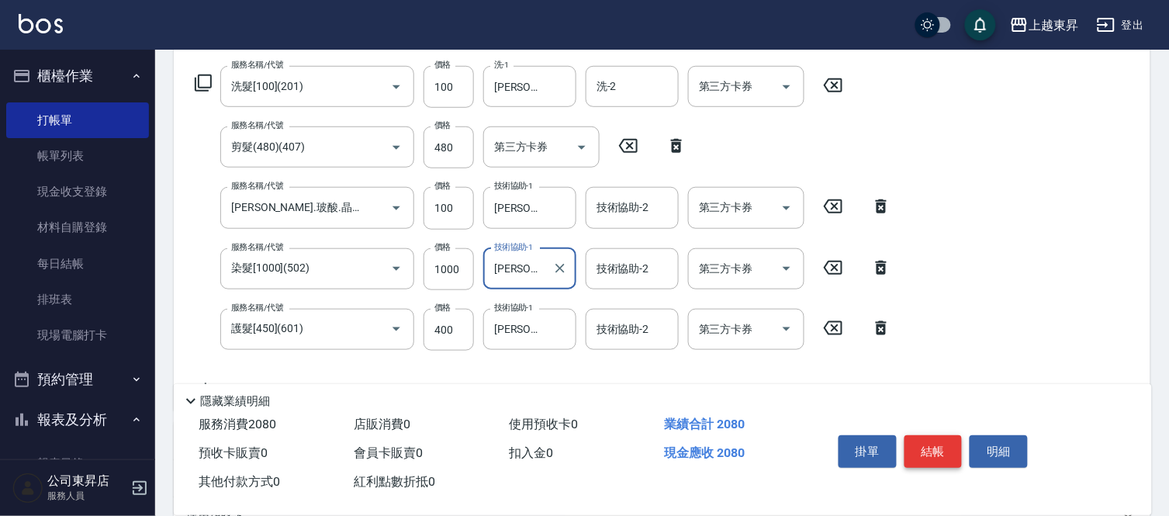
click at [928, 443] on button "結帳" at bounding box center [933, 451] width 58 height 33
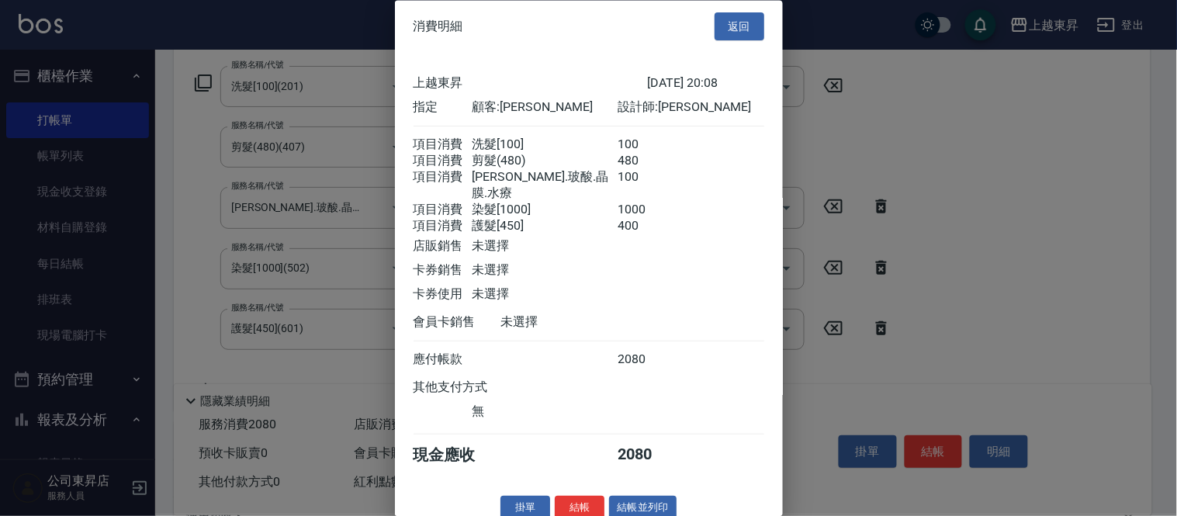
scroll to position [21, 0]
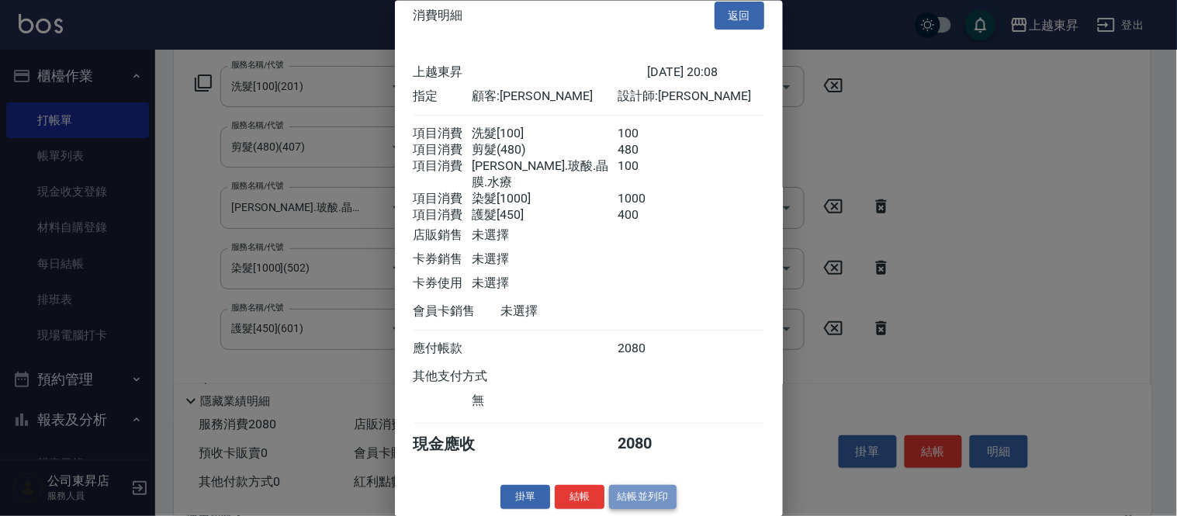
click at [641, 496] on button "結帳並列印" at bounding box center [642, 497] width 67 height 24
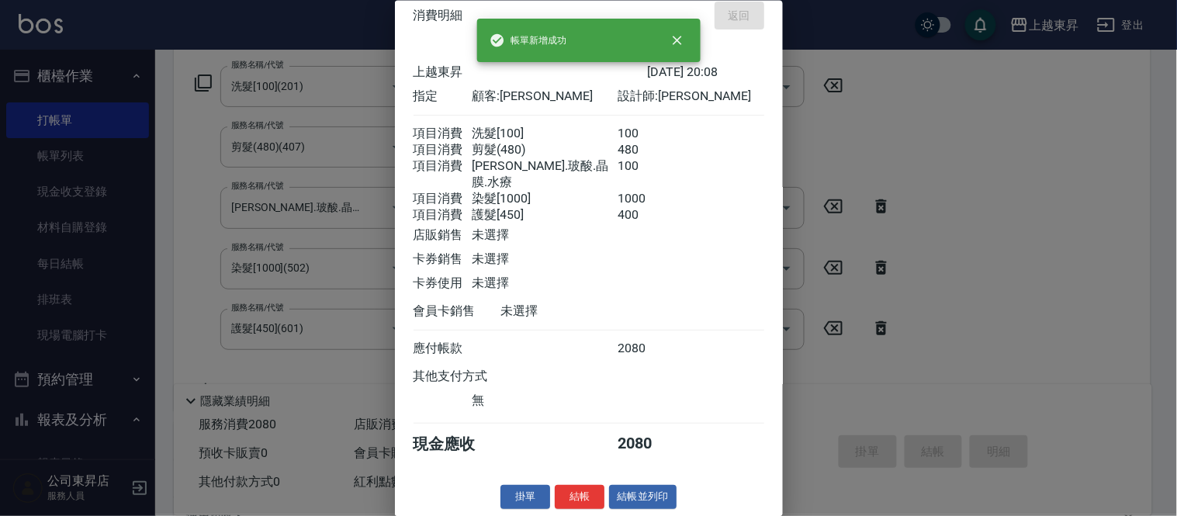
type input "[DATE] 20:09"
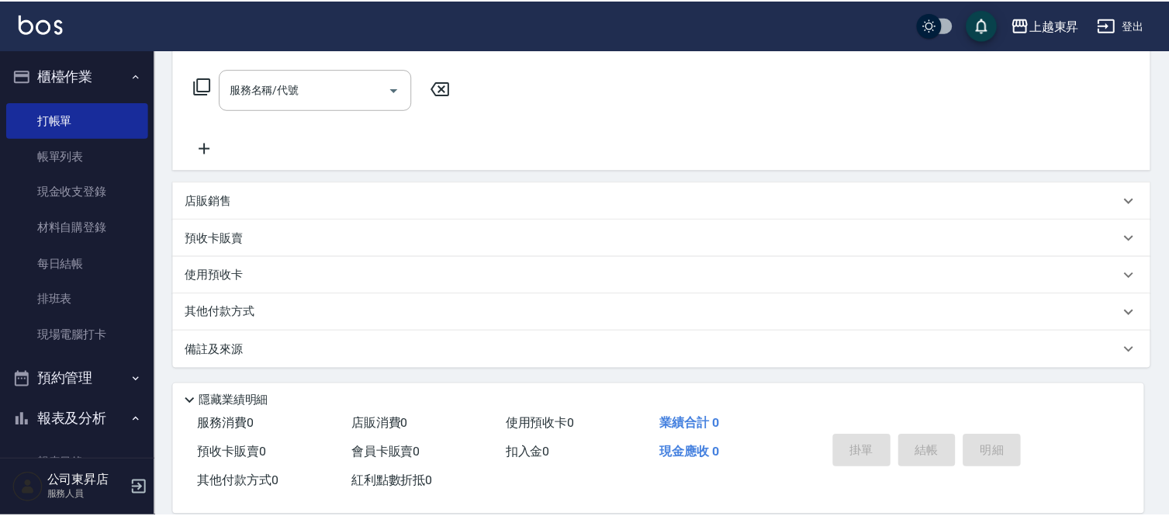
scroll to position [0, 0]
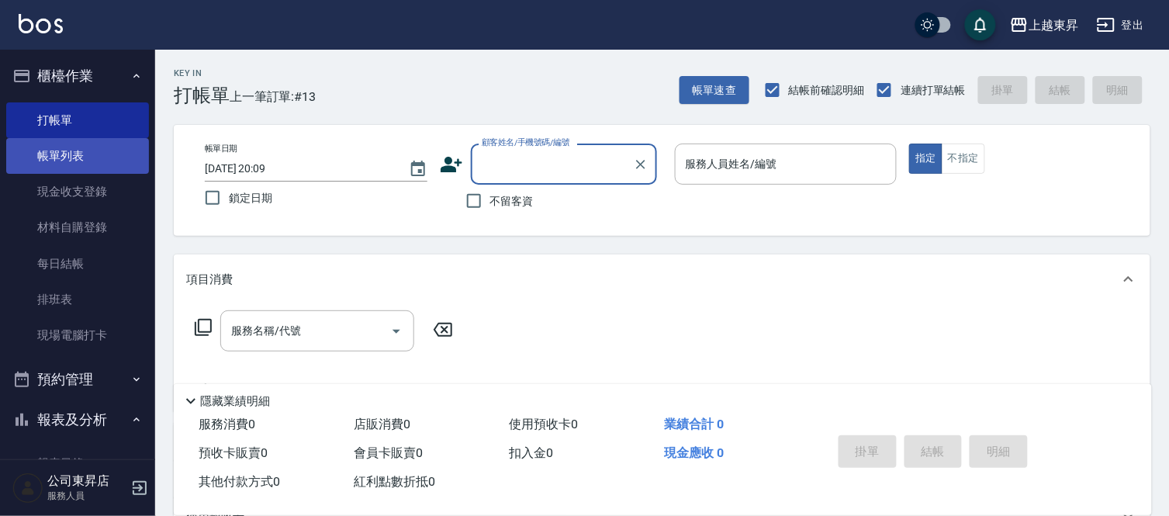
click at [117, 147] on link "帳單列表" at bounding box center [77, 156] width 143 height 36
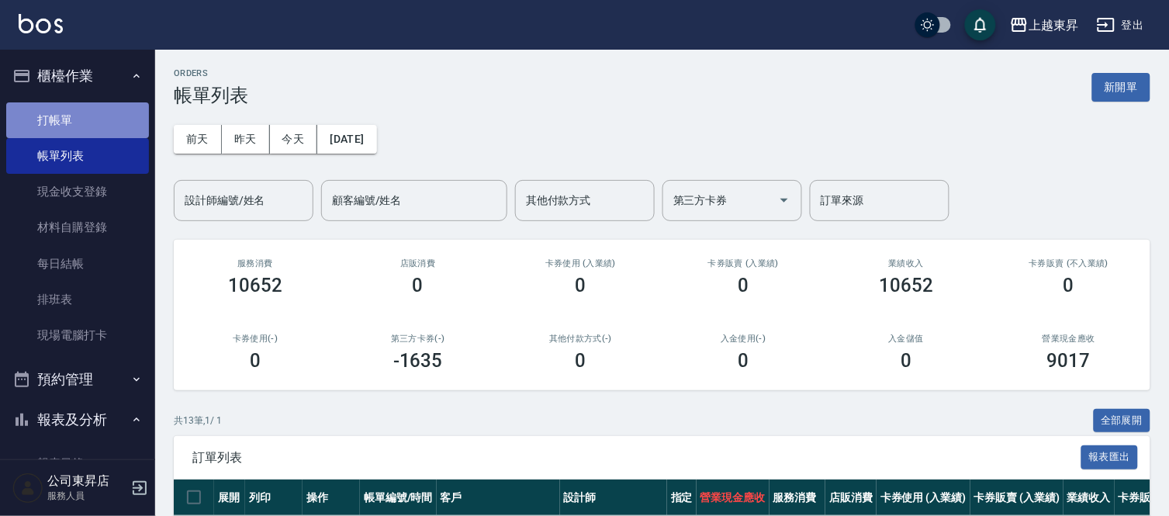
click at [88, 130] on link "打帳單" at bounding box center [77, 120] width 143 height 36
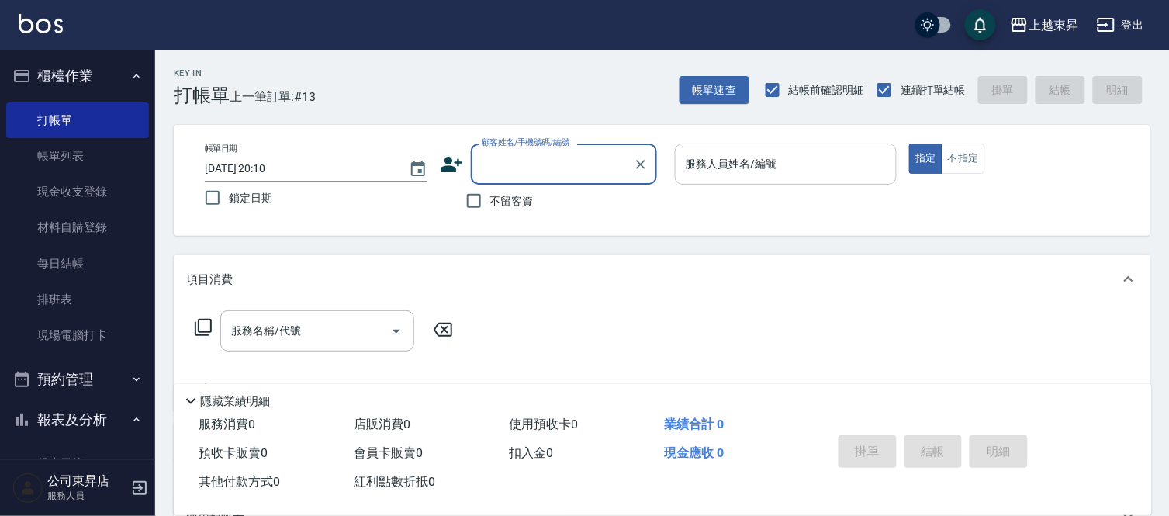
click at [758, 161] on input "服務人員姓名/編號" at bounding box center [786, 163] width 209 height 27
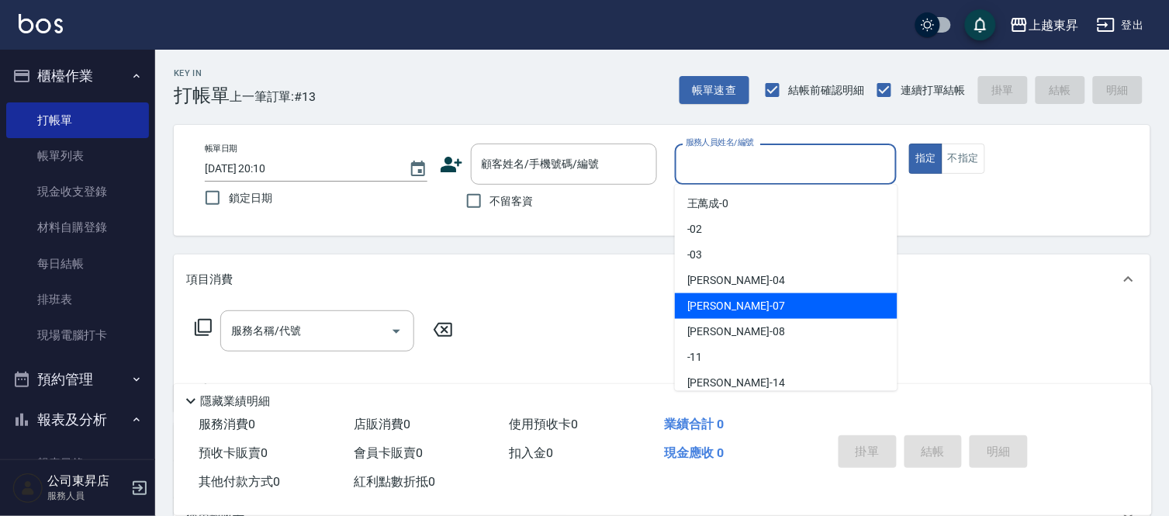
click at [731, 306] on div "榮松 -07" at bounding box center [786, 306] width 223 height 26
type input "[PERSON_NAME]-07"
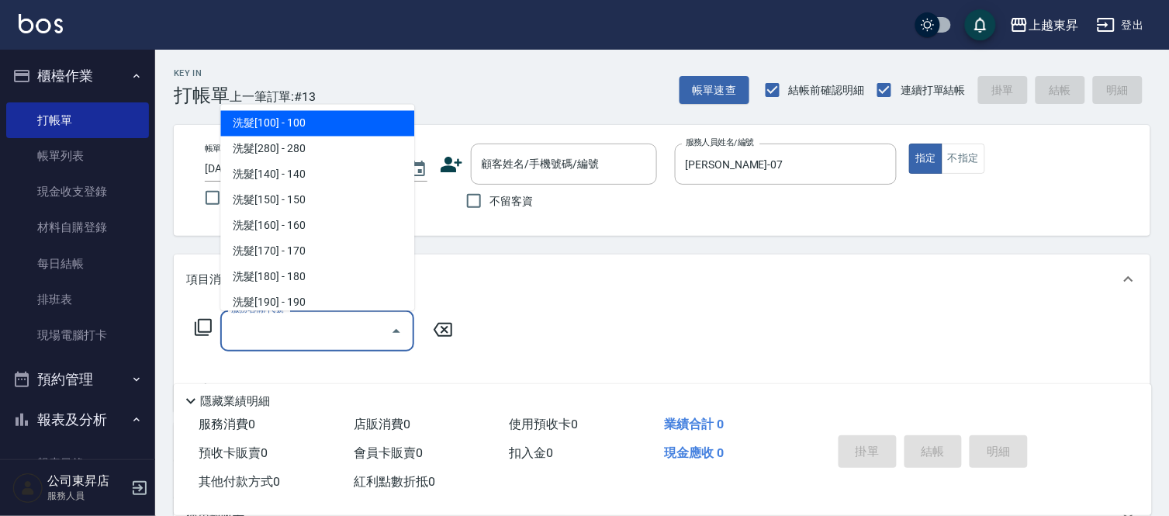
click at [302, 327] on input "服務名稱/代號" at bounding box center [305, 330] width 157 height 27
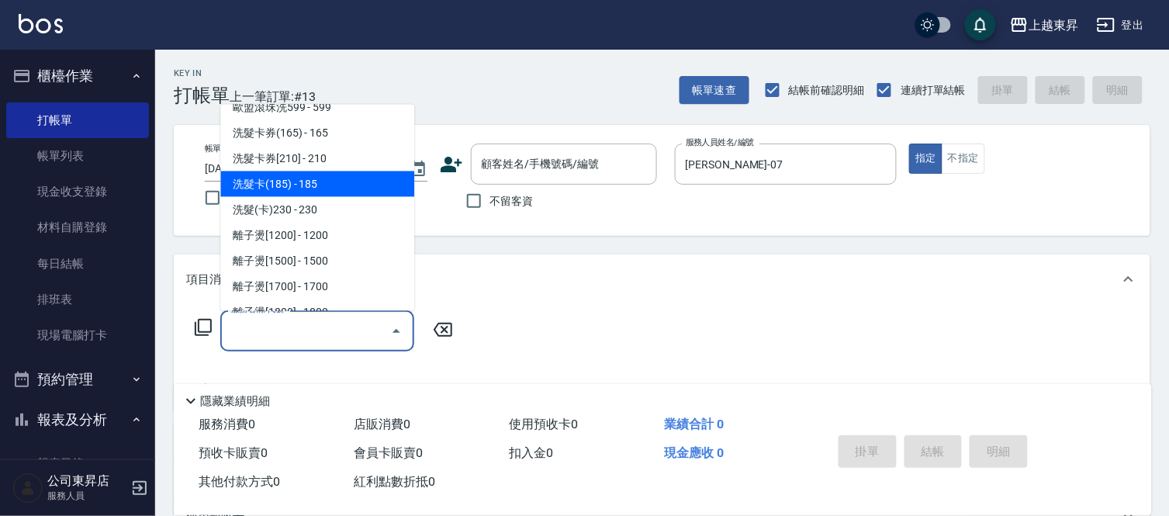
scroll to position [344, 0]
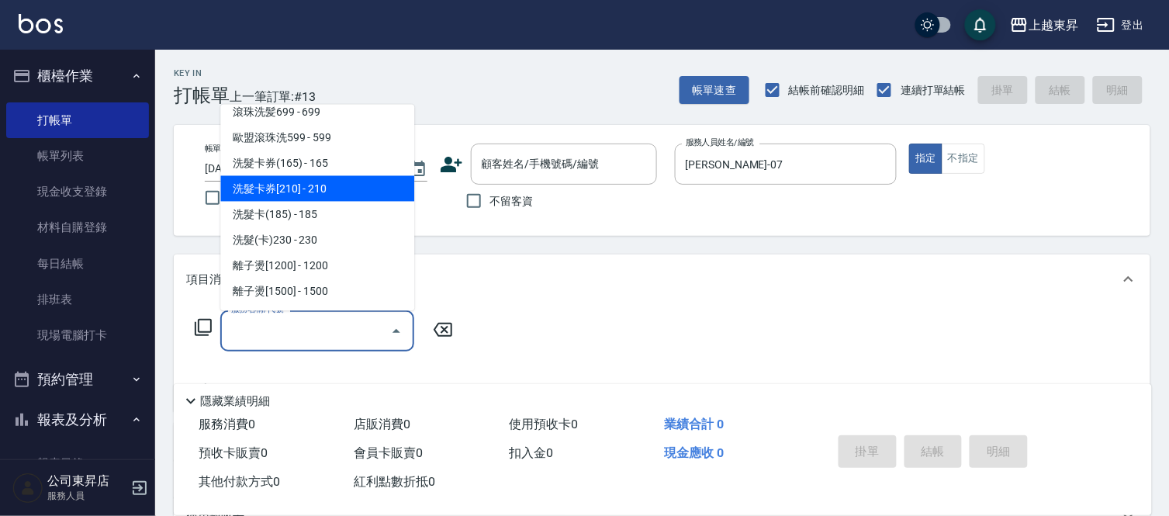
click at [334, 183] on span "洗髮卡券[210] - 210" at bounding box center [317, 189] width 194 height 26
type input "洗髮卡券[210](222)"
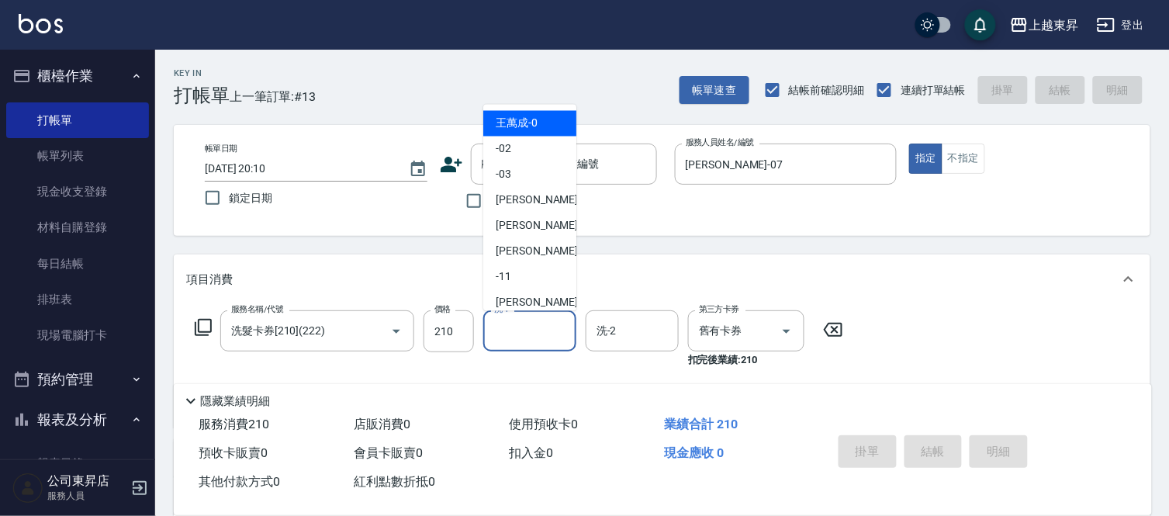
click at [523, 330] on input "洗-1" at bounding box center [529, 330] width 79 height 27
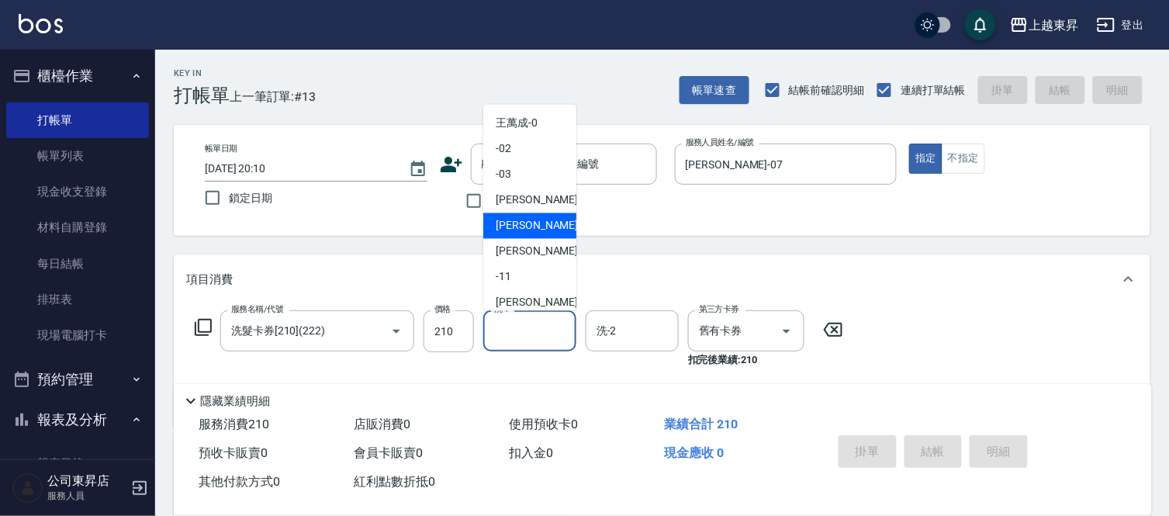
click at [503, 227] on span "榮松 -07" at bounding box center [545, 226] width 98 height 16
type input "[PERSON_NAME]-07"
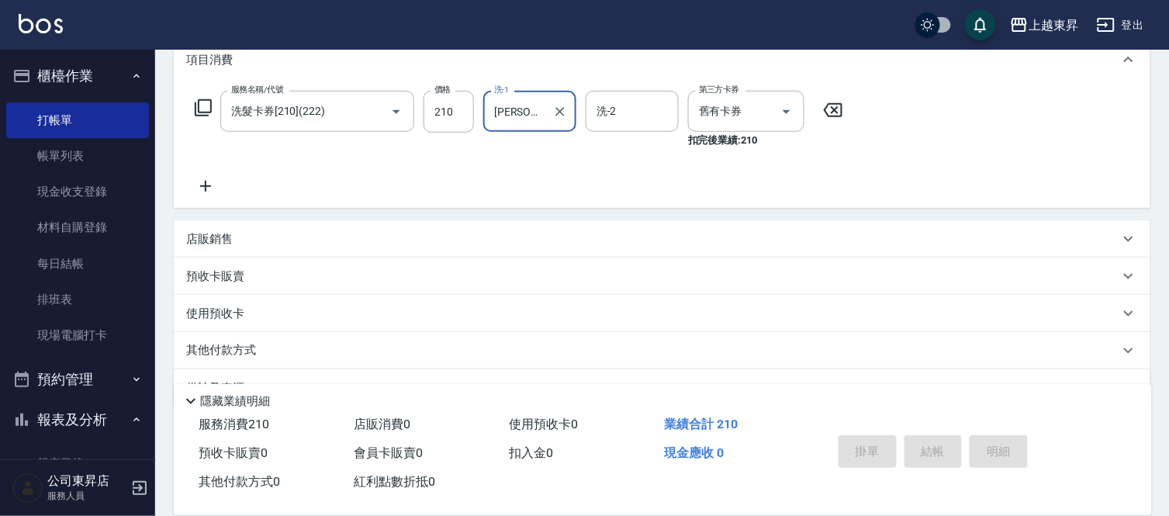
scroll to position [257, 0]
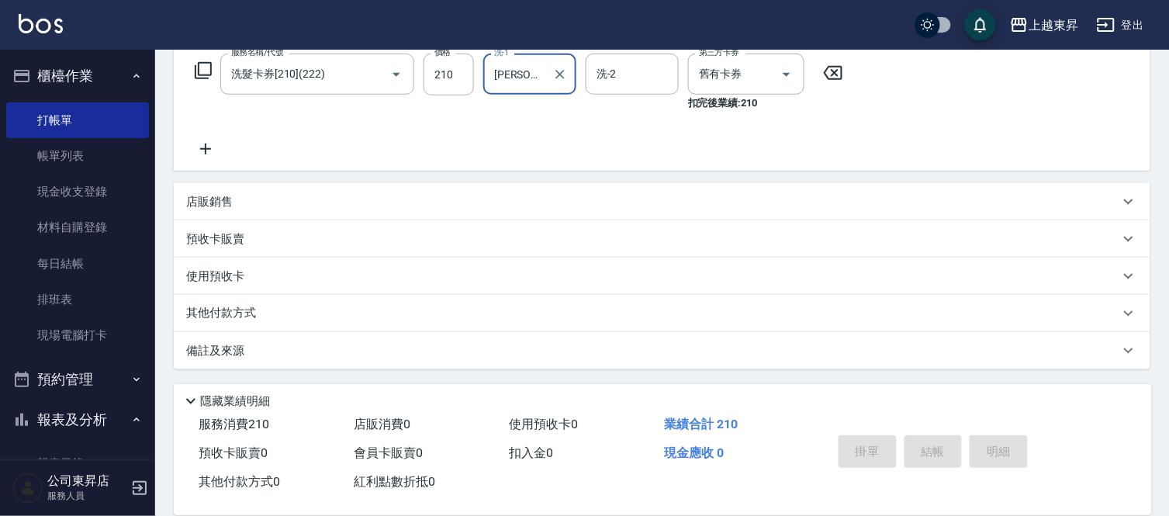
click at [208, 148] on icon at bounding box center [205, 148] width 11 height 11
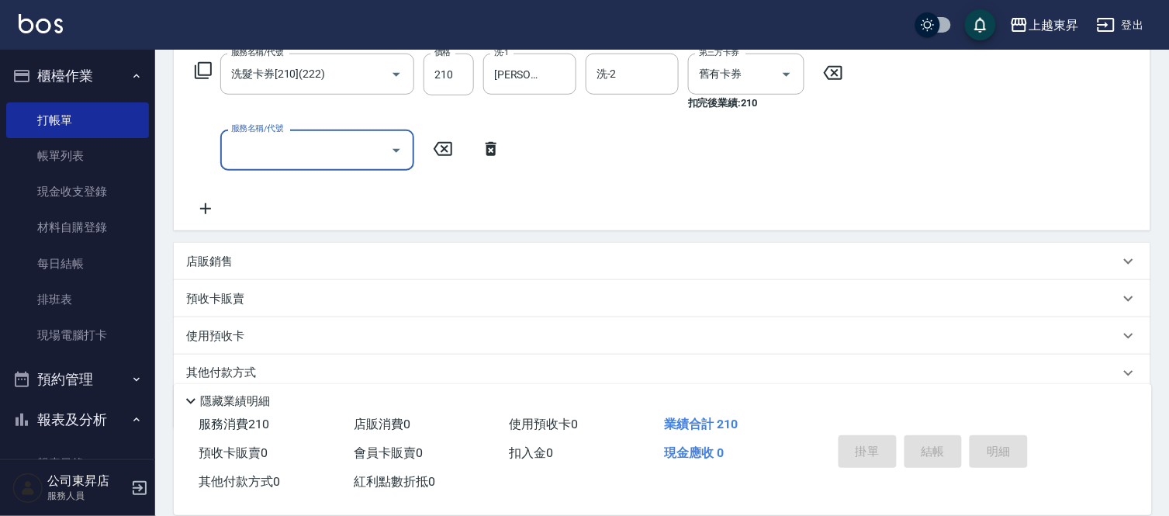
click at [287, 143] on input "服務名稱/代號" at bounding box center [305, 149] width 157 height 27
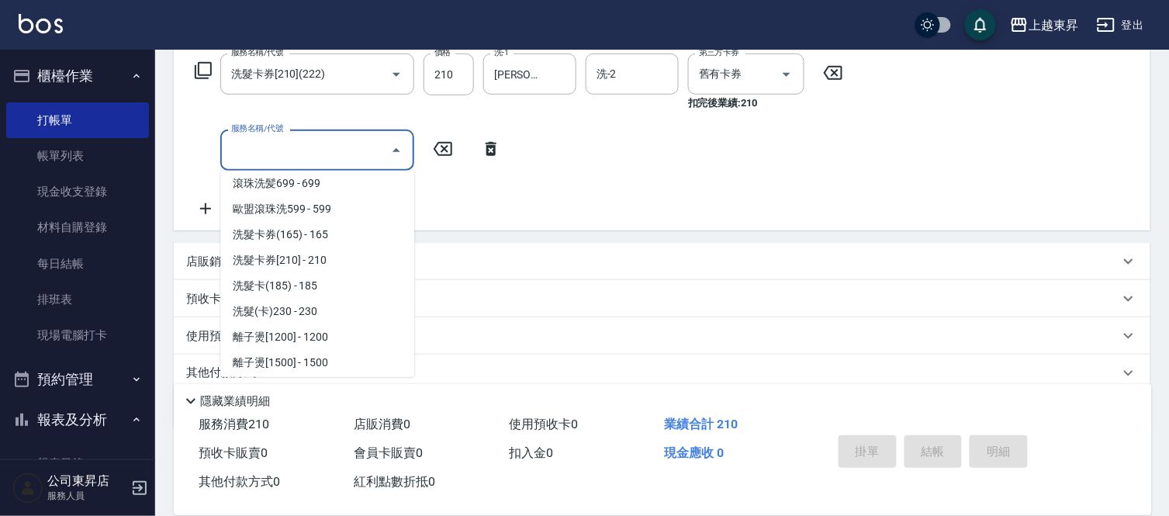
scroll to position [344, 0]
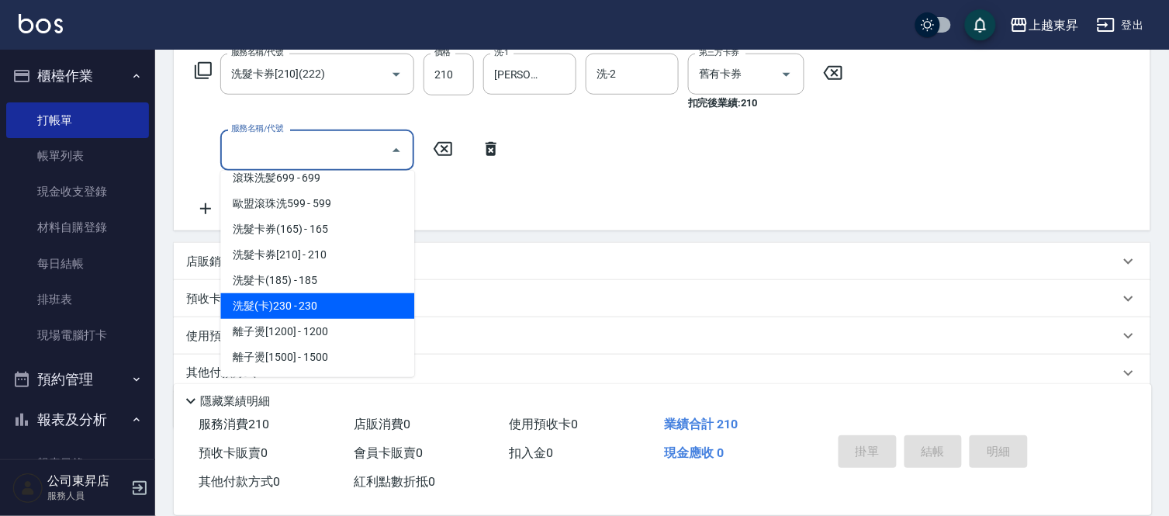
drag, startPoint x: 333, startPoint y: 306, endPoint x: 382, endPoint y: 239, distance: 83.3
click at [333, 306] on span "洗髮(卡)230 - 230" at bounding box center [317, 306] width 194 height 26
type input "洗髮(卡)230(224)"
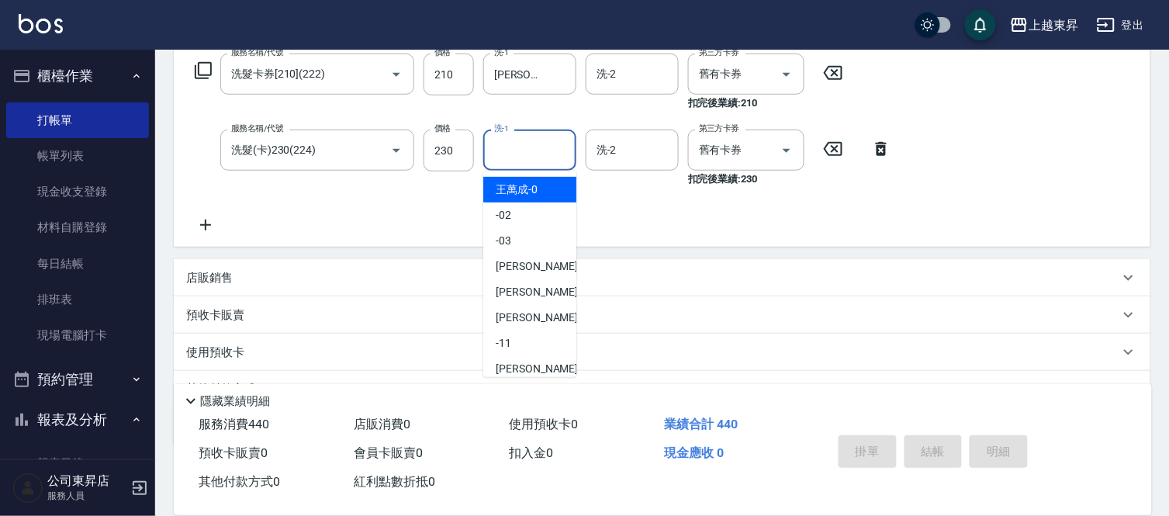
click at [520, 148] on input "洗-1" at bounding box center [529, 149] width 79 height 27
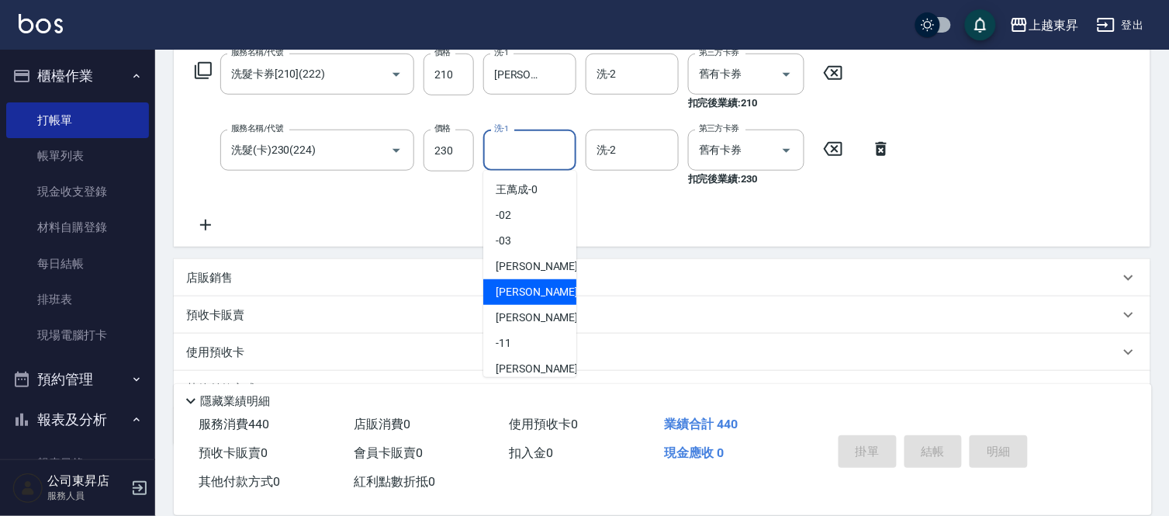
click at [521, 293] on span "榮松 -07" at bounding box center [545, 292] width 98 height 16
type input "[PERSON_NAME]-07"
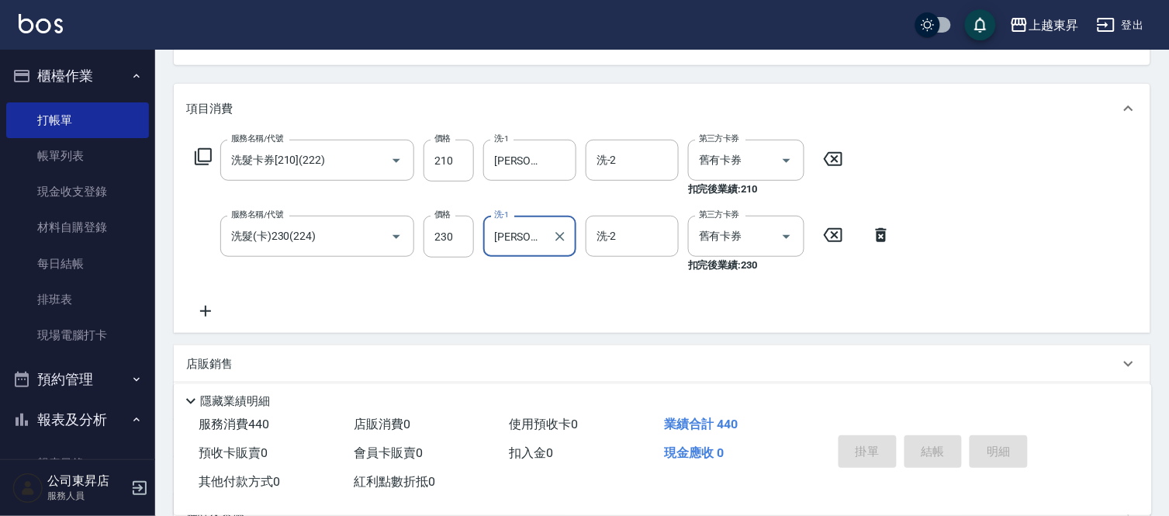
scroll to position [0, 0]
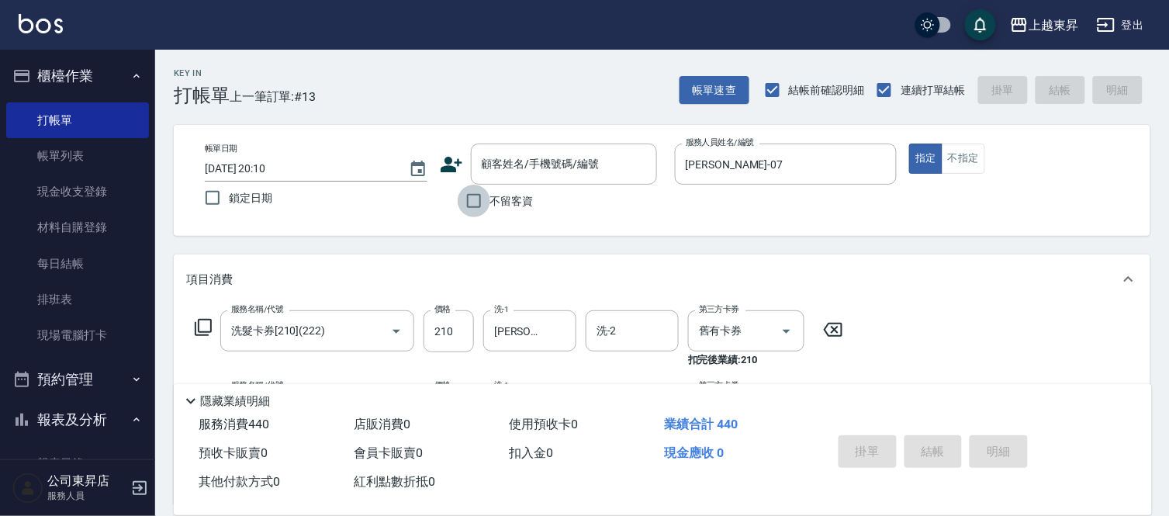
click at [465, 196] on input "不留客資" at bounding box center [474, 201] width 33 height 33
checkbox input "true"
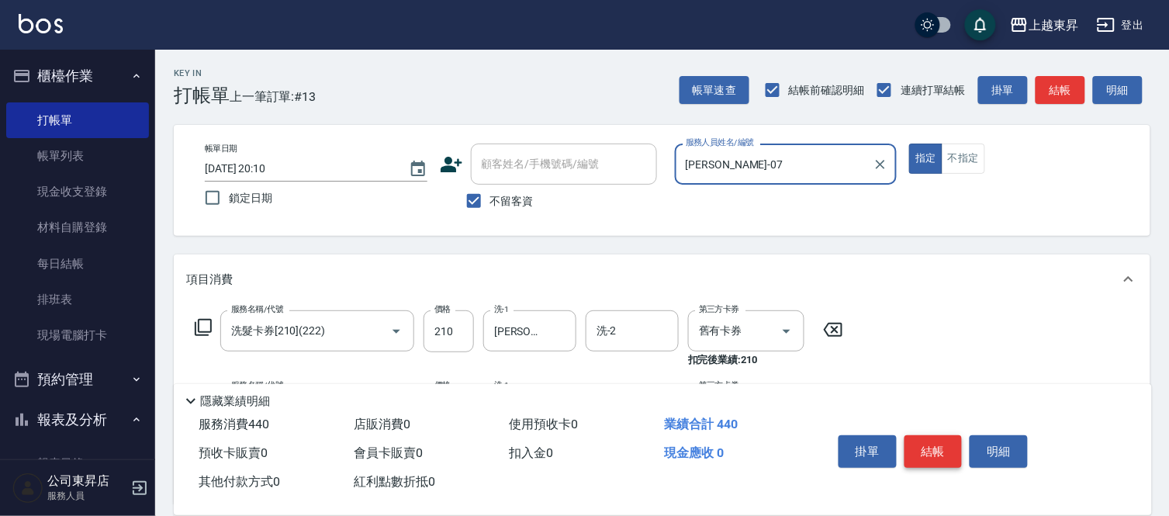
click at [937, 450] on button "結帳" at bounding box center [933, 451] width 58 height 33
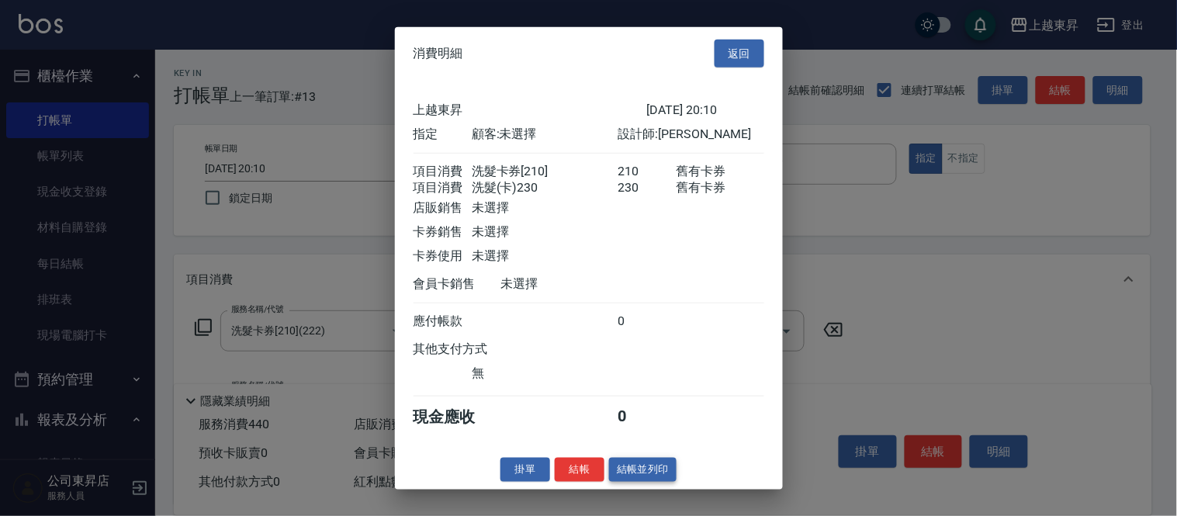
click at [644, 470] on button "結帳並列印" at bounding box center [642, 470] width 67 height 24
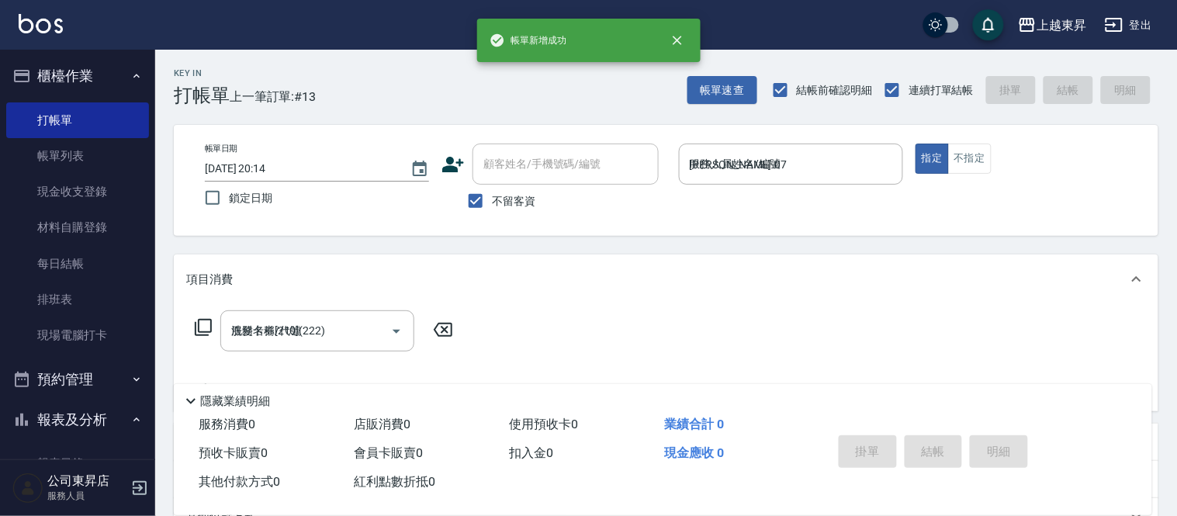
type input "[DATE] 20:14"
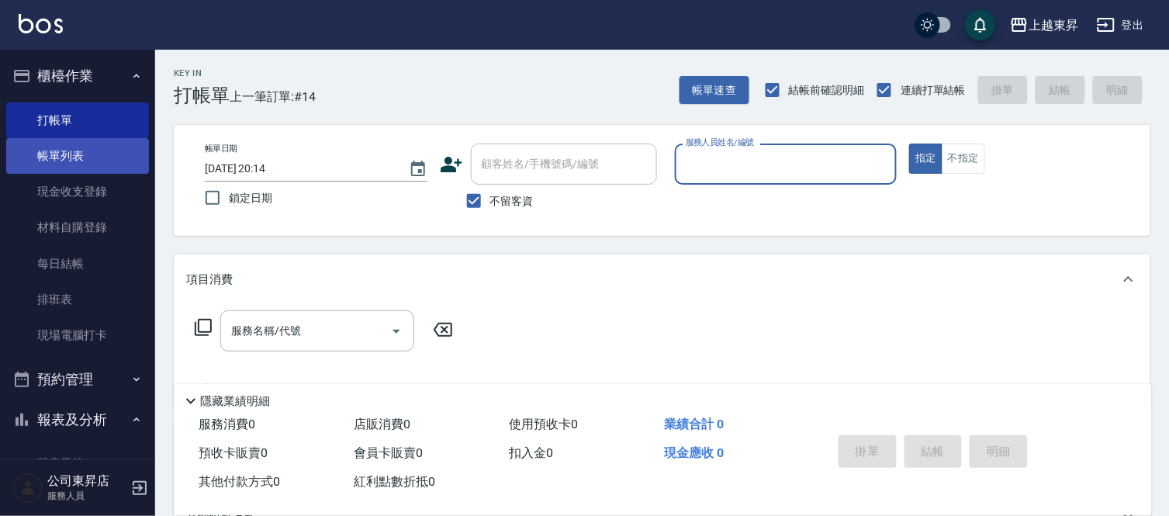
click at [81, 150] on link "帳單列表" at bounding box center [77, 156] width 143 height 36
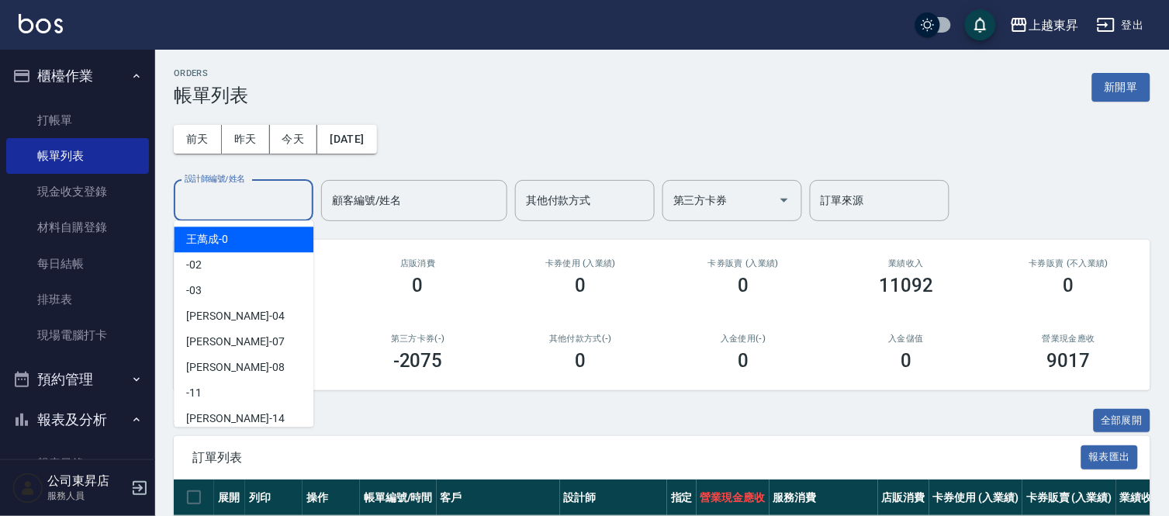
click at [195, 192] on input "設計師編號/姓名" at bounding box center [244, 200] width 126 height 27
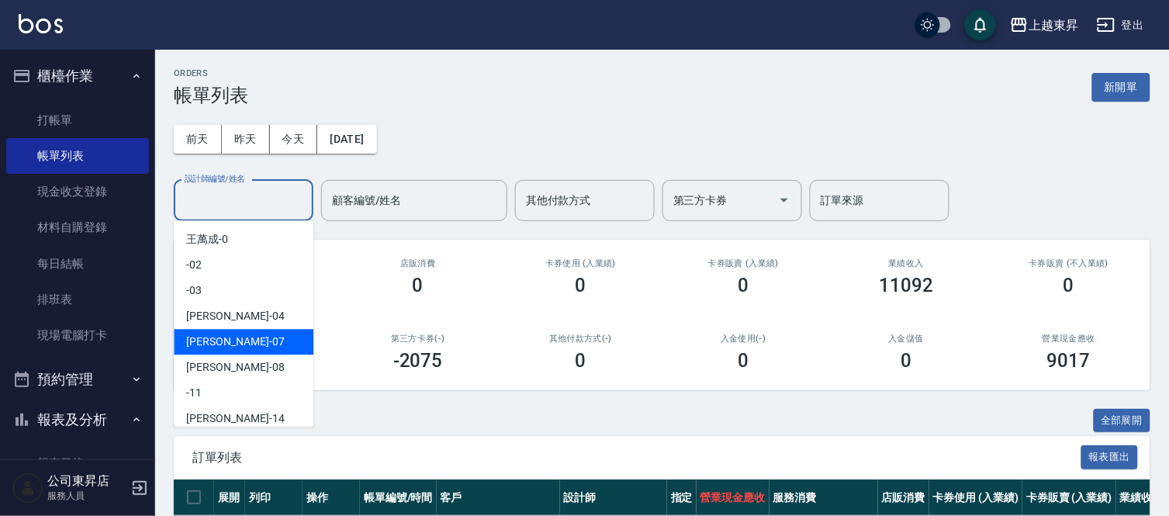
click at [189, 336] on span "榮松 -07" at bounding box center [235, 341] width 98 height 16
type input "[PERSON_NAME]-07"
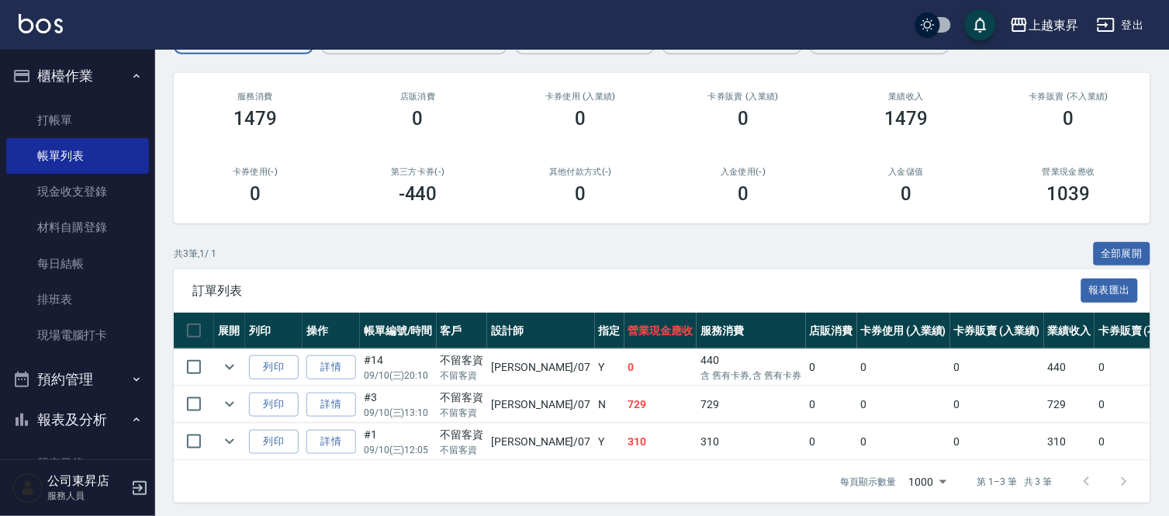
scroll to position [185, 0]
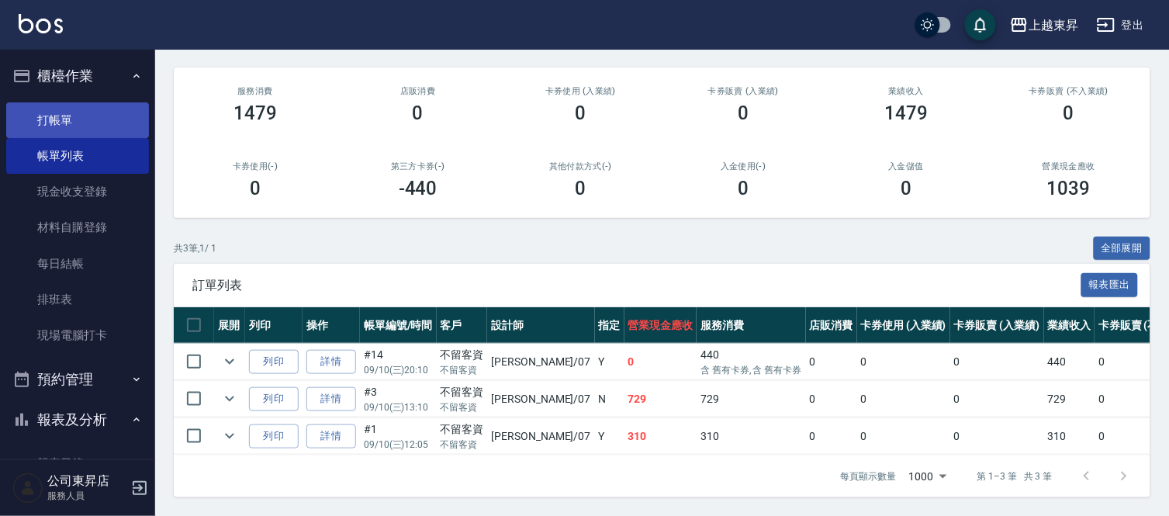
click at [98, 115] on link "打帳單" at bounding box center [77, 120] width 143 height 36
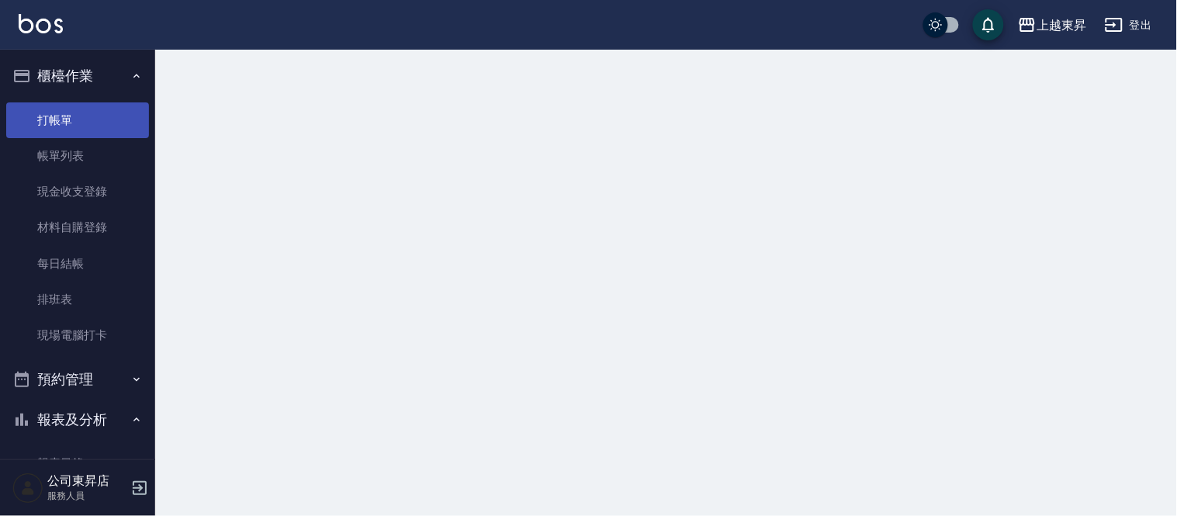
click at [98, 115] on link "打帳單" at bounding box center [77, 120] width 143 height 36
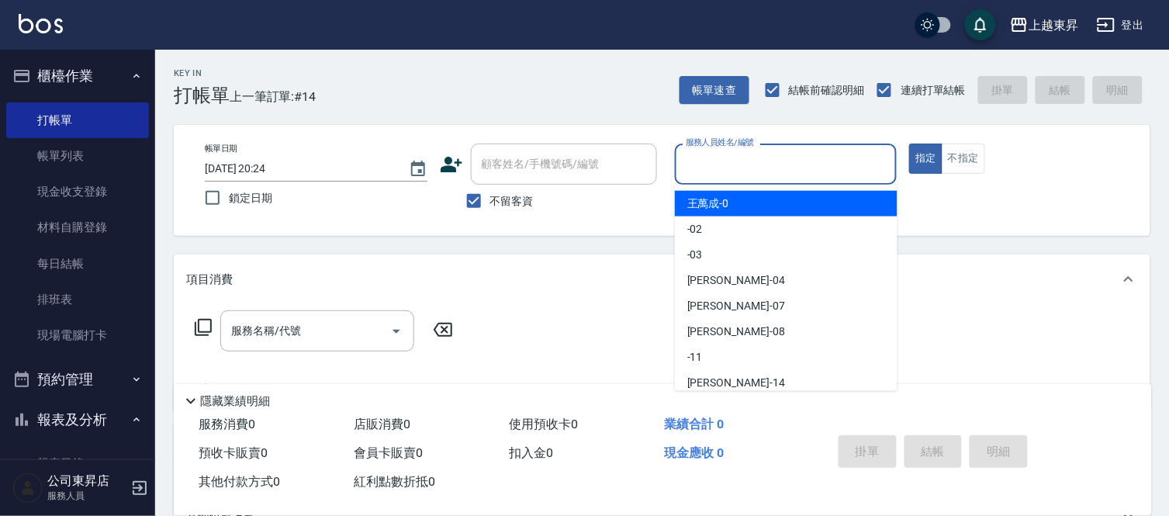
click at [716, 158] on input "服務人員姓名/編號" at bounding box center [786, 163] width 209 height 27
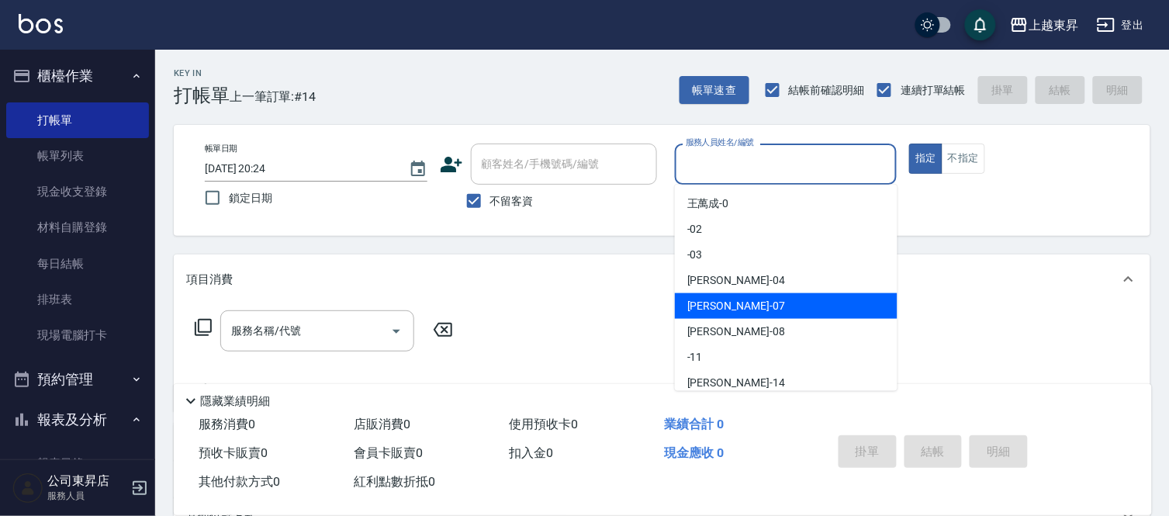
click at [710, 305] on span "榮松 -07" at bounding box center [736, 306] width 98 height 16
type input "[PERSON_NAME]-07"
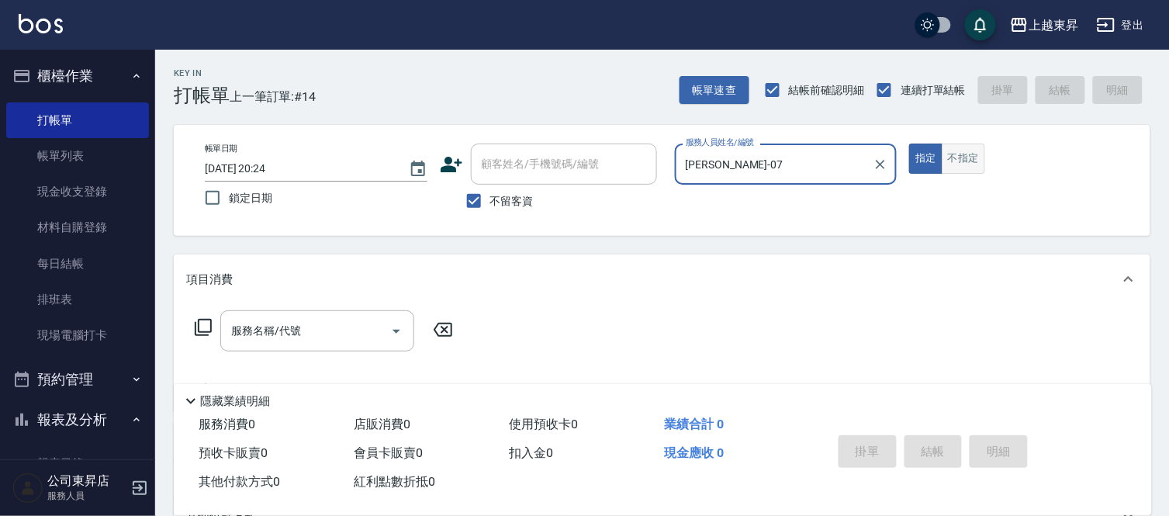
click at [956, 161] on button "不指定" at bounding box center [963, 158] width 43 height 30
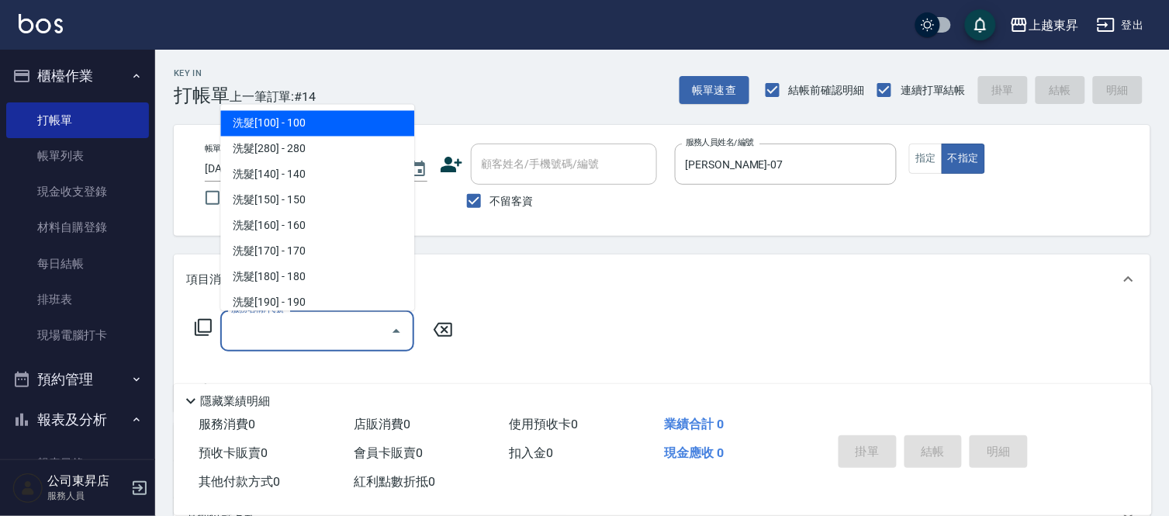
click at [316, 323] on input "服務名稱/代號" at bounding box center [305, 330] width 157 height 27
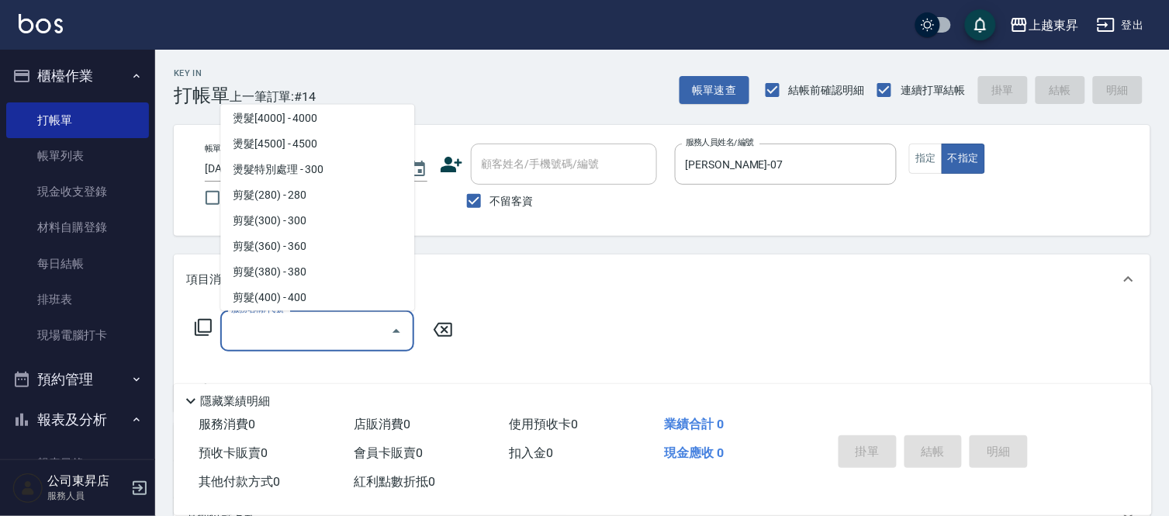
scroll to position [1034, 0]
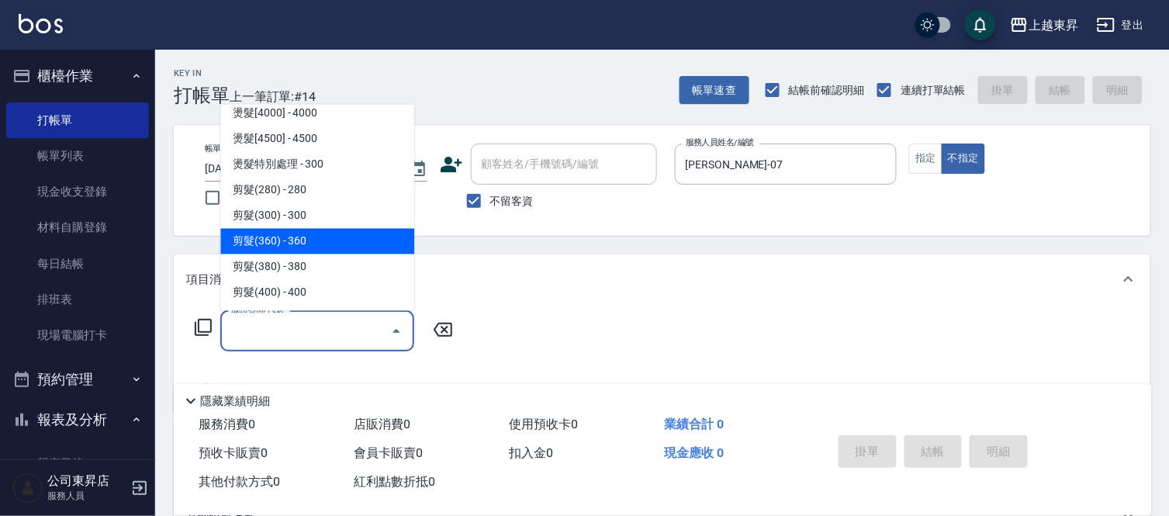
click at [320, 233] on span "剪髮(360) - 360" at bounding box center [317, 242] width 194 height 26
type input "剪髮(360)(403)"
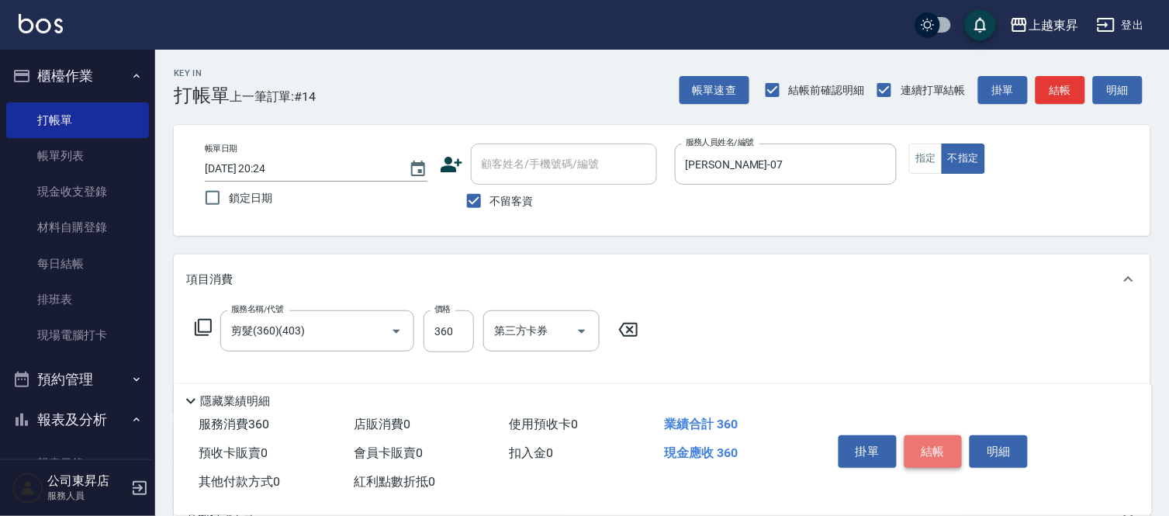
click at [941, 439] on button "結帳" at bounding box center [933, 451] width 58 height 33
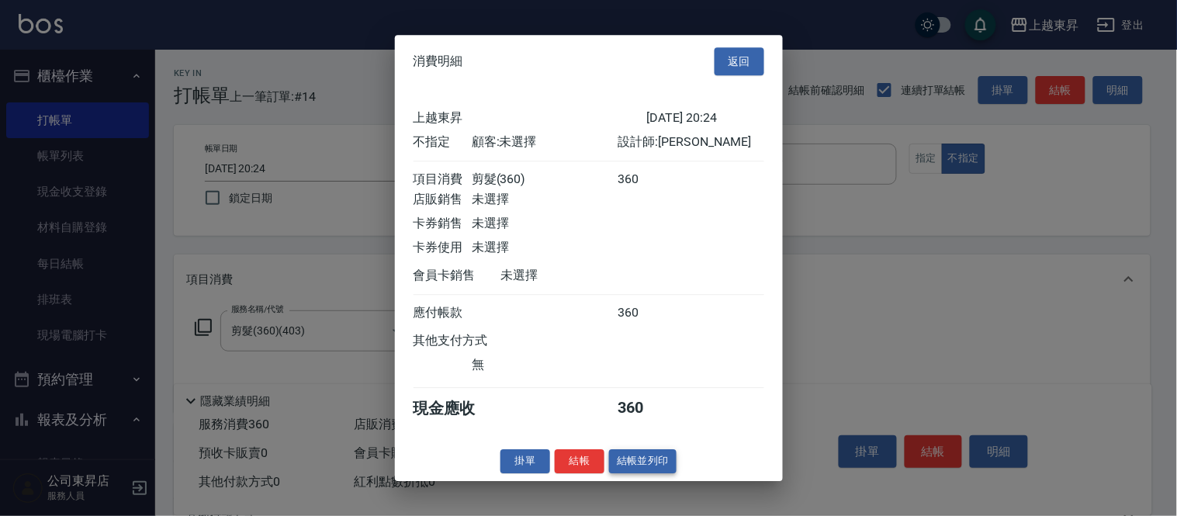
click at [648, 469] on button "結帳並列印" at bounding box center [642, 461] width 67 height 24
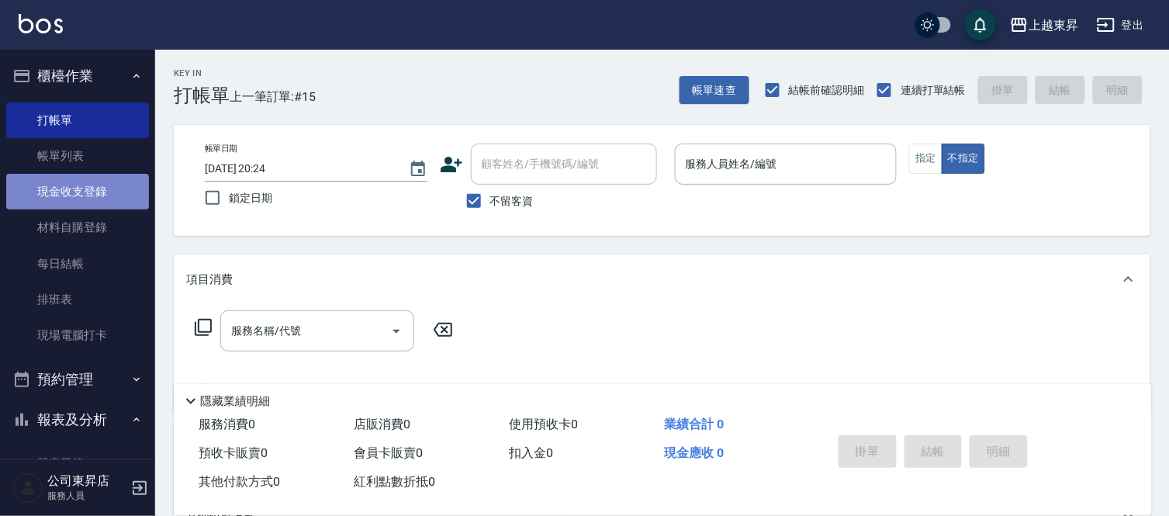
click at [83, 195] on link "現金收支登錄" at bounding box center [77, 192] width 143 height 36
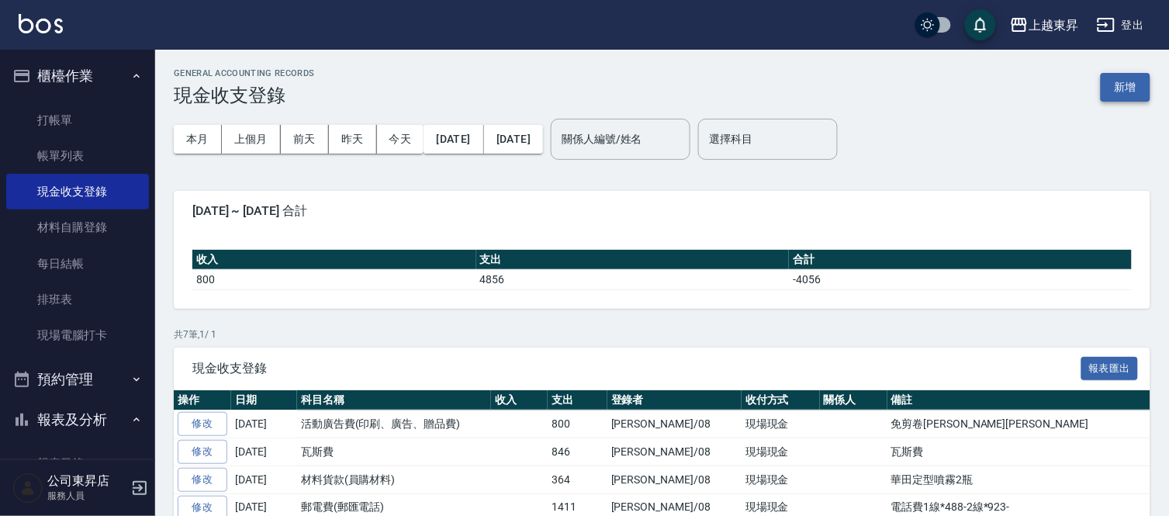
click at [1140, 84] on button "新增" at bounding box center [1126, 87] width 50 height 29
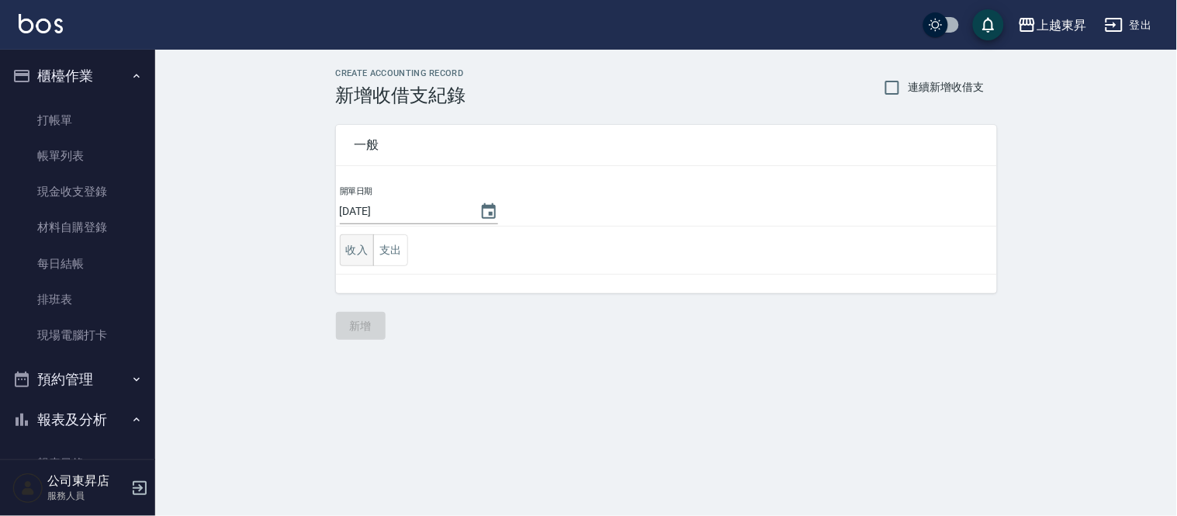
click at [351, 250] on button "收入" at bounding box center [357, 250] width 35 height 32
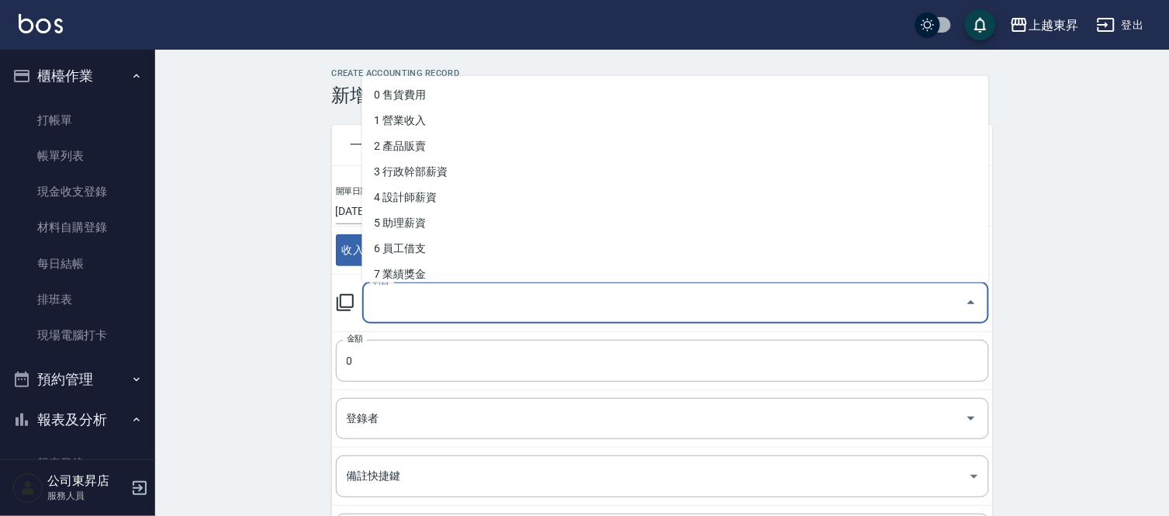
click at [398, 300] on input "科目" at bounding box center [663, 302] width 589 height 27
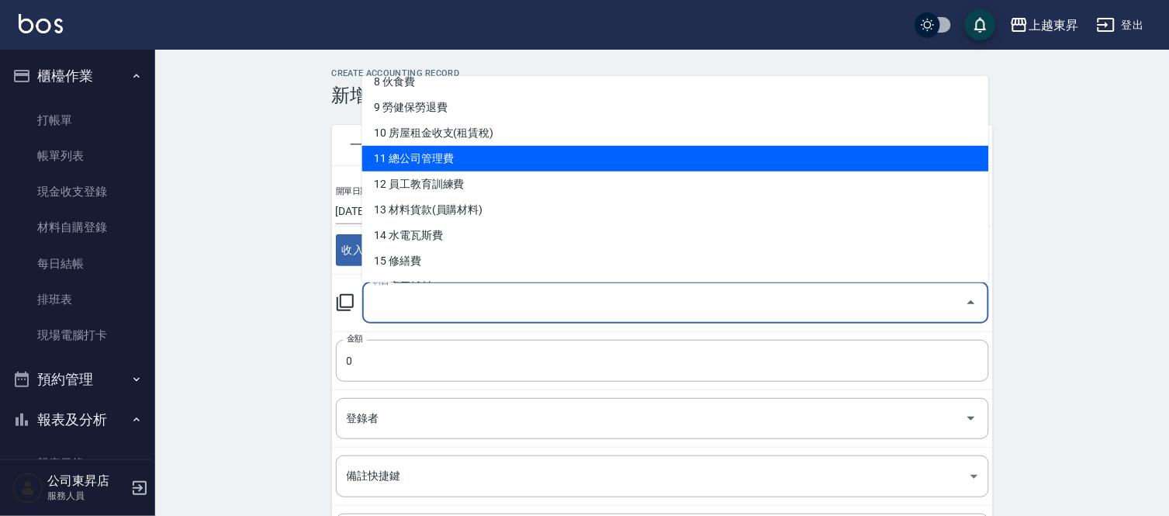
scroll to position [258, 0]
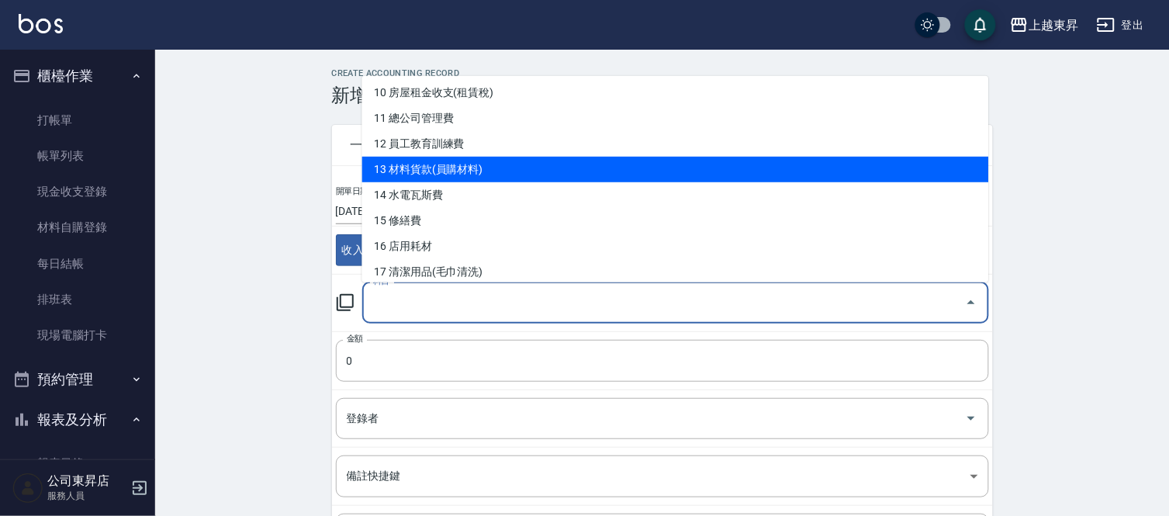
click at [470, 160] on li "13 材料貨款(員購材料)" at bounding box center [675, 170] width 627 height 26
type input "13 材料貨款(員購材料)"
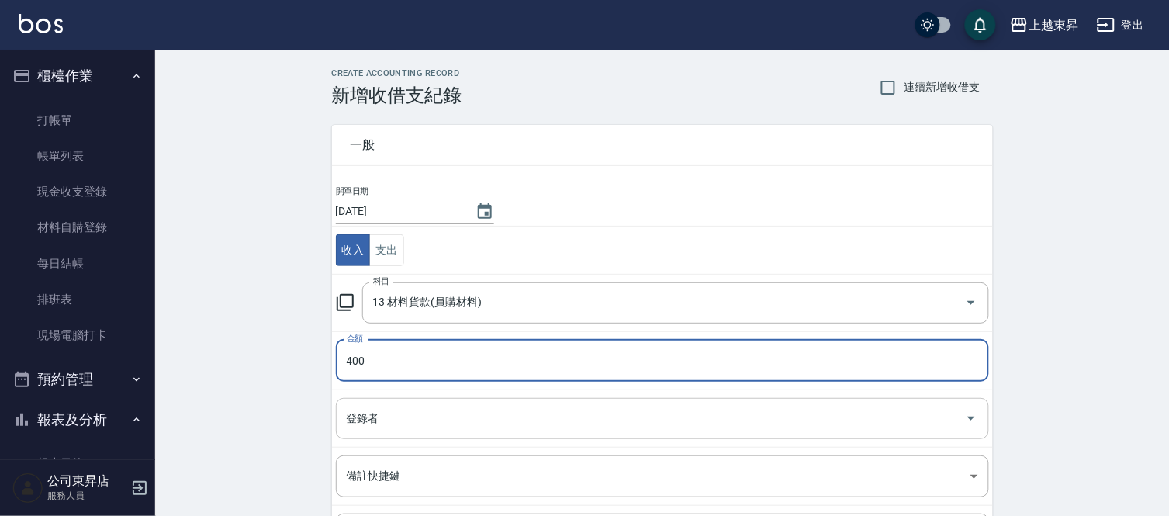
type input "400"
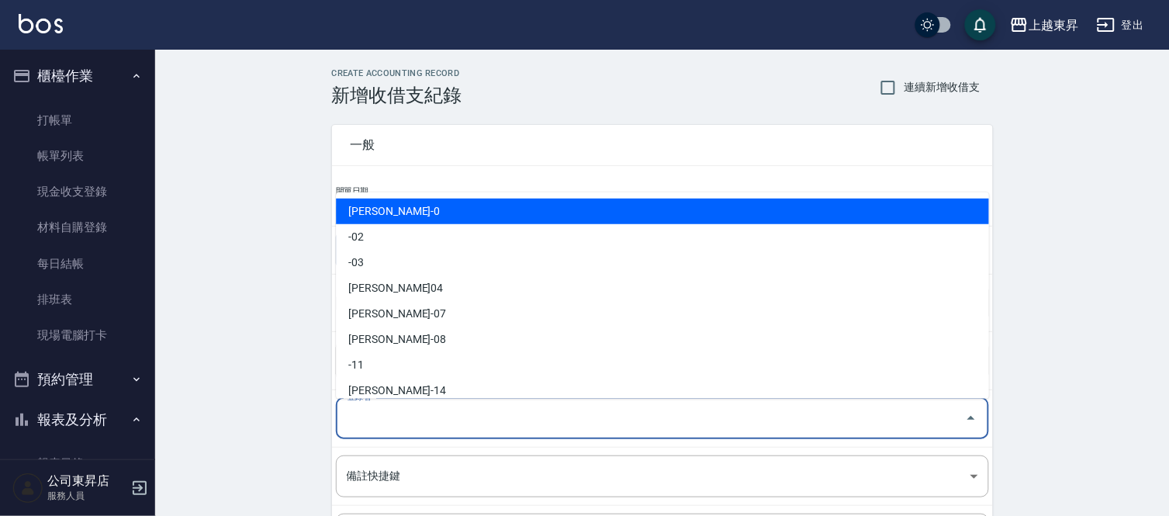
click at [372, 420] on input "登錄者" at bounding box center [651, 418] width 616 height 27
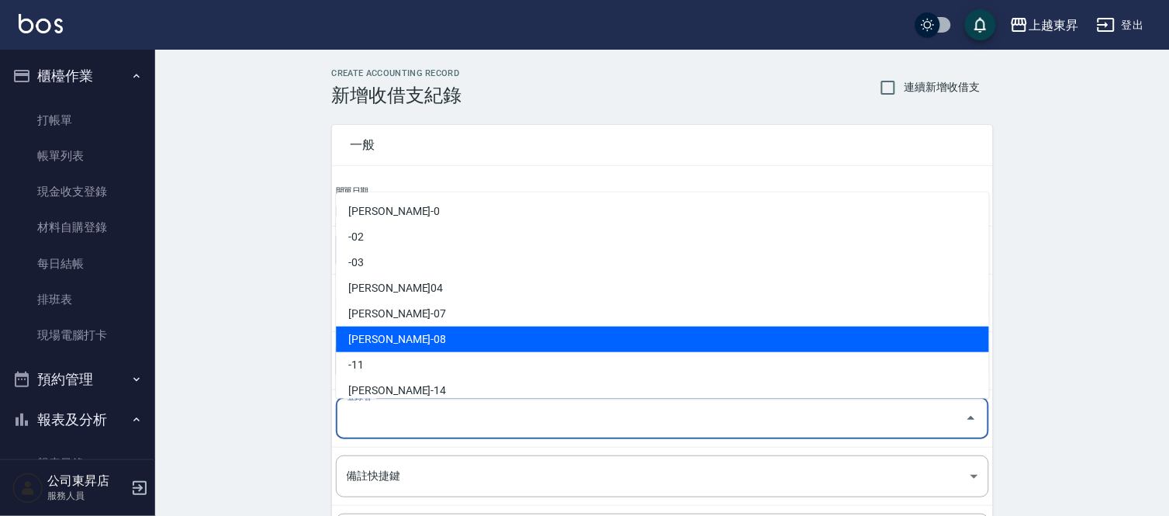
click at [398, 338] on li "[PERSON_NAME]-08" at bounding box center [662, 340] width 653 height 26
type input "[PERSON_NAME]-08"
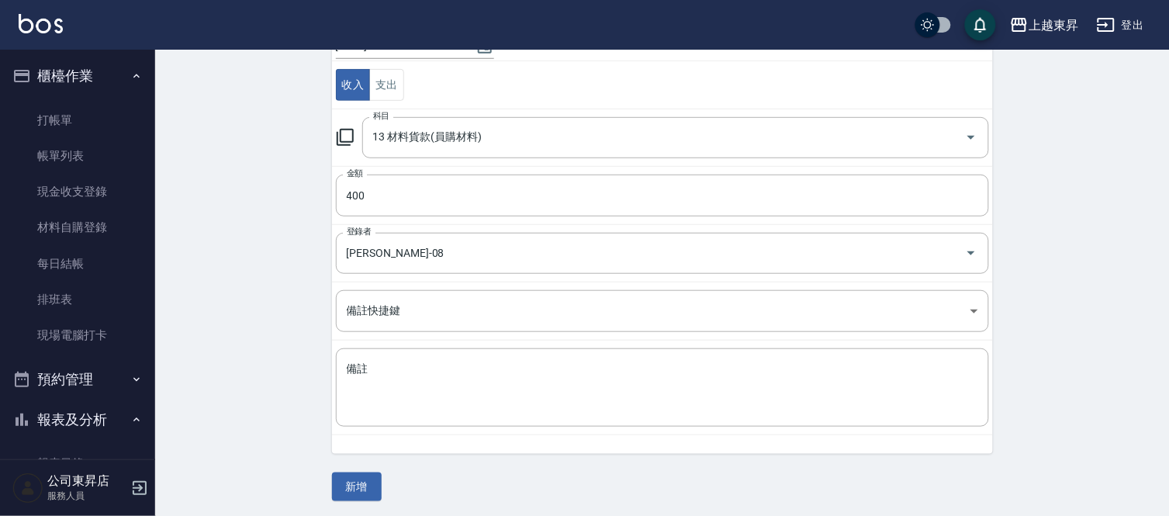
scroll to position [168, 0]
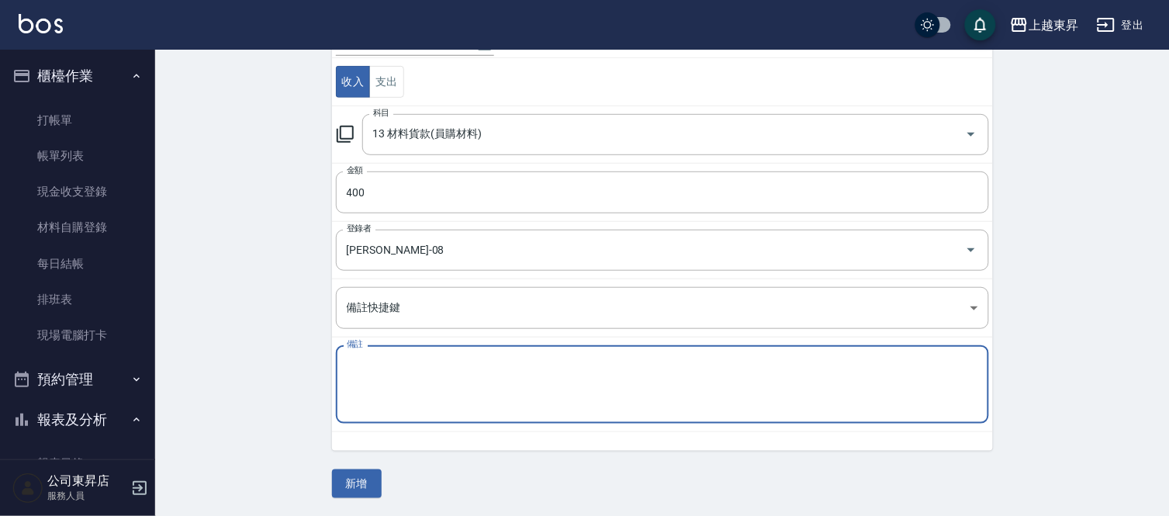
click at [351, 372] on textarea "備註" at bounding box center [662, 384] width 631 height 53
type textarea "南松店調草本洗護1組"
click at [368, 482] on button "新增" at bounding box center [357, 483] width 50 height 29
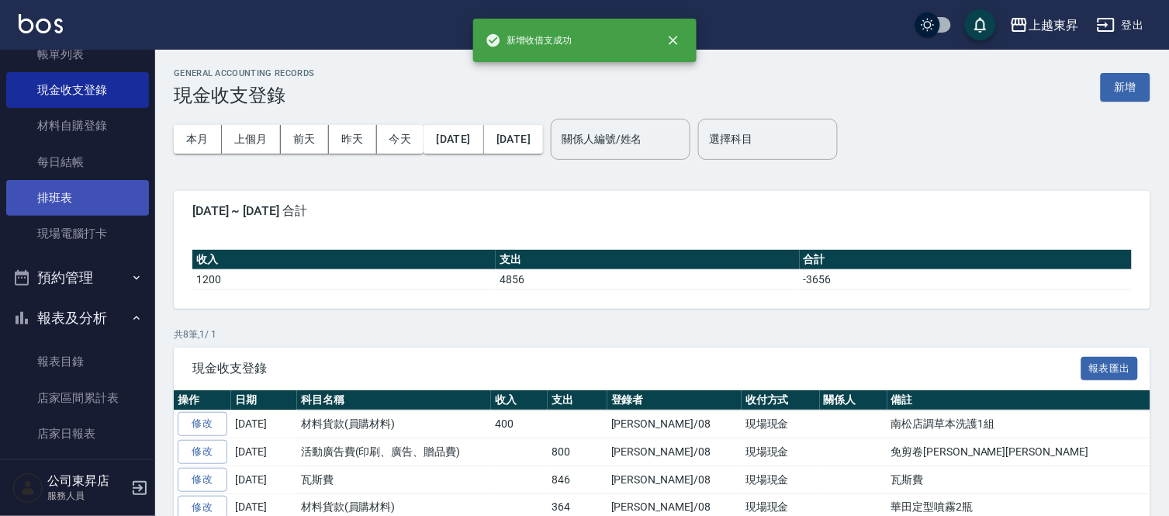
scroll to position [344, 0]
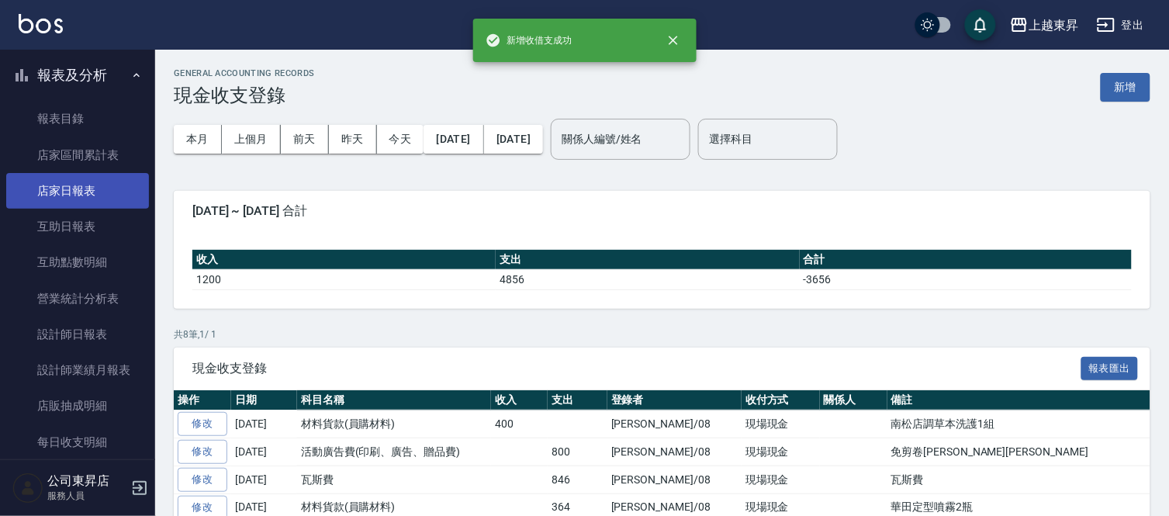
click at [65, 175] on link "店家日報表" at bounding box center [77, 191] width 143 height 36
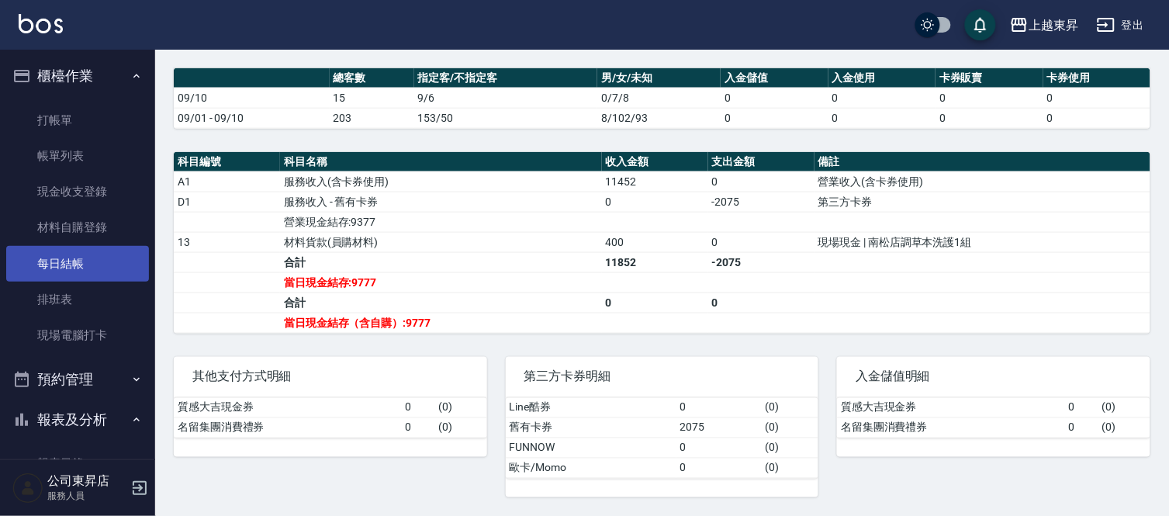
click at [72, 259] on link "每日結帳" at bounding box center [77, 264] width 143 height 36
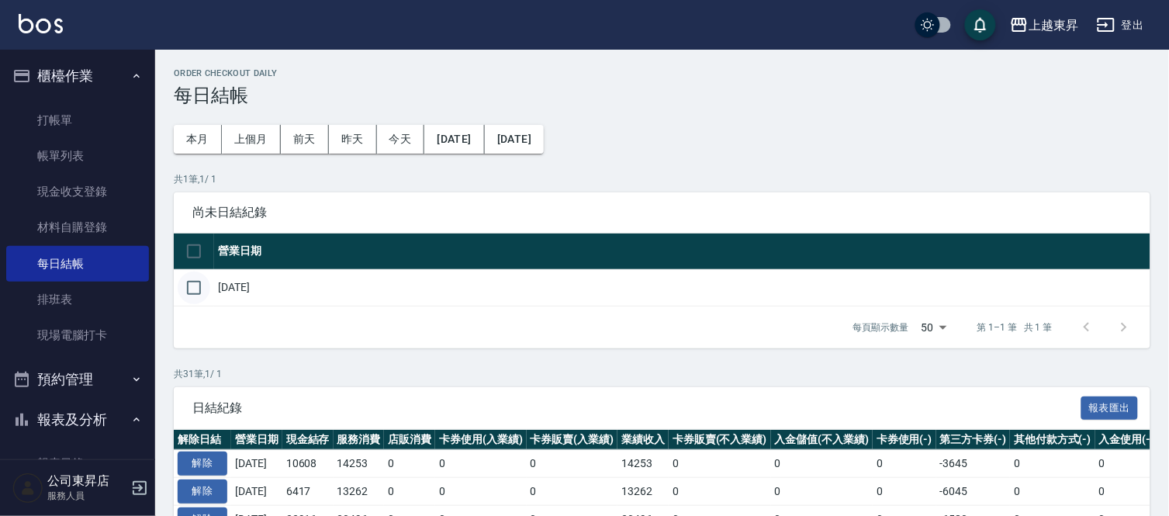
click at [195, 288] on input "checkbox" at bounding box center [194, 287] width 33 height 33
checkbox input "true"
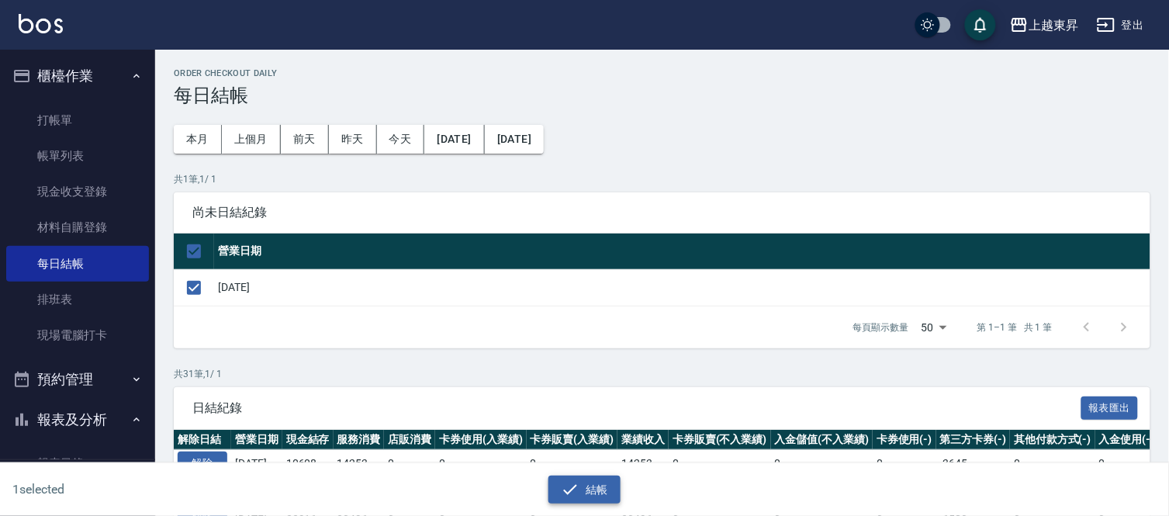
click at [571, 492] on icon "button" at bounding box center [570, 489] width 19 height 19
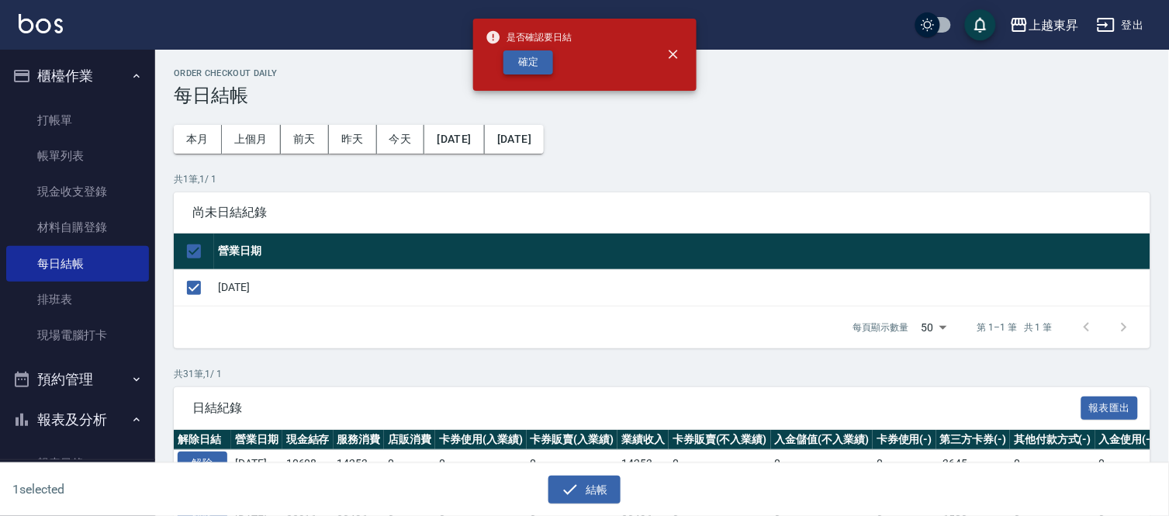
click at [533, 65] on button "確定" at bounding box center [528, 62] width 50 height 24
checkbox input "false"
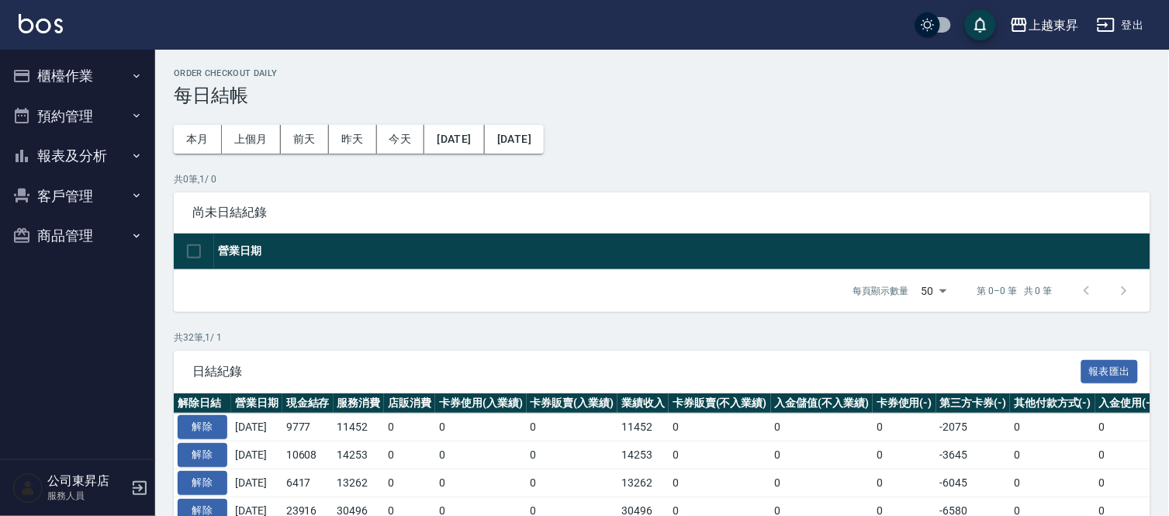
click at [36, 153] on button "報表及分析" at bounding box center [77, 156] width 143 height 40
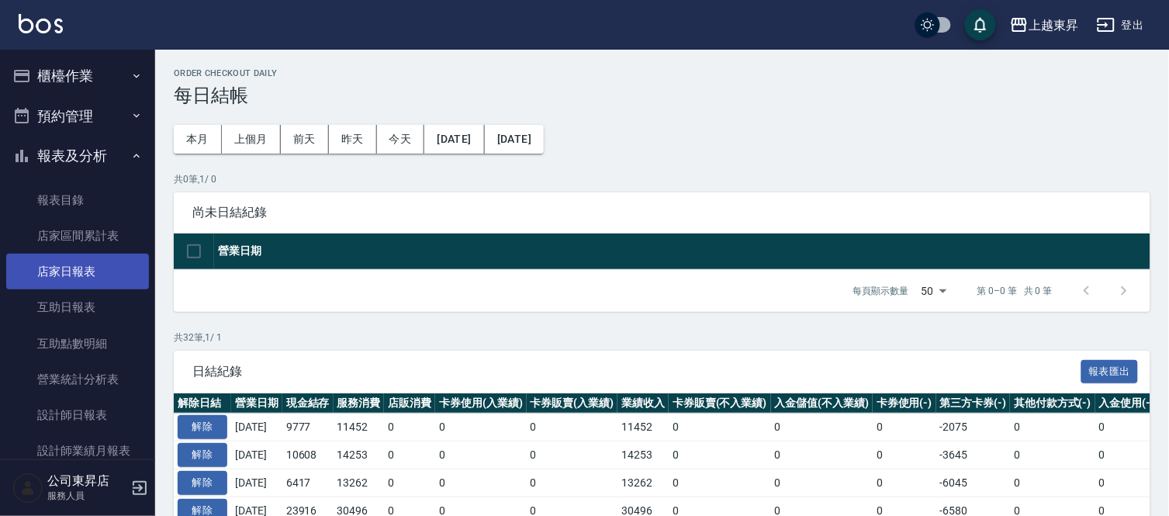
click at [75, 273] on link "店家日報表" at bounding box center [77, 272] width 143 height 36
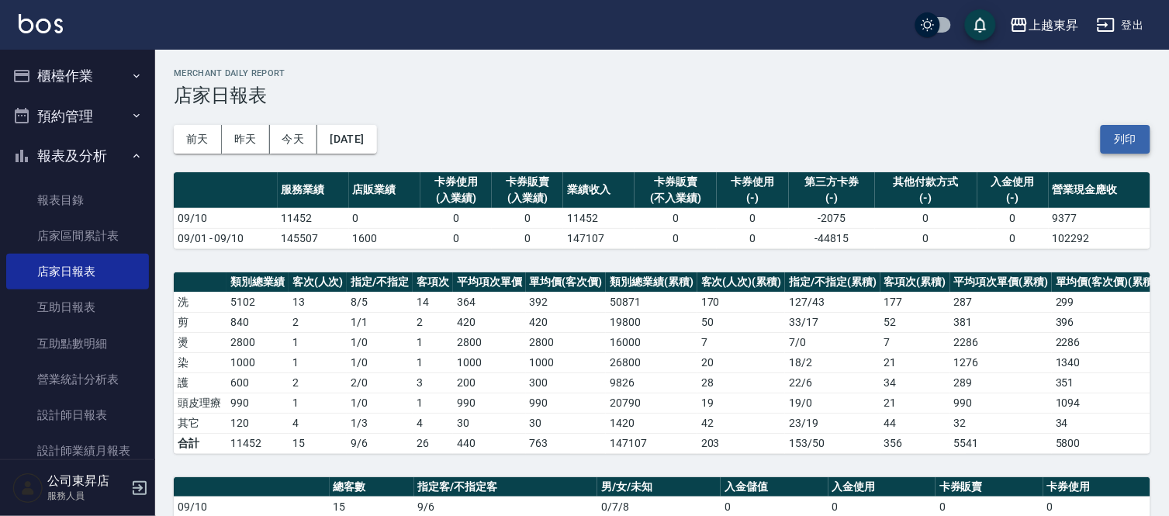
click at [1117, 133] on button "列印" at bounding box center [1126, 139] width 50 height 29
click at [81, 311] on link "互助日報表" at bounding box center [77, 307] width 143 height 36
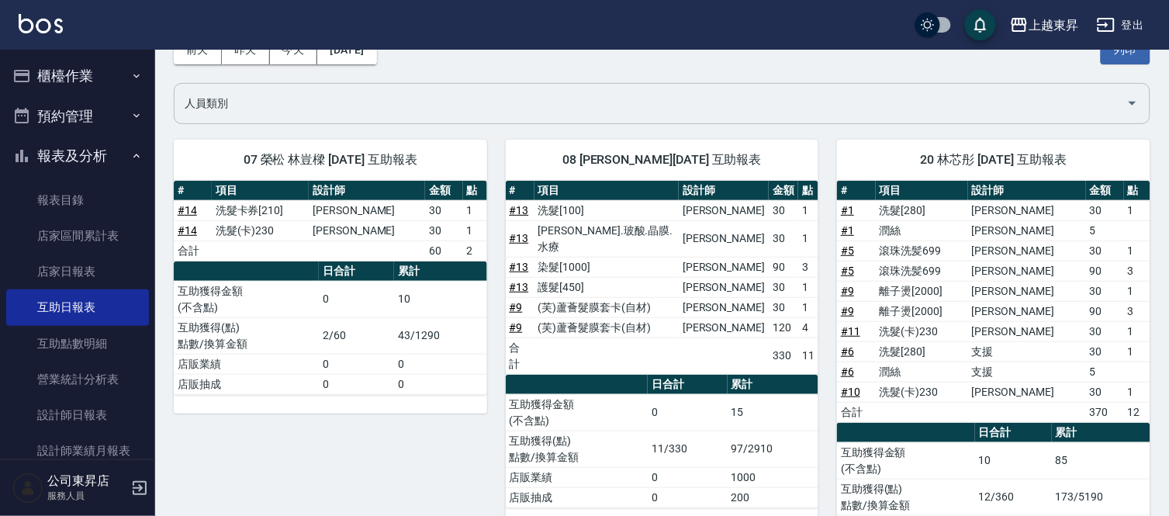
scroll to position [86, 0]
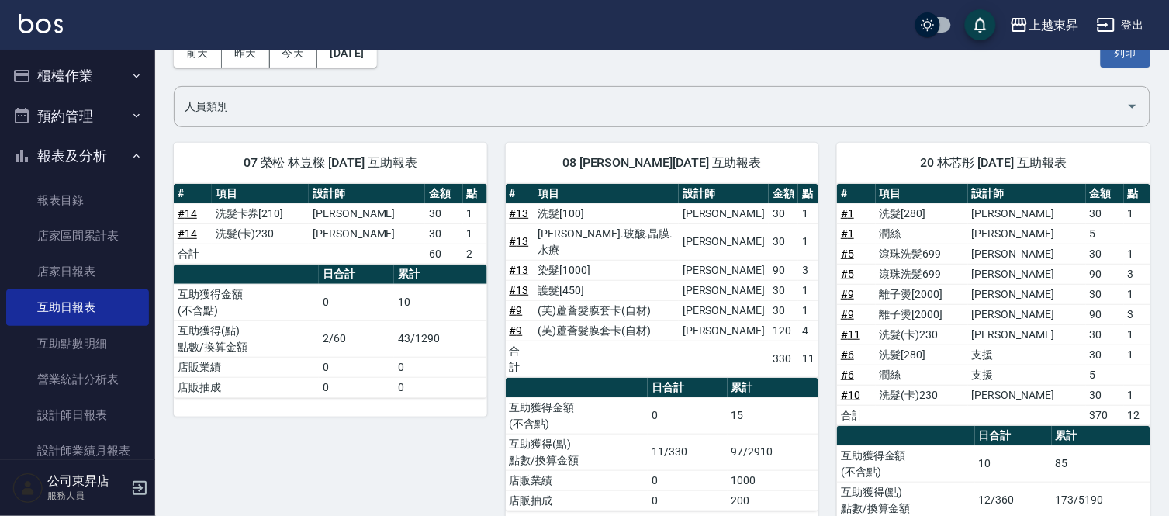
drag, startPoint x: 1118, startPoint y: 65, endPoint x: 877, endPoint y: 443, distance: 448.1
click at [1118, 65] on button "列印" at bounding box center [1126, 53] width 50 height 29
click at [84, 425] on link "設計師日報表" at bounding box center [77, 415] width 143 height 36
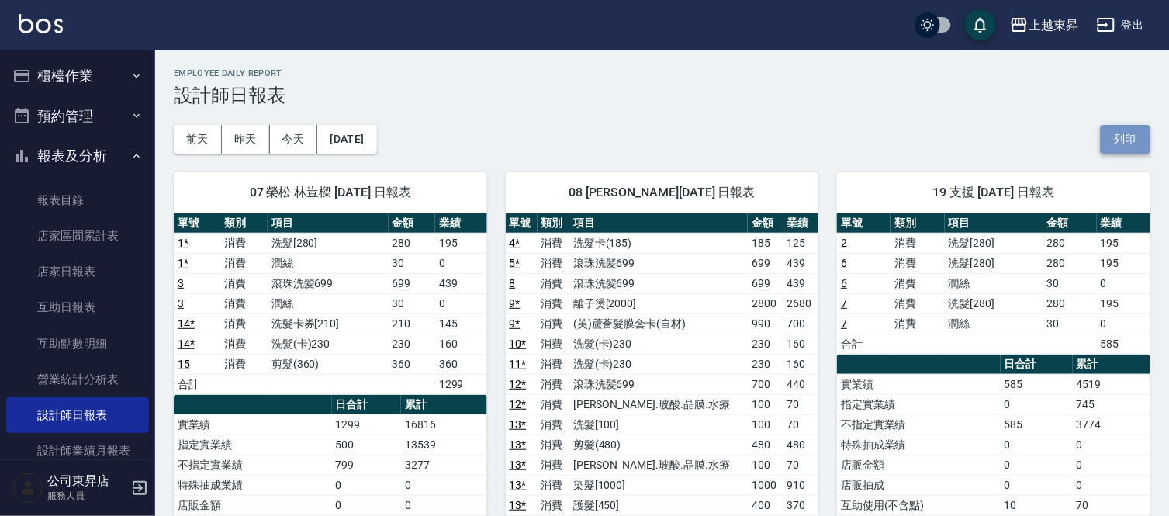
click at [1130, 140] on button "列印" at bounding box center [1126, 139] width 50 height 29
